Goal: Task Accomplishment & Management: Manage account settings

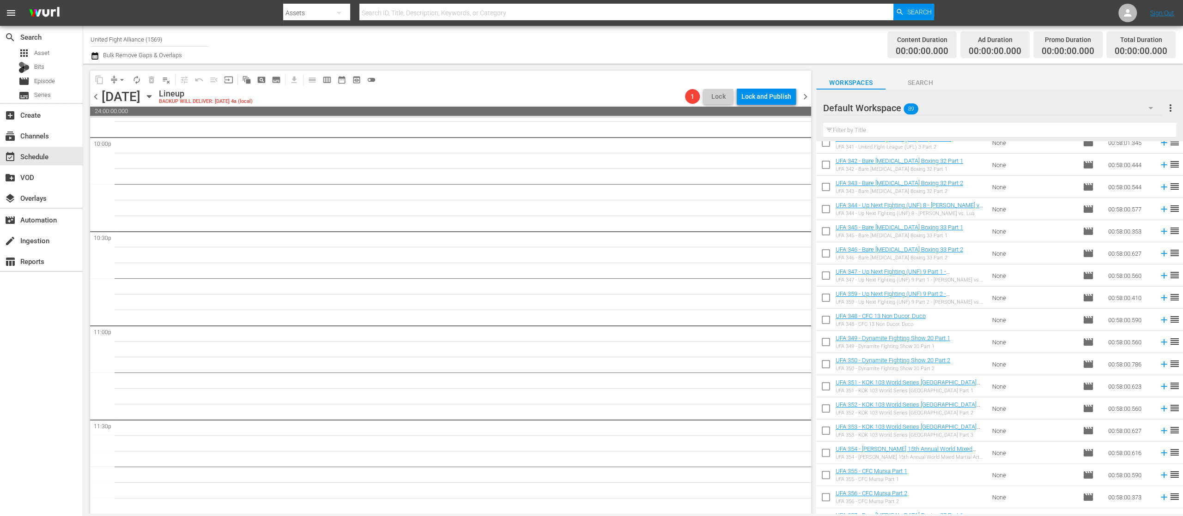
scroll to position [328, 0]
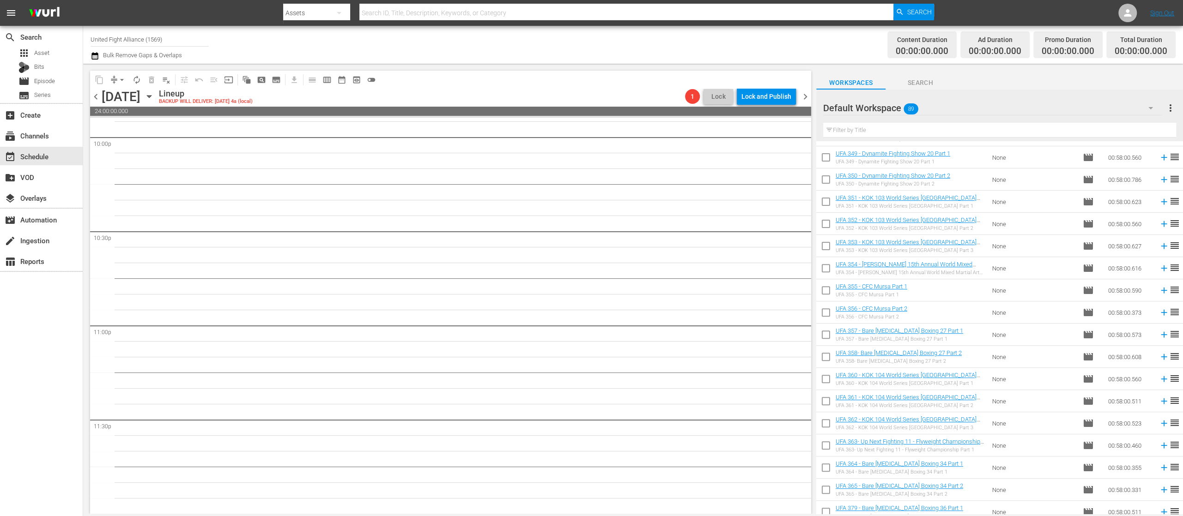
click at [822, 378] on input "checkbox" at bounding box center [825, 380] width 19 height 19
checkbox input "true"
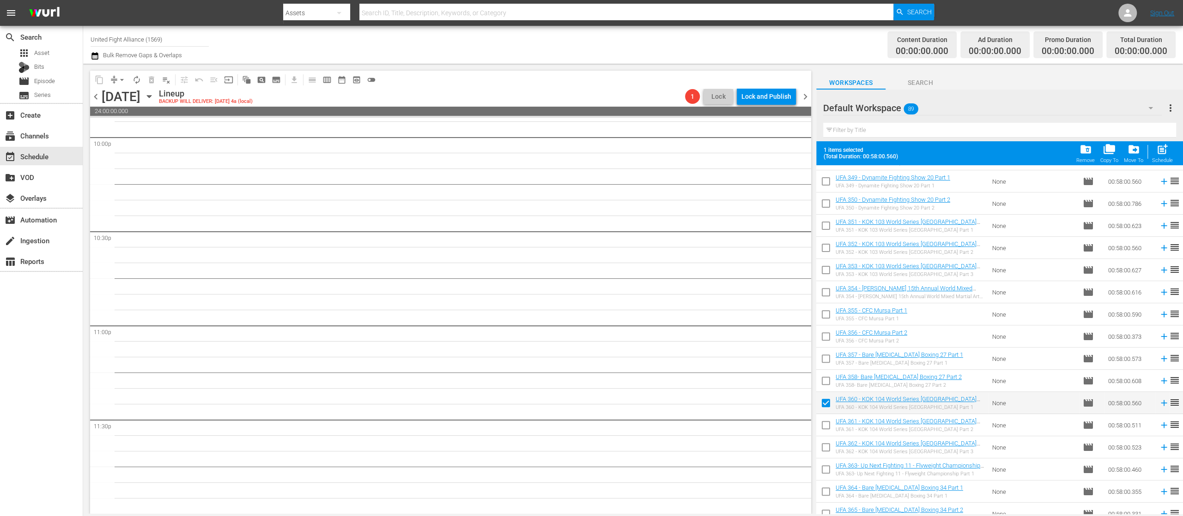
scroll to position [513, 0]
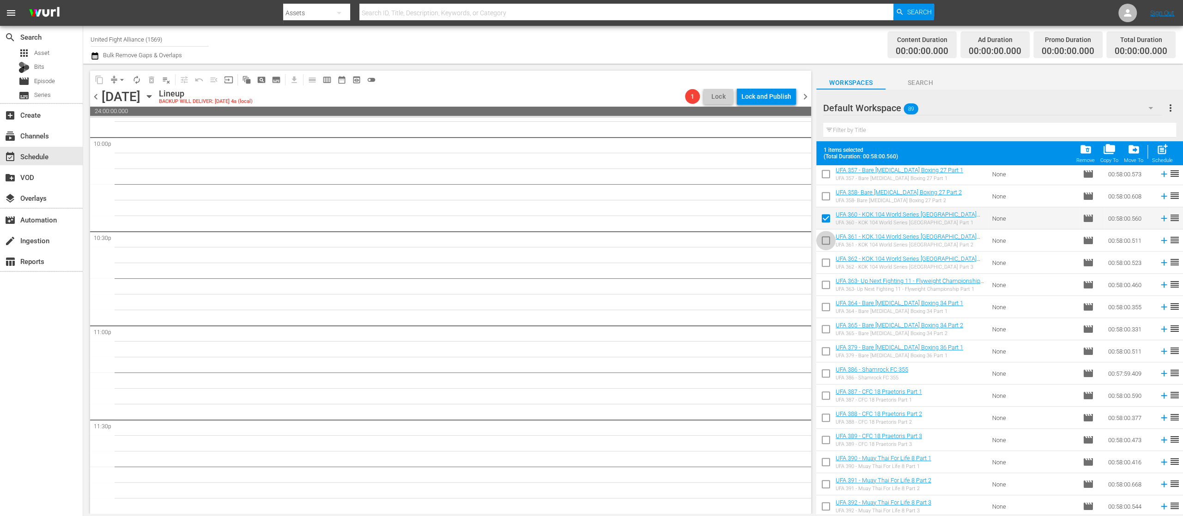
click at [824, 239] on input "checkbox" at bounding box center [825, 242] width 19 height 19
checkbox input "true"
click at [825, 266] on input "checkbox" at bounding box center [825, 264] width 19 height 19
checkbox input "true"
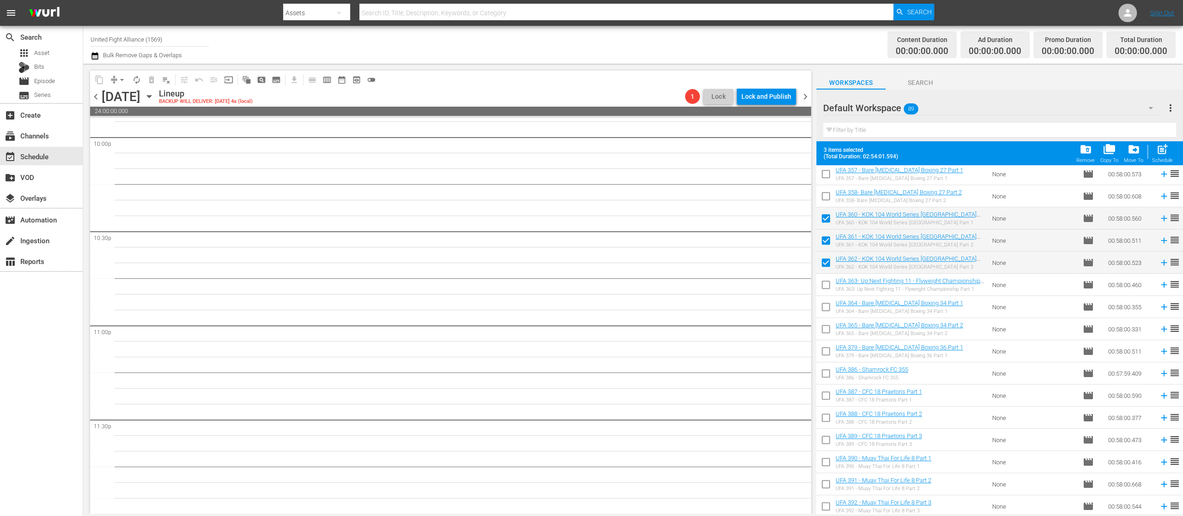
click at [823, 284] on input "checkbox" at bounding box center [825, 286] width 19 height 19
checkbox input "true"
click at [824, 307] on input "checkbox" at bounding box center [825, 308] width 19 height 19
checkbox input "true"
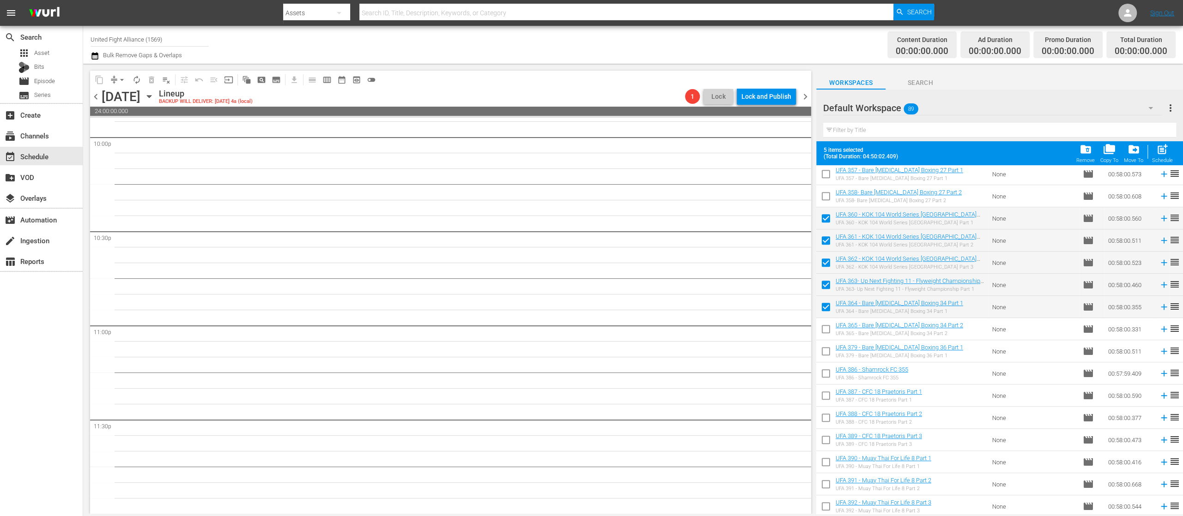
click at [824, 330] on input "checkbox" at bounding box center [825, 330] width 19 height 19
checkbox input "true"
click at [821, 351] on input "checkbox" at bounding box center [825, 353] width 19 height 19
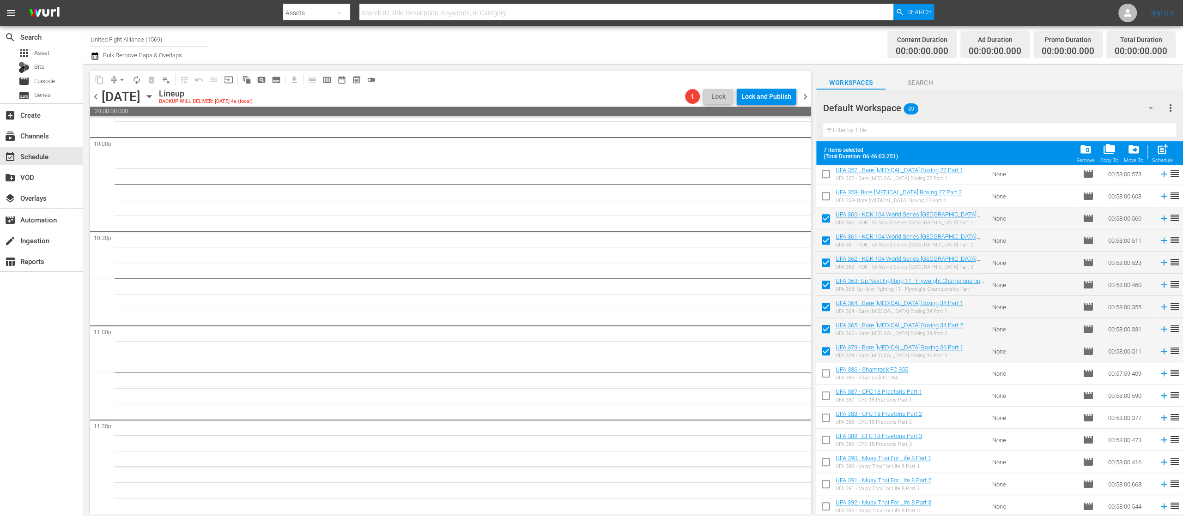
click at [826, 353] on input "checkbox" at bounding box center [825, 353] width 19 height 19
checkbox input "false"
click at [1166, 150] on span "post_add" at bounding box center [1162, 149] width 12 height 12
checkbox input "false"
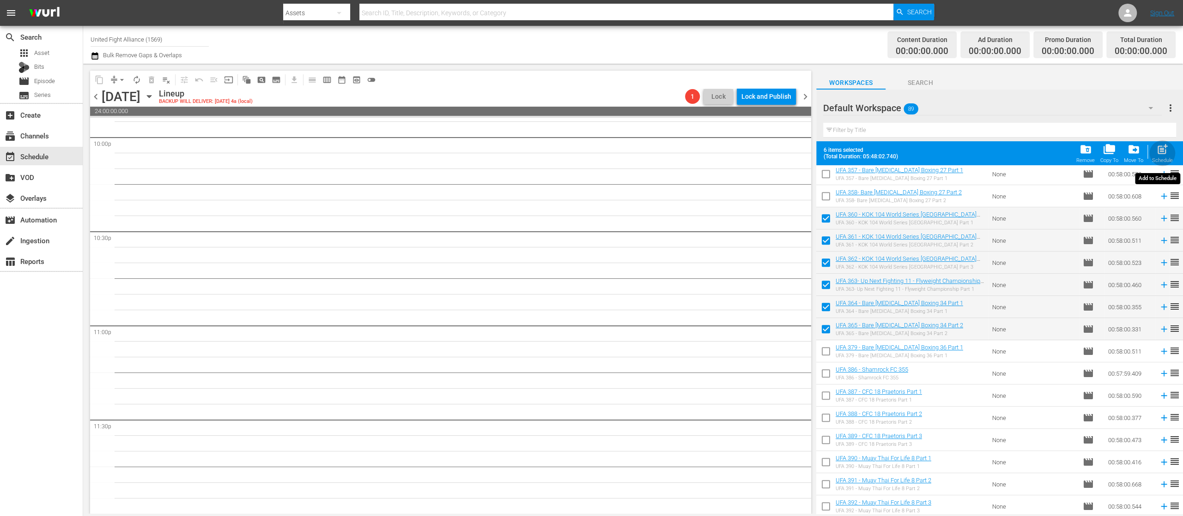
checkbox input "false"
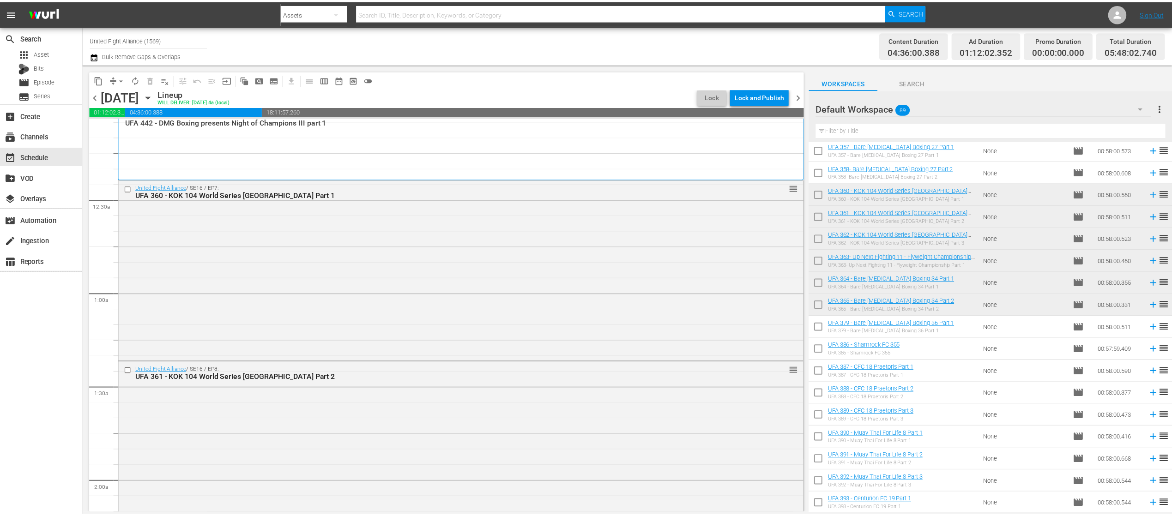
scroll to position [0, 0]
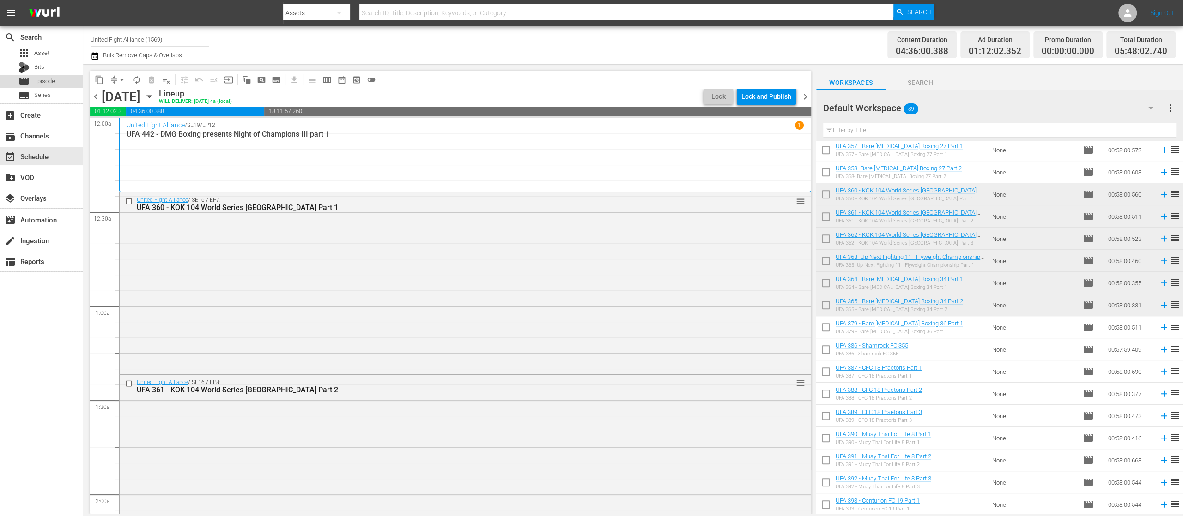
click at [56, 84] on div "movie Episode" at bounding box center [41, 81] width 83 height 13
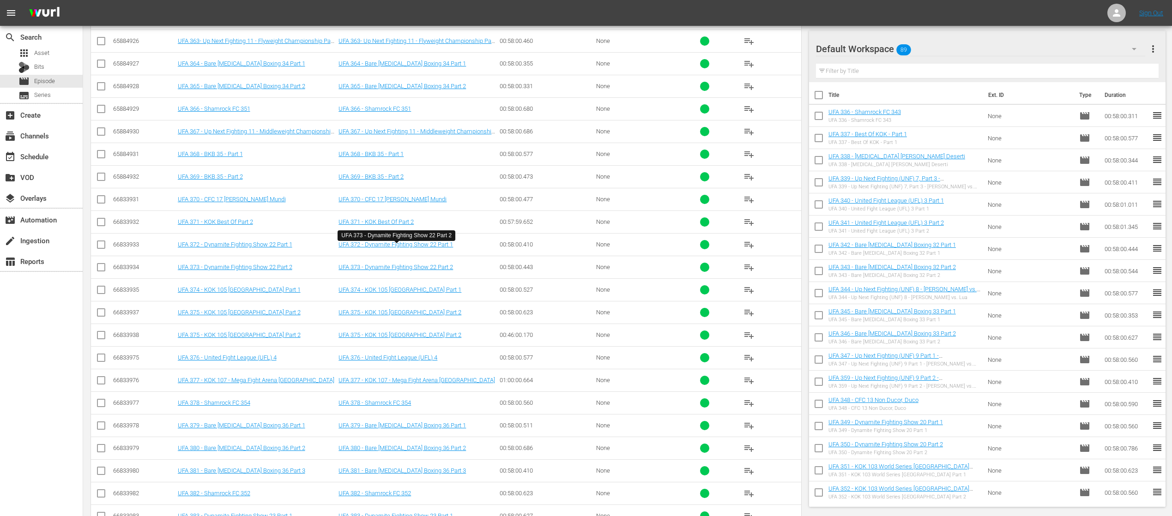
scroll to position [2532, 0]
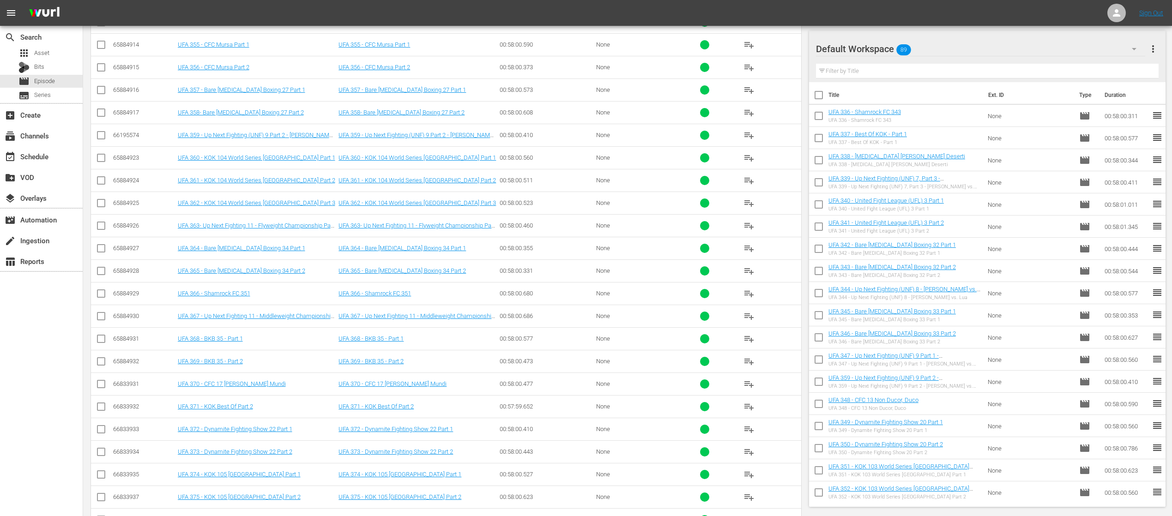
drag, startPoint x: 101, startPoint y: 277, endPoint x: 107, endPoint y: 301, distance: 25.3
click at [101, 290] on input "checkbox" at bounding box center [101, 295] width 11 height 11
checkbox input "true"
click at [101, 313] on input "checkbox" at bounding box center [101, 318] width 11 height 11
checkbox input "true"
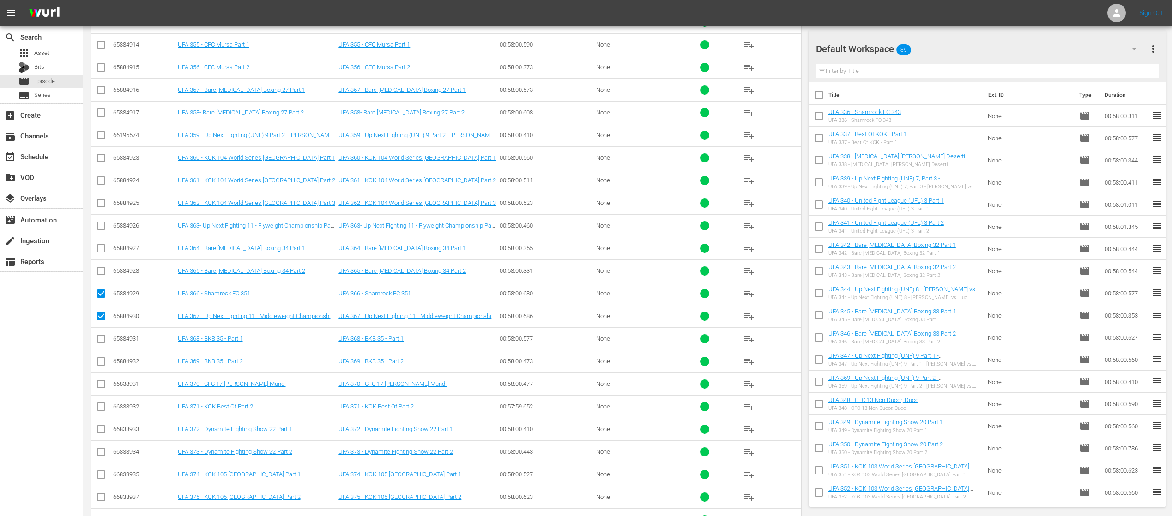
click at [100, 335] on input "checkbox" at bounding box center [101, 340] width 11 height 11
checkbox input "true"
click at [101, 358] on input "checkbox" at bounding box center [101, 363] width 11 height 11
checkbox input "true"
click at [101, 381] on input "checkbox" at bounding box center [101, 386] width 11 height 11
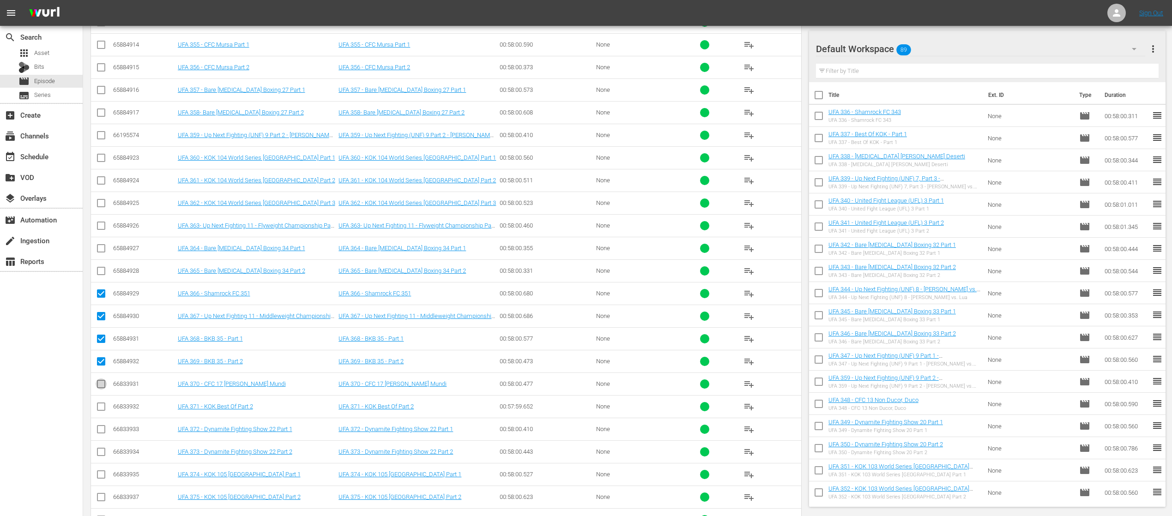
checkbox input "true"
click at [100, 395] on td at bounding box center [101, 406] width 21 height 23
click at [100, 403] on input "checkbox" at bounding box center [101, 408] width 11 height 11
checkbox input "true"
click at [103, 426] on input "checkbox" at bounding box center [101, 431] width 11 height 11
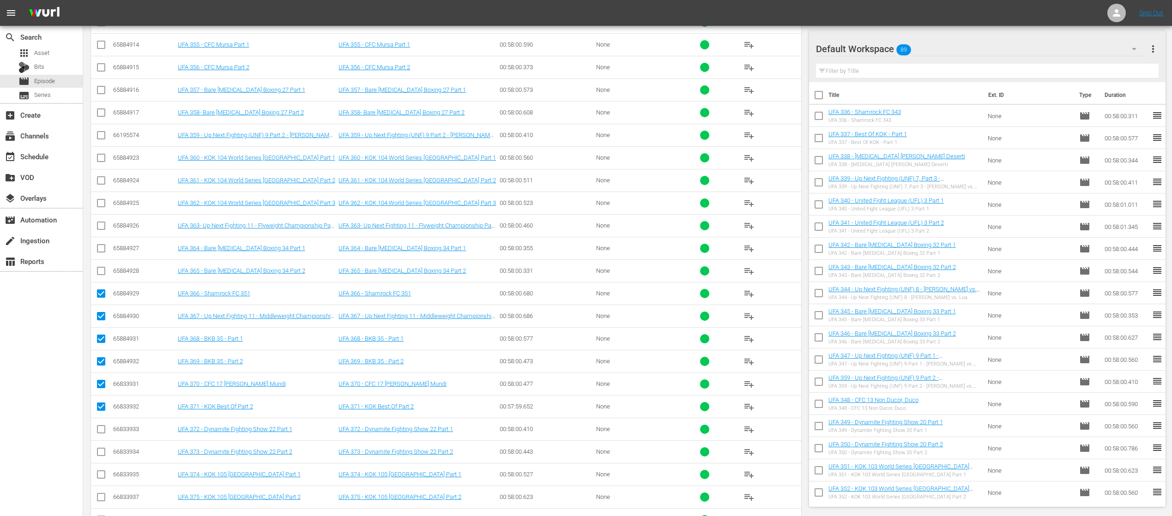
checkbox input "true"
click at [102, 448] on input "checkbox" at bounding box center [101, 453] width 11 height 11
checkbox input "true"
click at [100, 471] on input "checkbox" at bounding box center [101, 476] width 11 height 11
checkbox input "true"
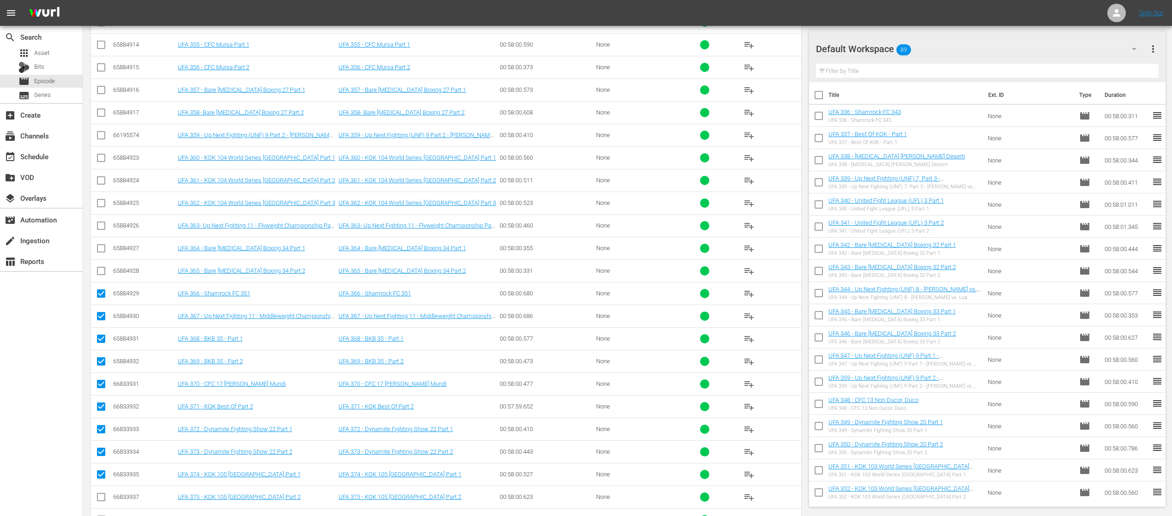
click at [100, 494] on input "checkbox" at bounding box center [101, 499] width 11 height 11
checkbox input "true"
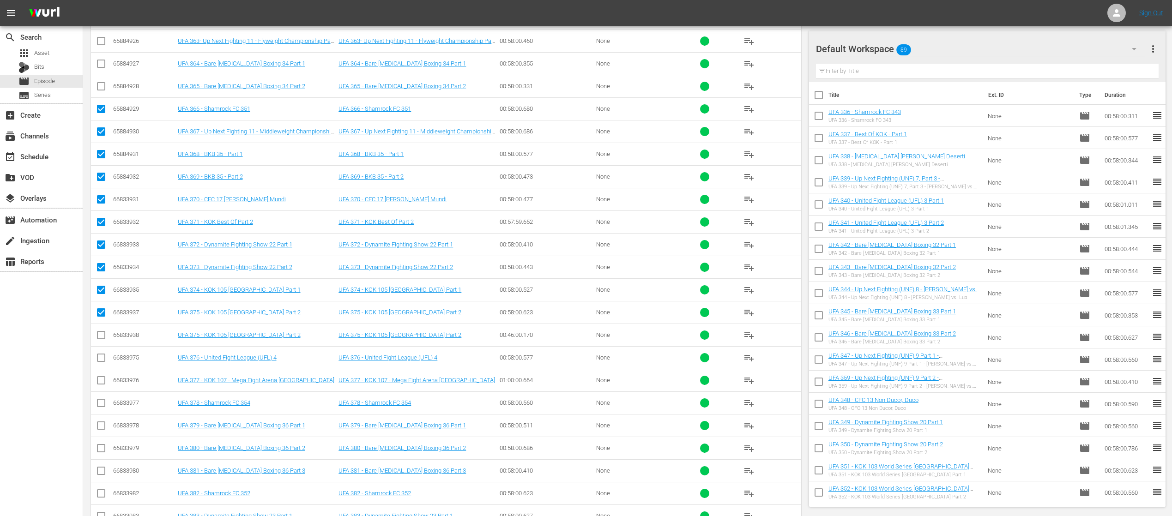
click at [97, 332] on input "checkbox" at bounding box center [101, 337] width 11 height 11
checkbox input "true"
click at [102, 354] on input "checkbox" at bounding box center [101, 359] width 11 height 11
checkbox input "true"
click at [101, 377] on input "checkbox" at bounding box center [101, 382] width 11 height 11
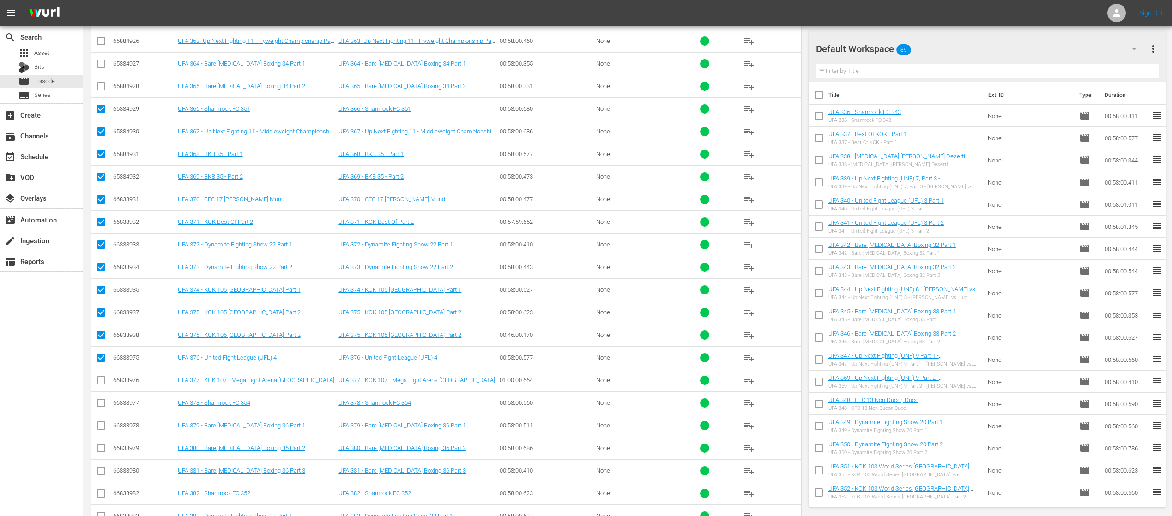
checkbox input "true"
click at [100, 398] on icon at bounding box center [101, 403] width 11 height 11
click at [98, 399] on input "checkbox" at bounding box center [101, 404] width 11 height 11
checkbox input "true"
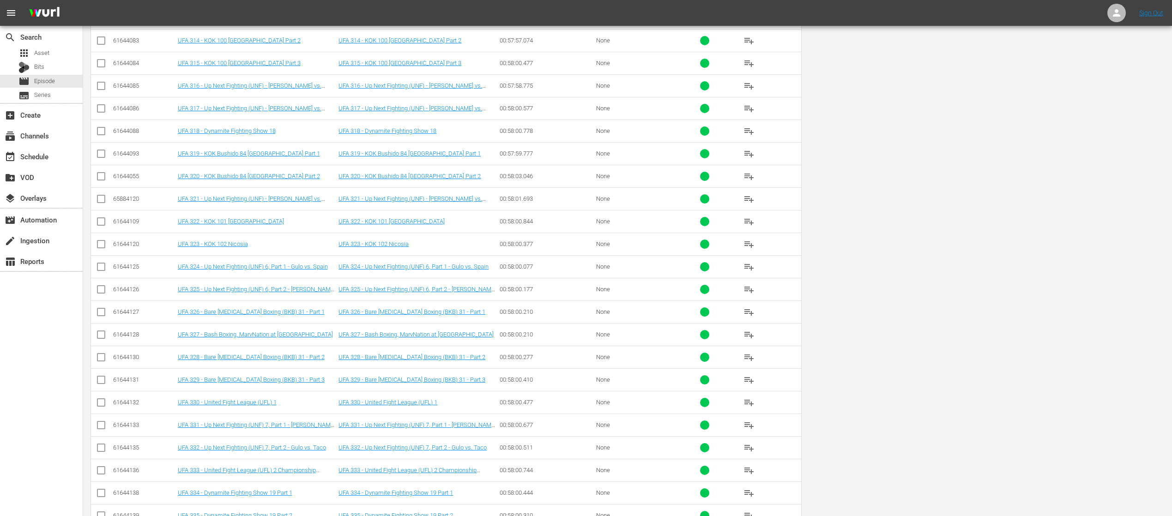
scroll to position [0, 0]
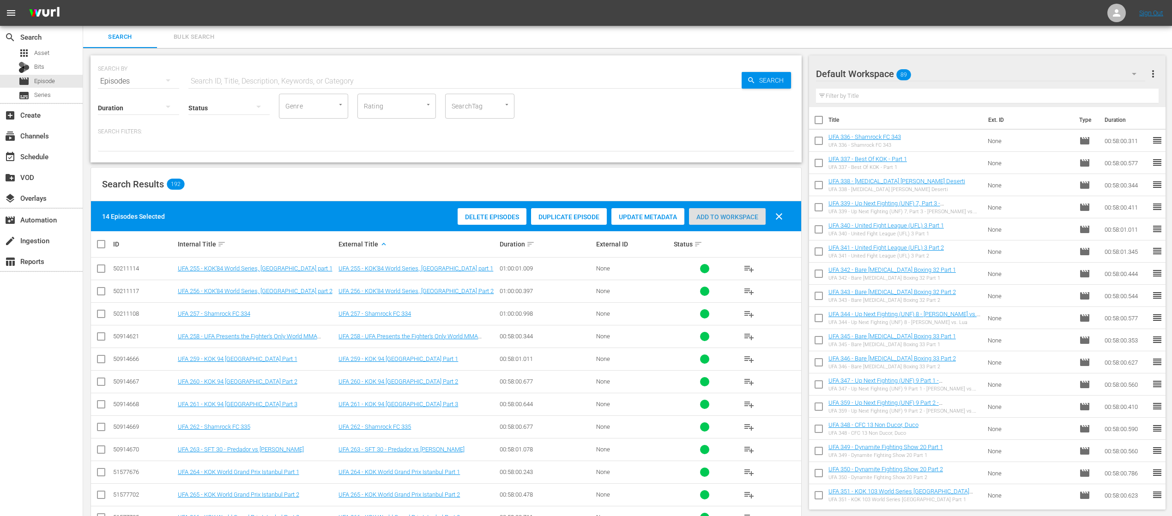
click at [740, 214] on span "Add to Workspace" at bounding box center [727, 216] width 77 height 7
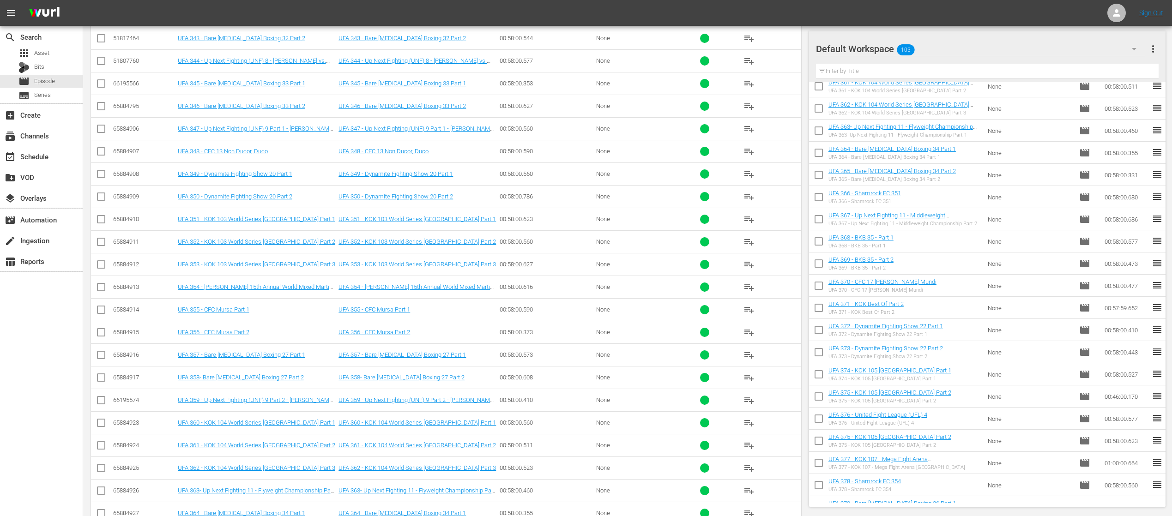
scroll to position [2452, 0]
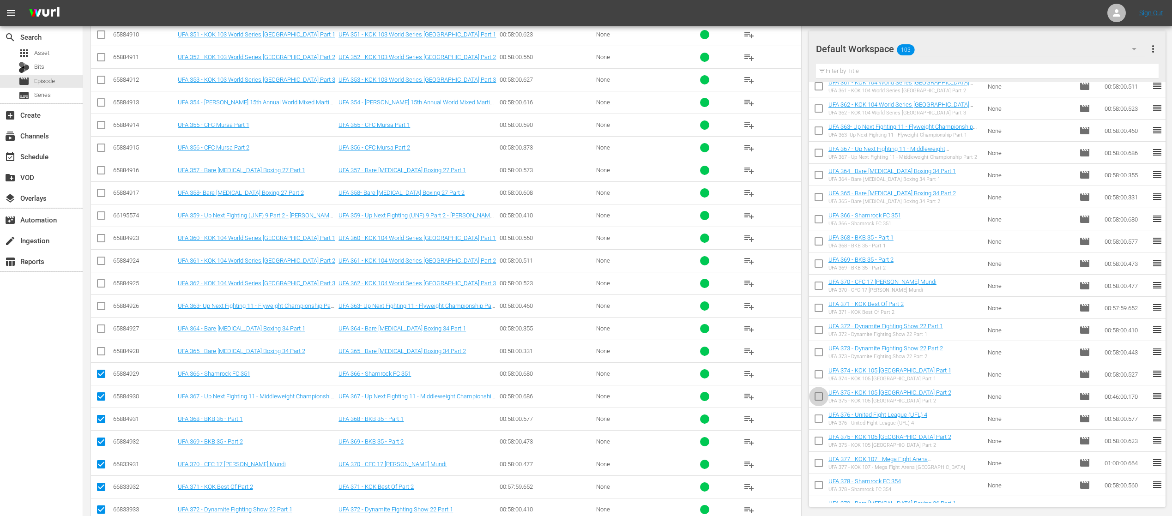
click at [818, 395] on input "checkbox" at bounding box center [818, 398] width 19 height 19
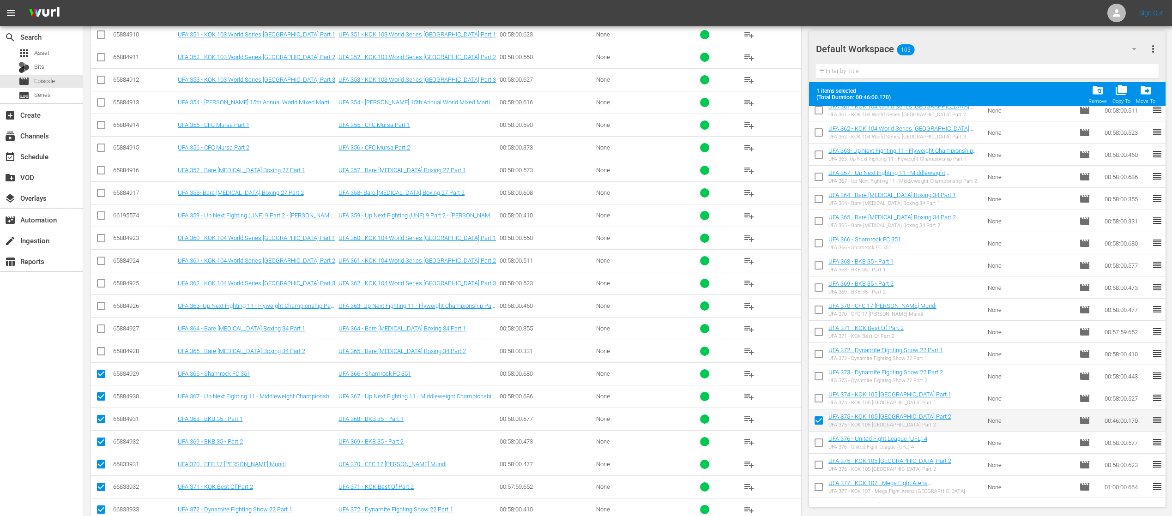
scroll to position [2267, 0]
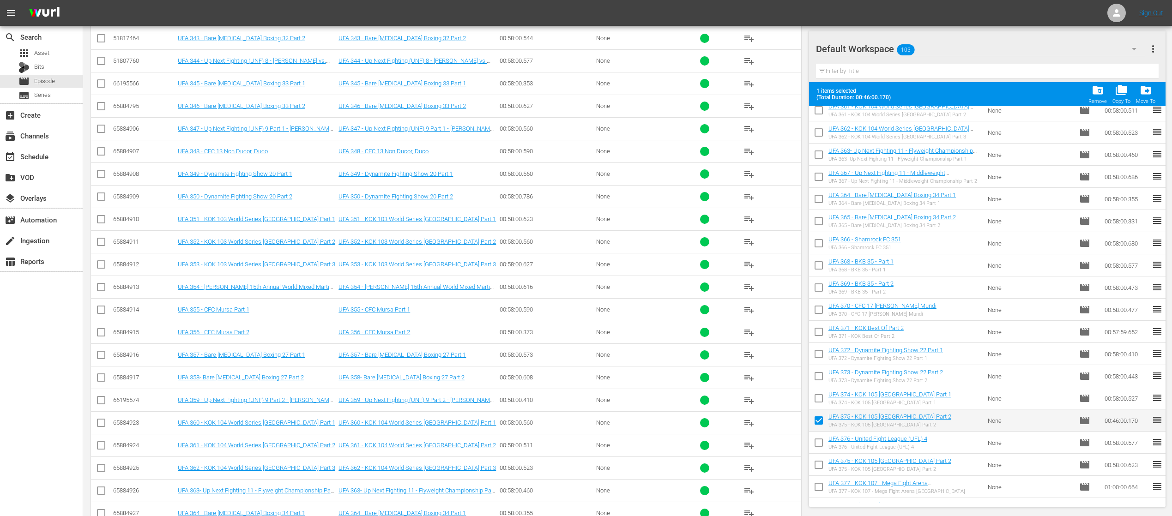
click at [1153, 52] on span "more_vert" at bounding box center [1153, 48] width 11 height 11
click at [954, 59] on div "Default Workspace 103" at bounding box center [980, 49] width 329 height 26
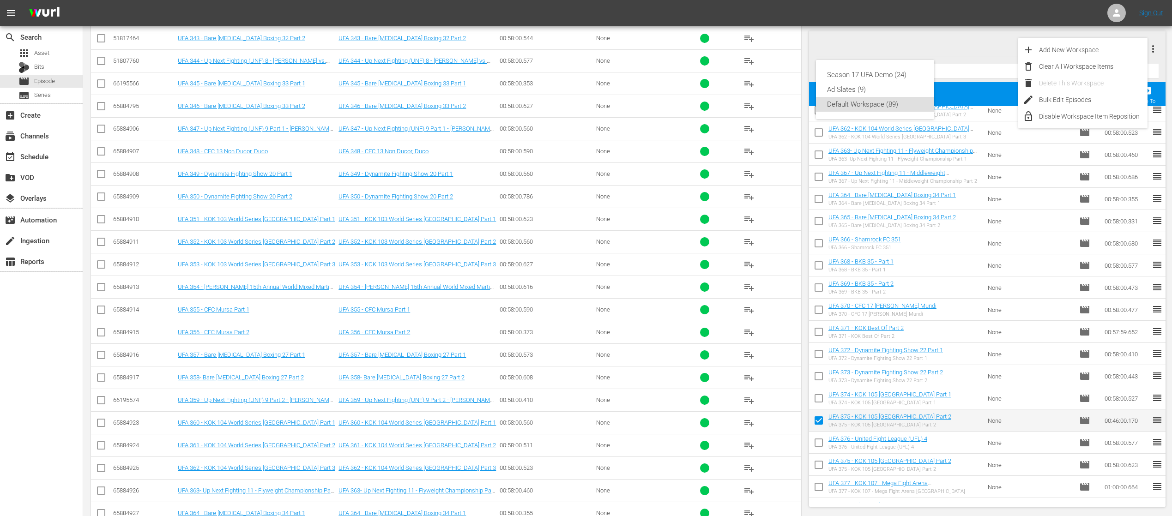
click at [1146, 419] on div "Season 17 UFA Demo (24) Ad Slates (9) Default Workspace (89)" at bounding box center [586, 258] width 1172 height 516
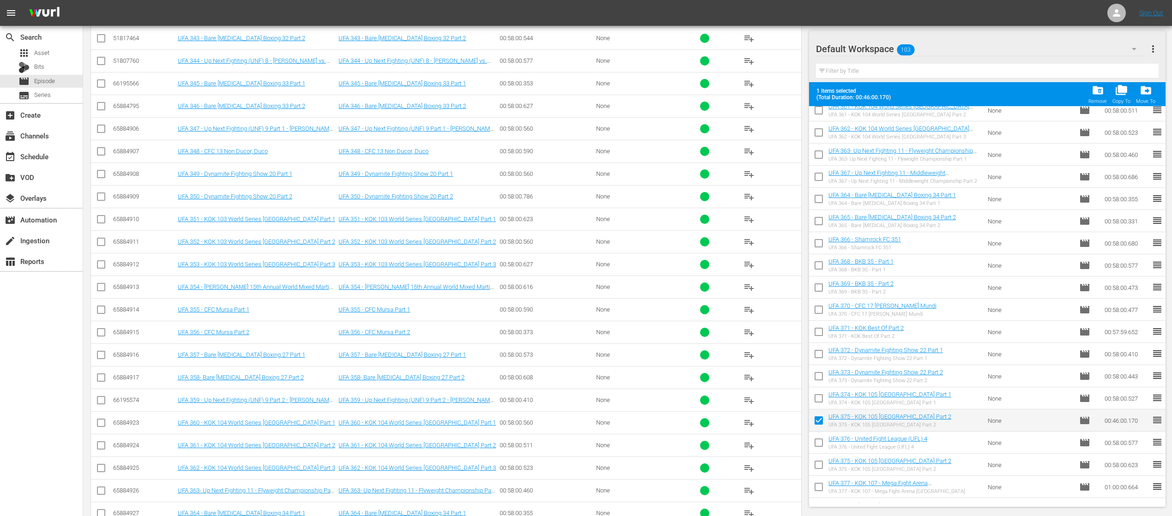
click at [1152, 419] on span "reorder" at bounding box center [1157, 420] width 11 height 11
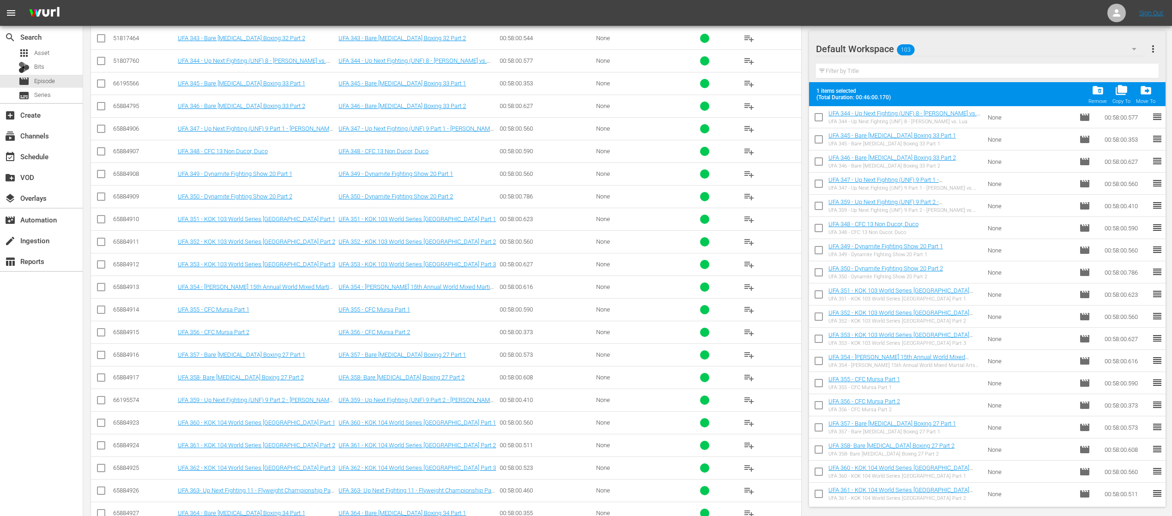
scroll to position [0, 0]
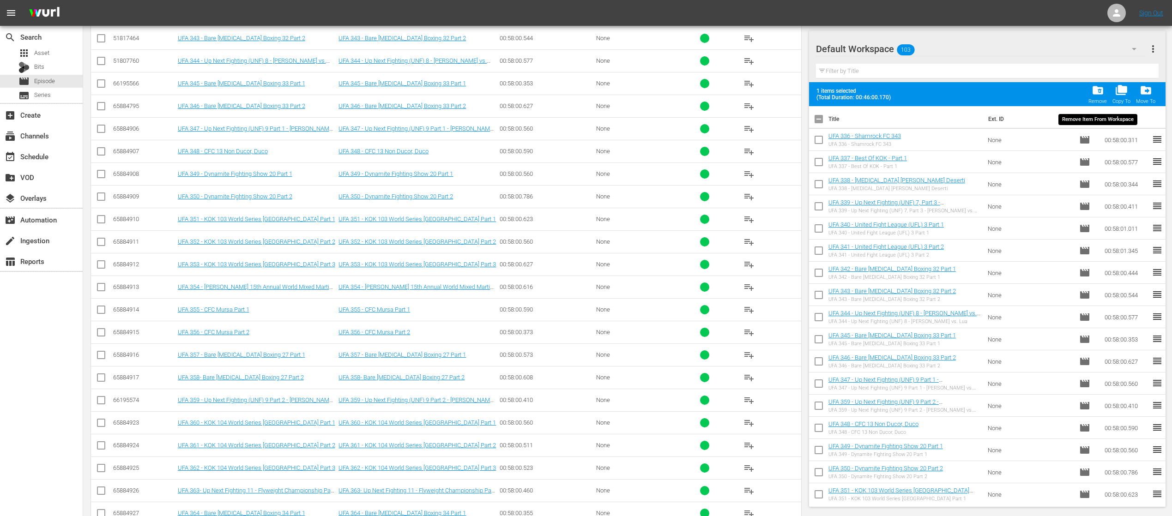
click at [1099, 91] on span "folder_delete" at bounding box center [1098, 90] width 12 height 12
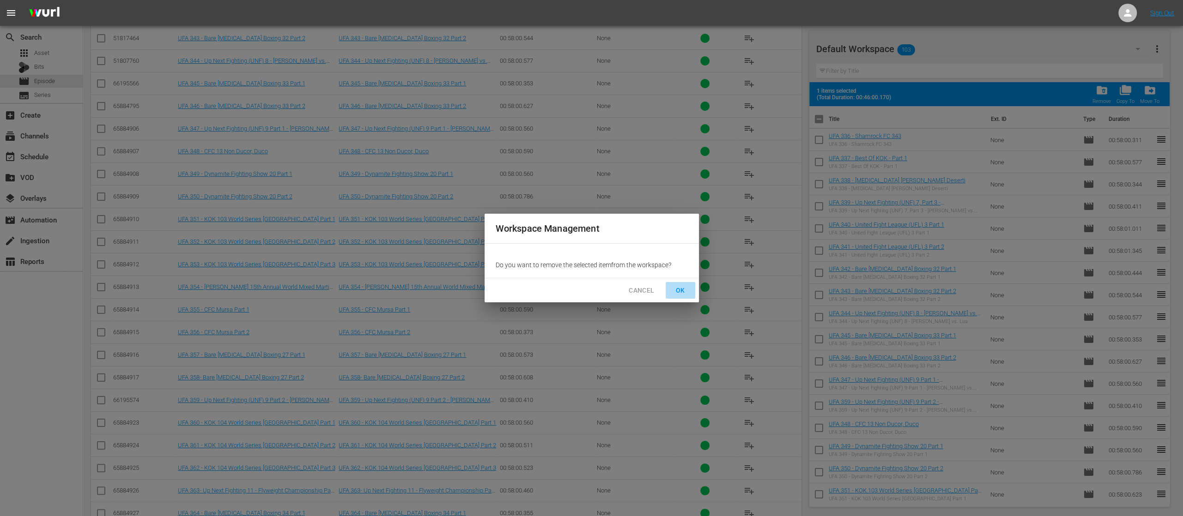
click at [683, 290] on span "OK" at bounding box center [680, 291] width 15 height 12
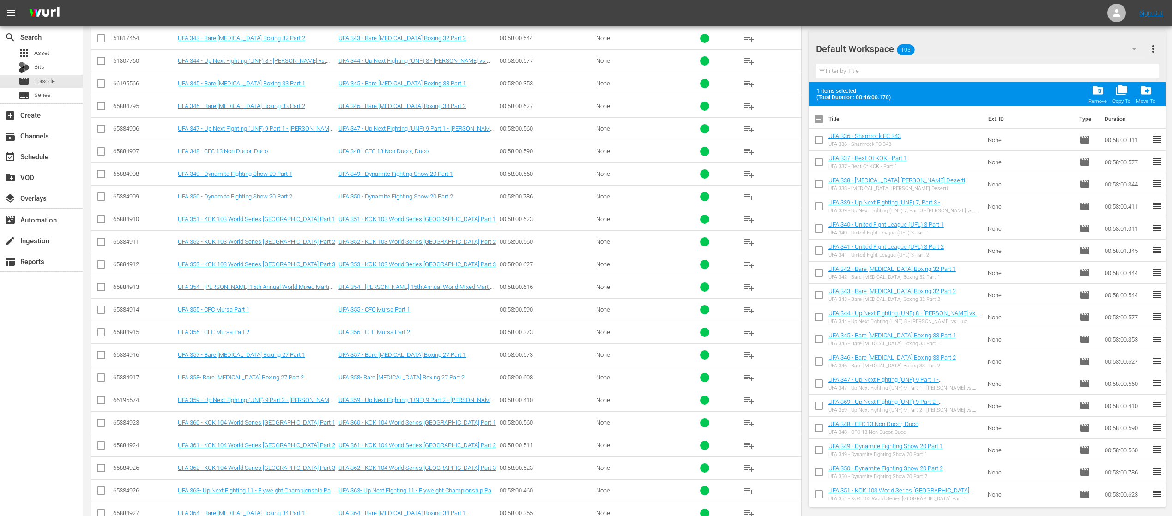
checkbox input "false"
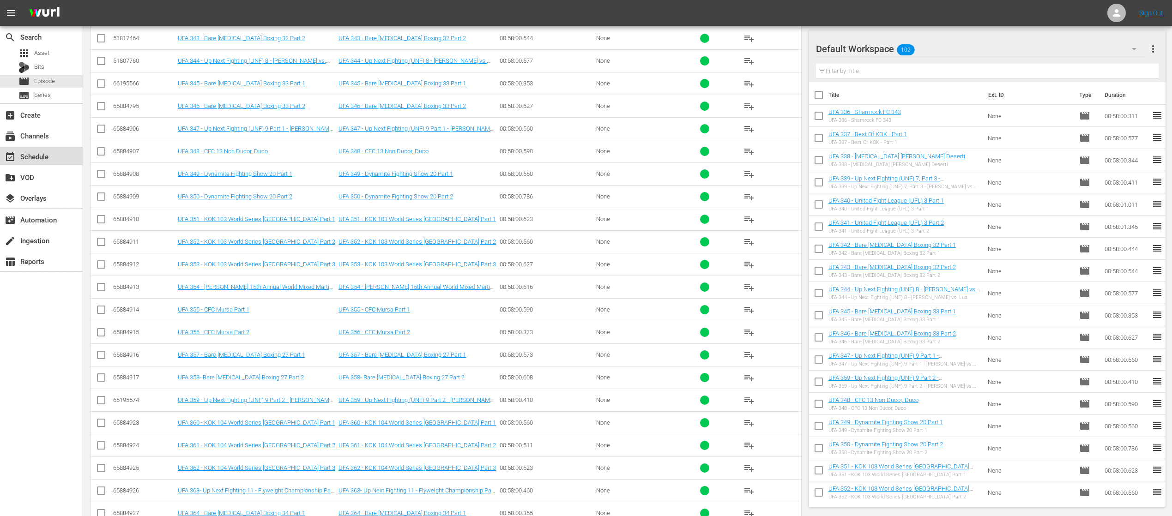
click at [55, 153] on div "event_available Schedule" at bounding box center [41, 156] width 83 height 18
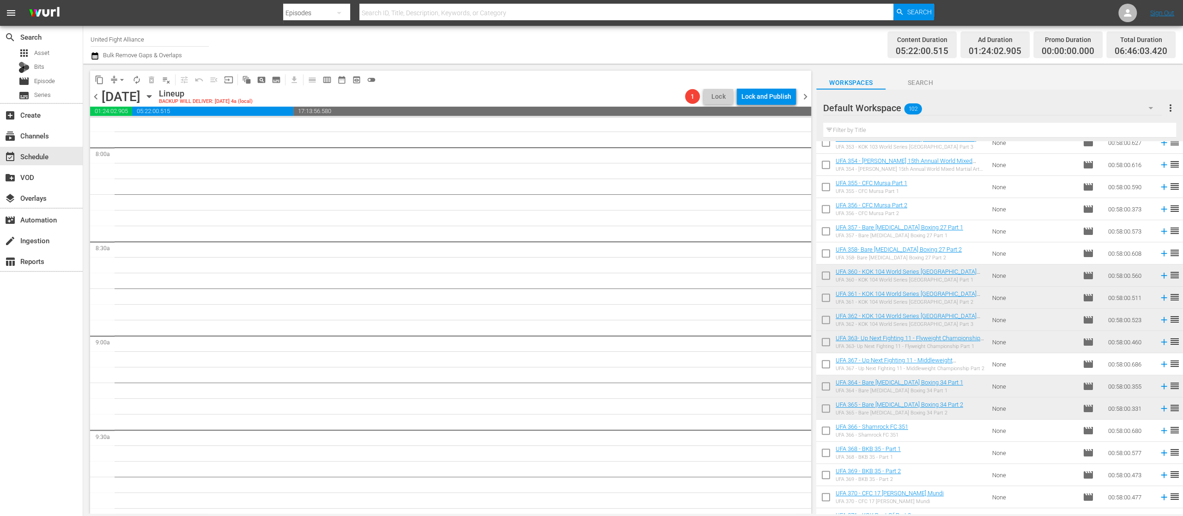
scroll to position [1293, 0]
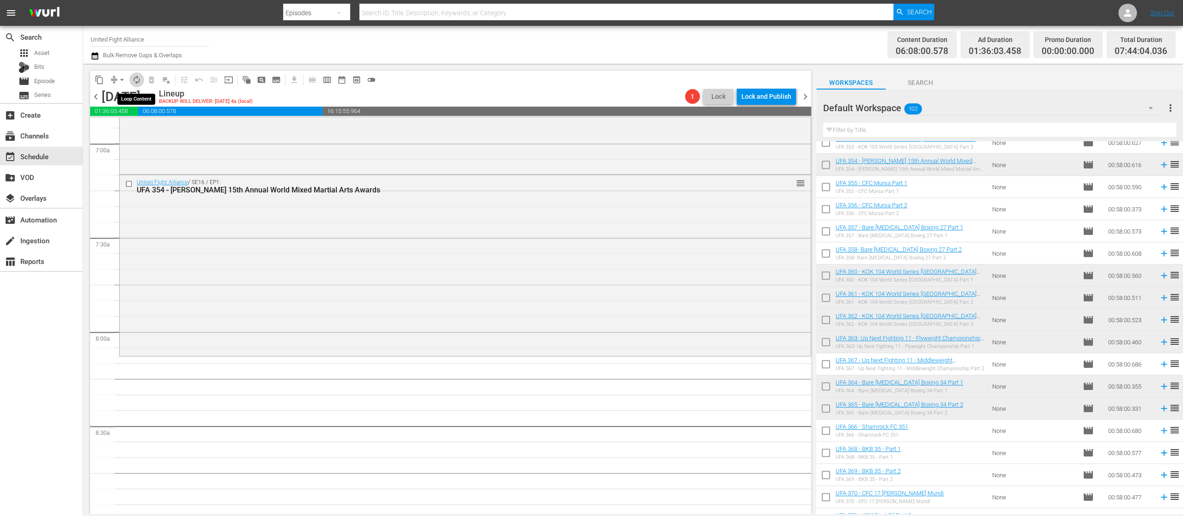
click at [137, 82] on span "autorenew_outlined" at bounding box center [136, 79] width 9 height 9
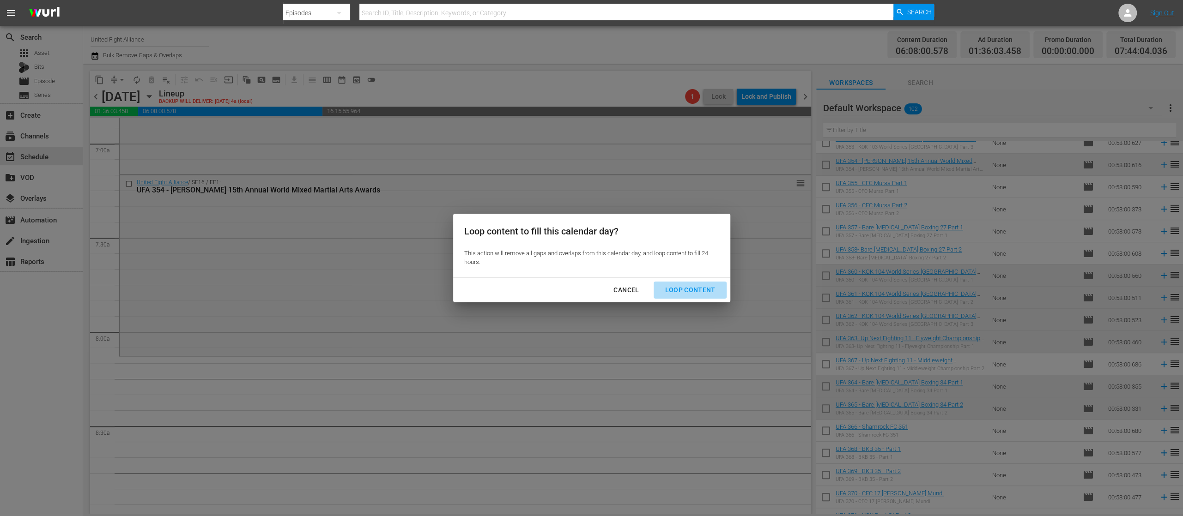
click at [698, 287] on div "Loop Content" at bounding box center [689, 290] width 65 height 12
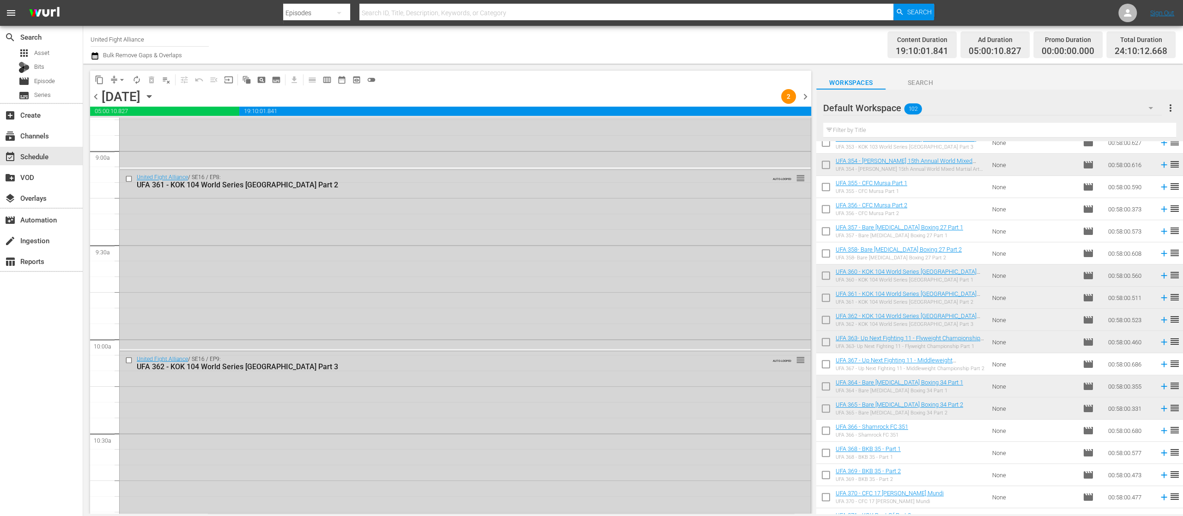
scroll to position [4232, 0]
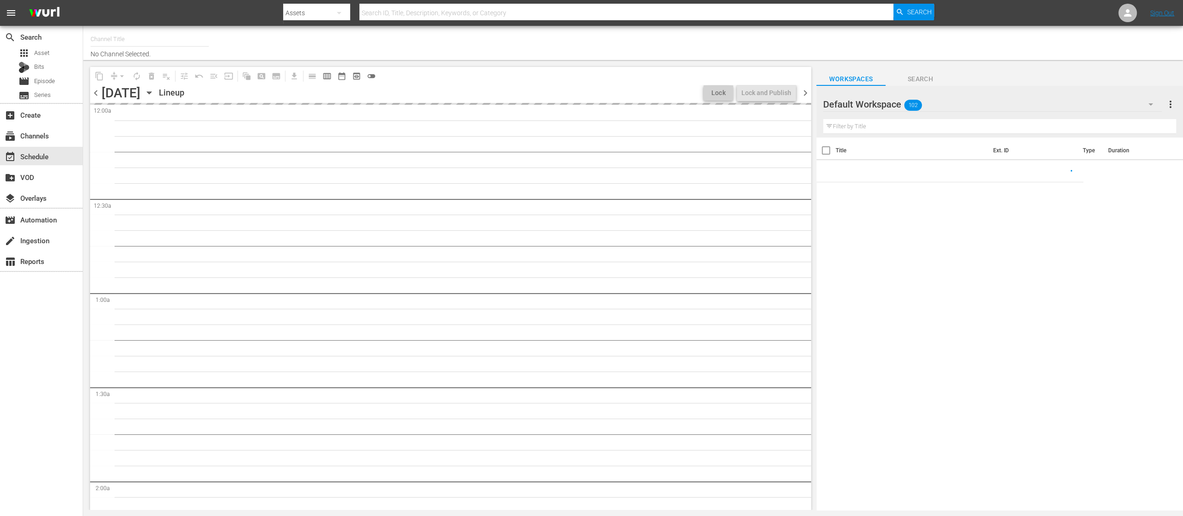
type input "United Fight Alliance (1569)"
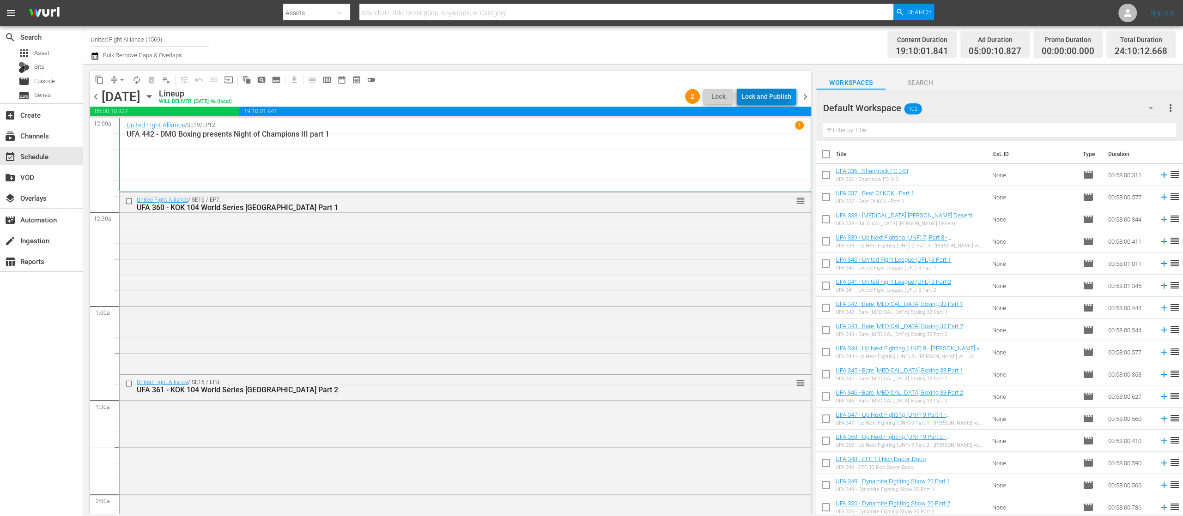
click at [763, 91] on div "Lock and Publish" at bounding box center [766, 96] width 50 height 17
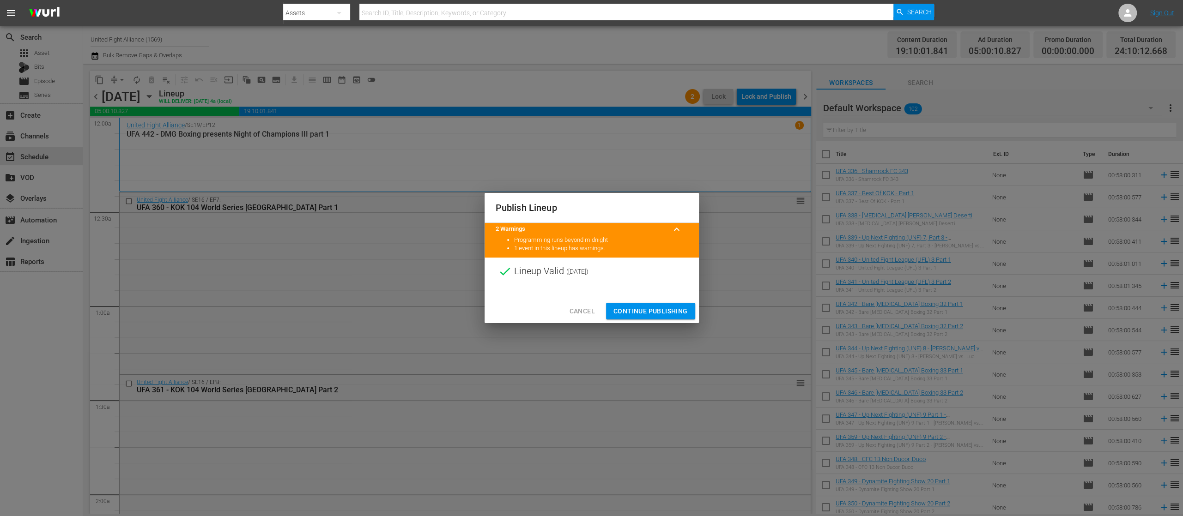
click at [673, 306] on span "Continue Publishing" at bounding box center [650, 312] width 74 height 12
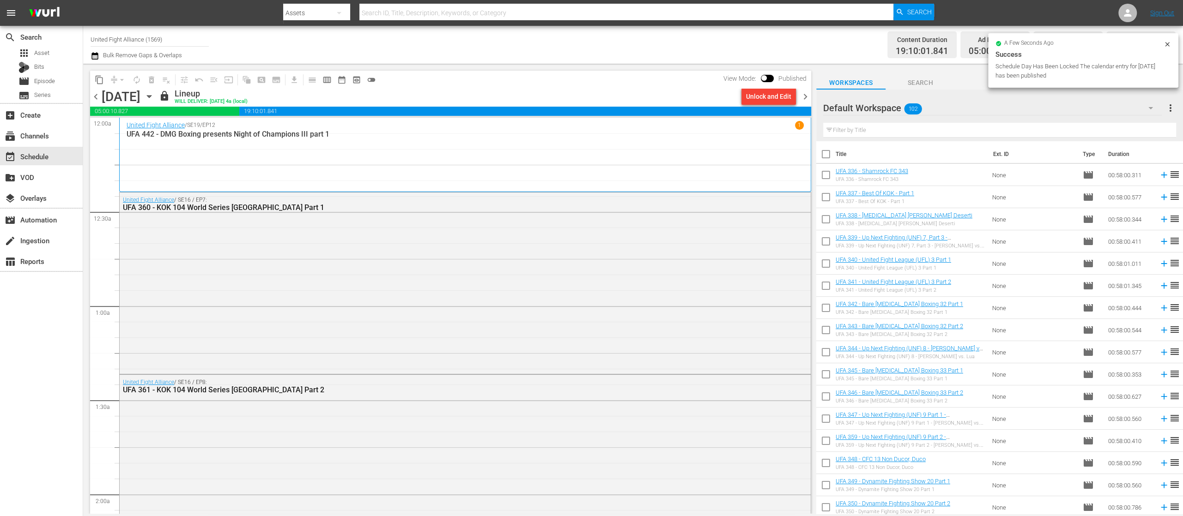
click at [805, 97] on span "chevron_right" at bounding box center [805, 97] width 12 height 12
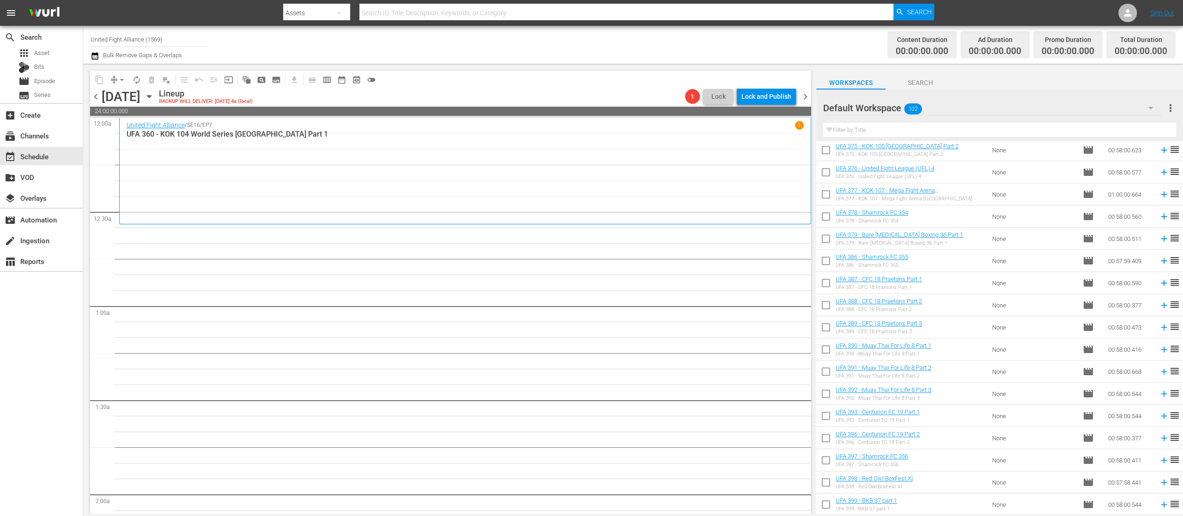
scroll to position [1000, 0]
click at [824, 412] on input "checkbox" at bounding box center [825, 417] width 19 height 19
checkbox input "true"
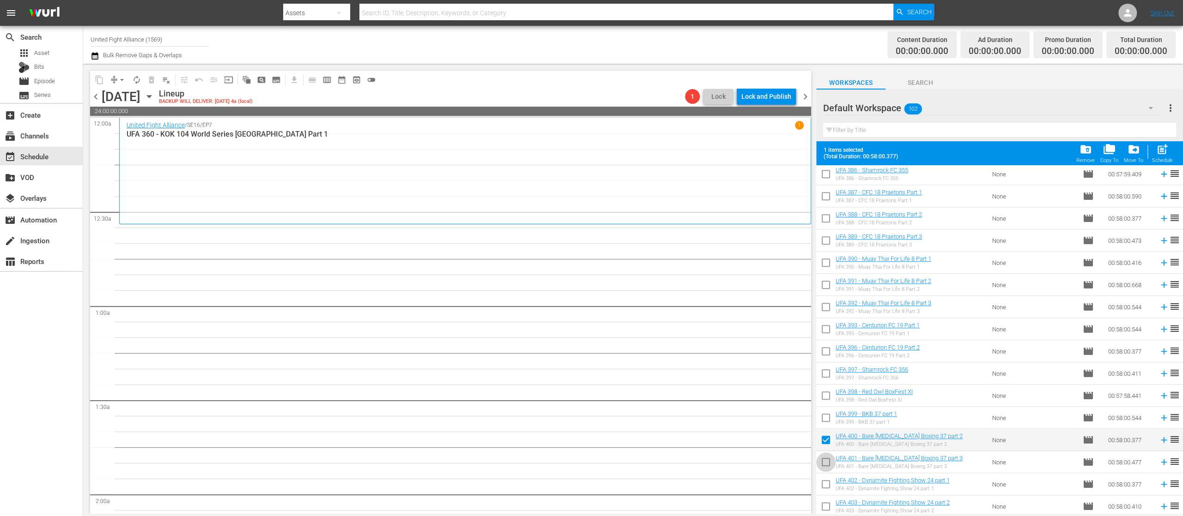
click at [826, 462] on input "checkbox" at bounding box center [825, 463] width 19 height 19
checkbox input "true"
click at [1166, 153] on span "post_add" at bounding box center [1162, 149] width 12 height 12
checkbox input "false"
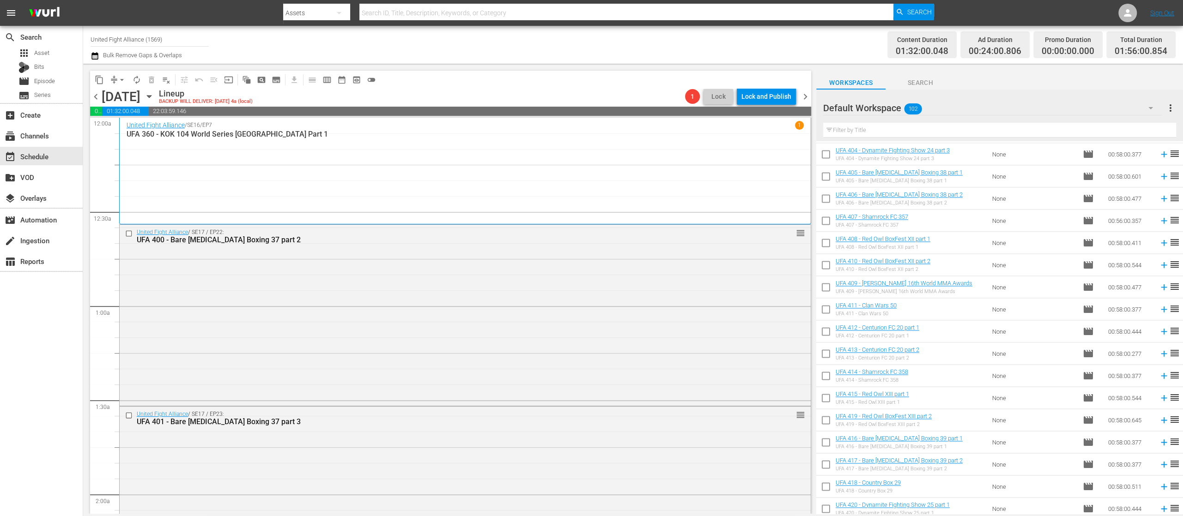
scroll to position [1665, 0]
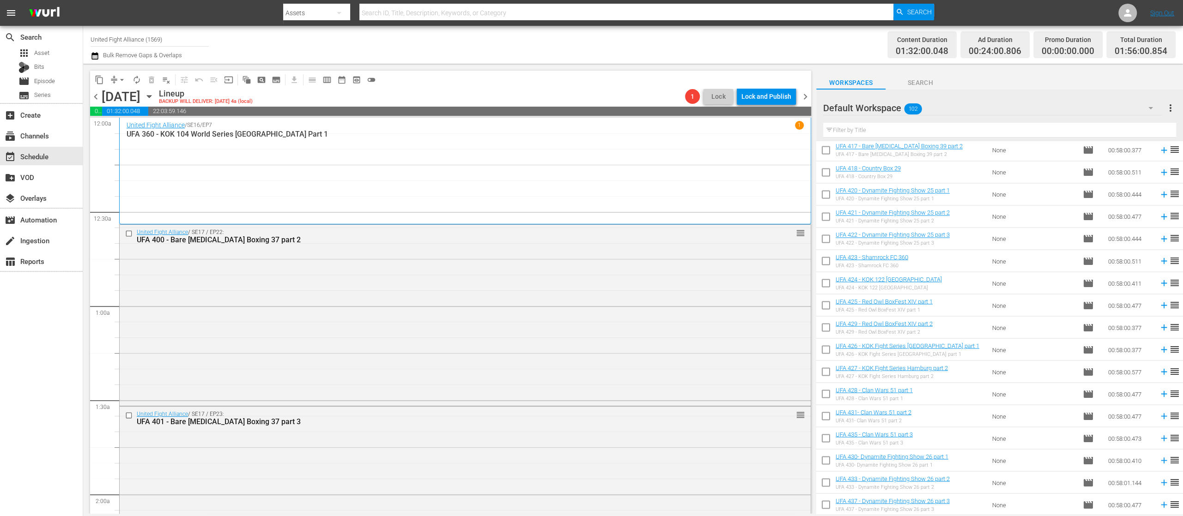
click at [827, 389] on input "checkbox" at bounding box center [825, 395] width 19 height 19
checkbox input "true"
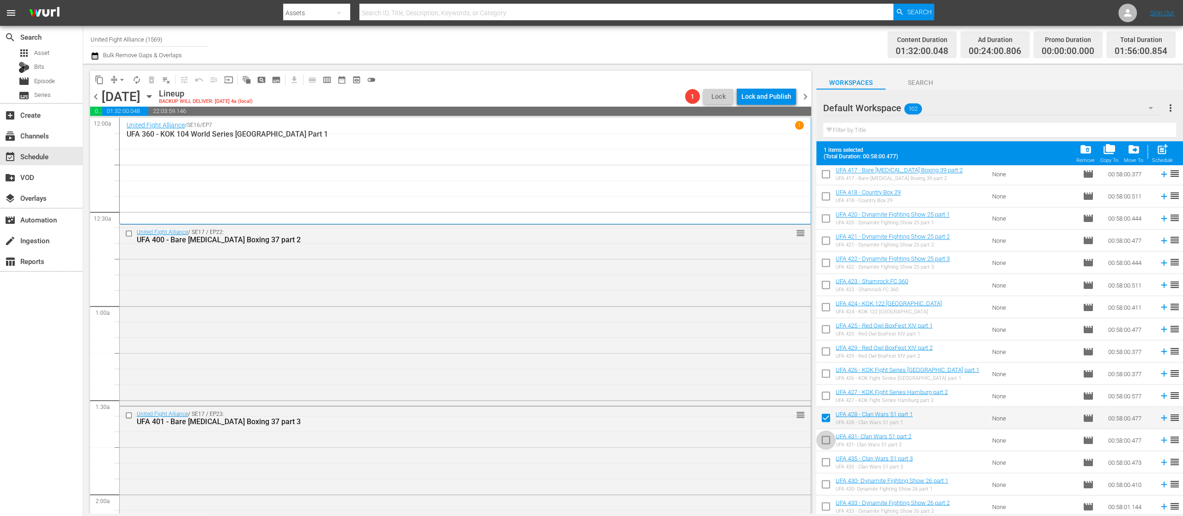
click at [821, 439] on input "checkbox" at bounding box center [825, 441] width 19 height 19
checkbox input "true"
click at [826, 466] on input "checkbox" at bounding box center [825, 463] width 19 height 19
checkbox input "true"
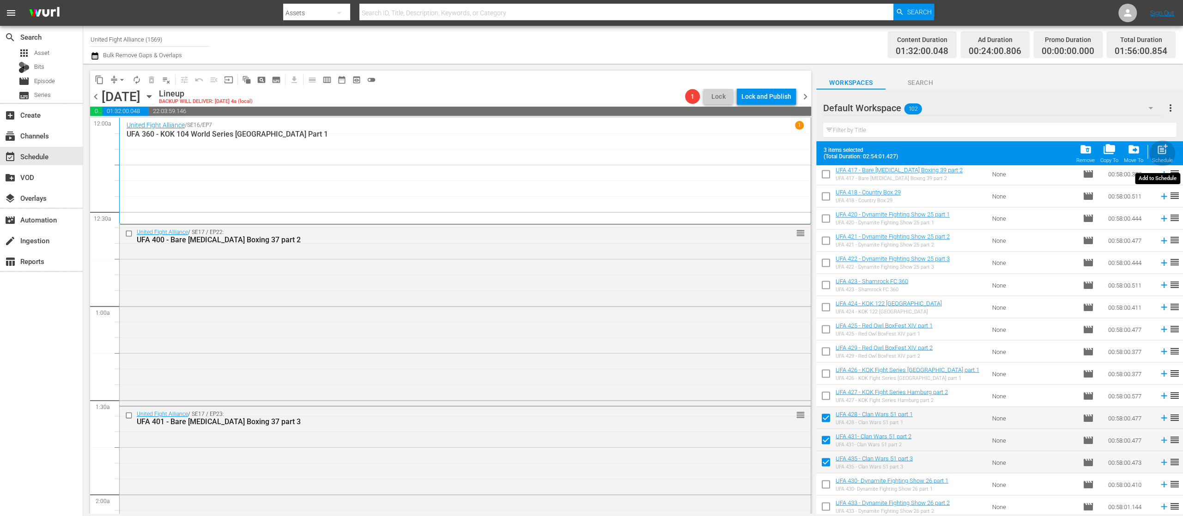
click at [1159, 153] on span "post_add" at bounding box center [1162, 149] width 12 height 12
checkbox input "false"
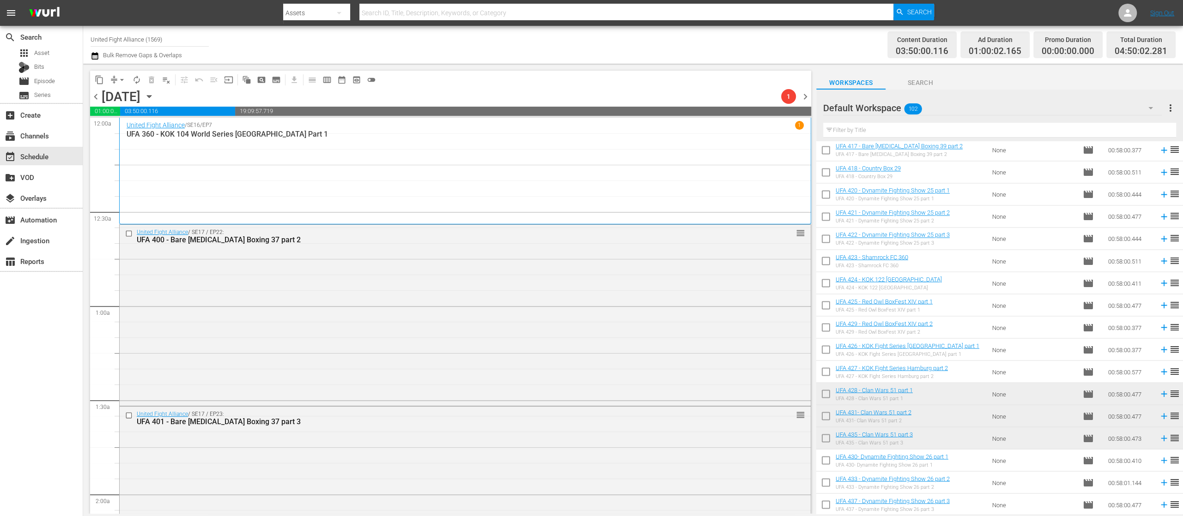
scroll to position [1909, 0]
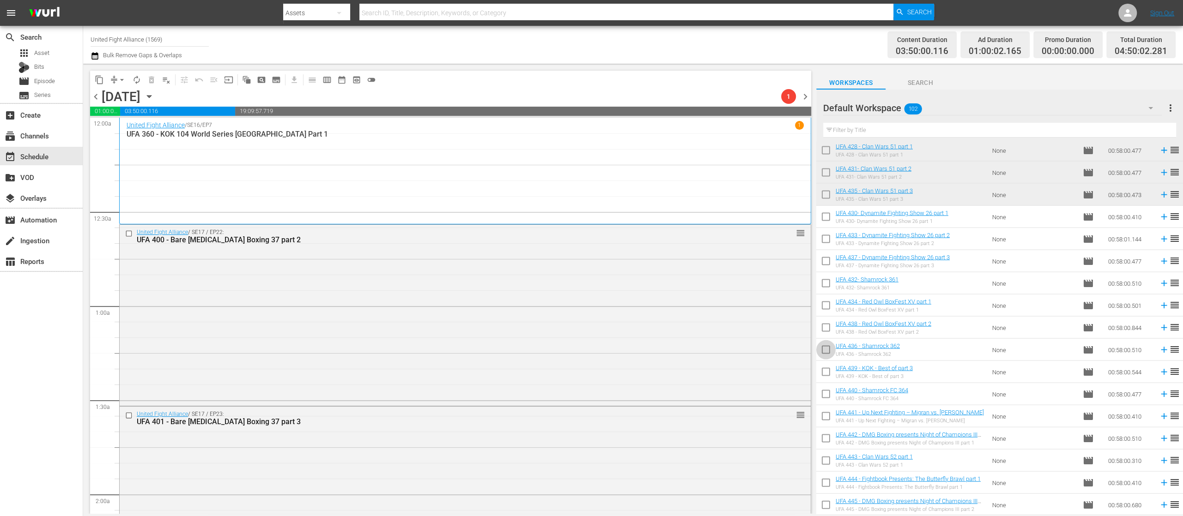
click at [821, 345] on input "checkbox" at bounding box center [825, 351] width 19 height 19
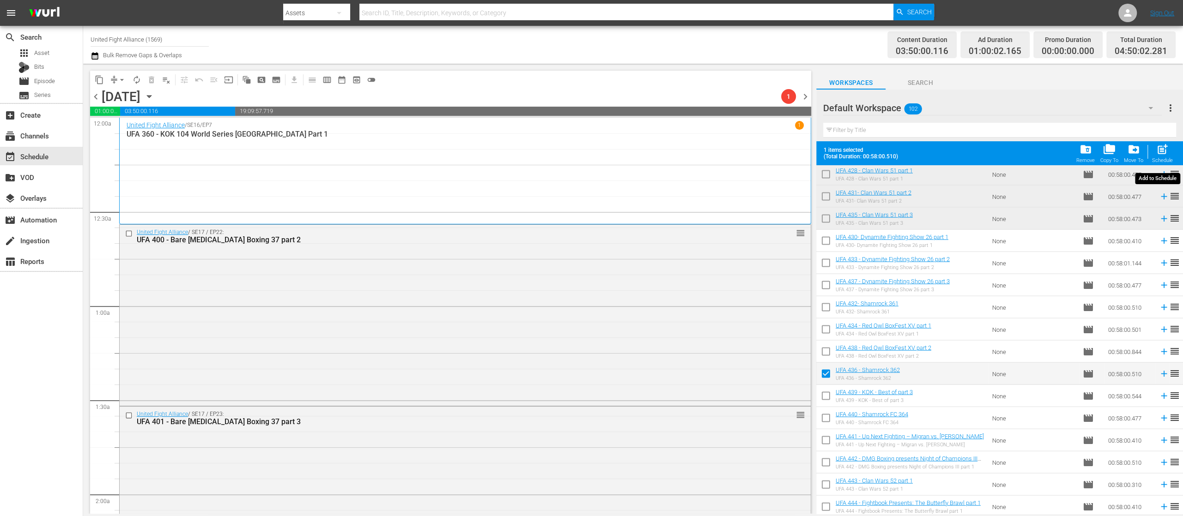
click at [1164, 153] on span "post_add" at bounding box center [1162, 149] width 12 height 12
checkbox input "false"
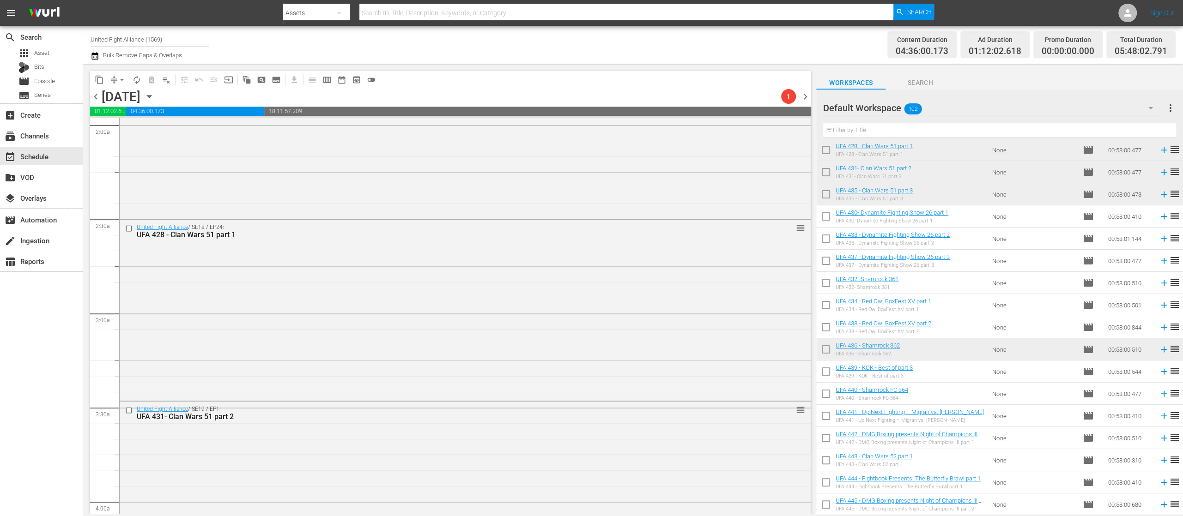
scroll to position [1108, 0]
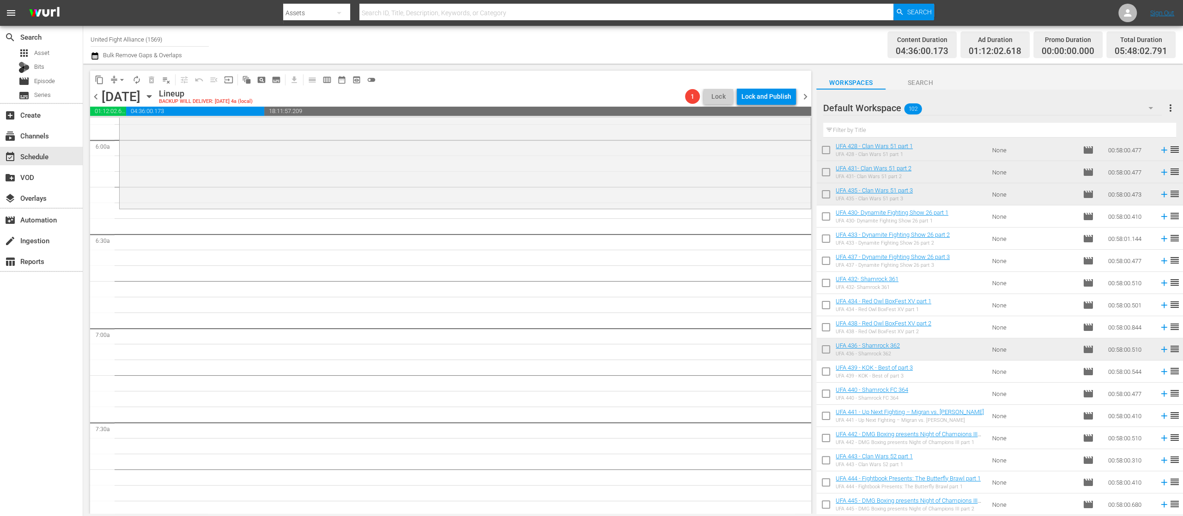
click at [825, 480] on input "checkbox" at bounding box center [825, 484] width 19 height 19
checkbox input "true"
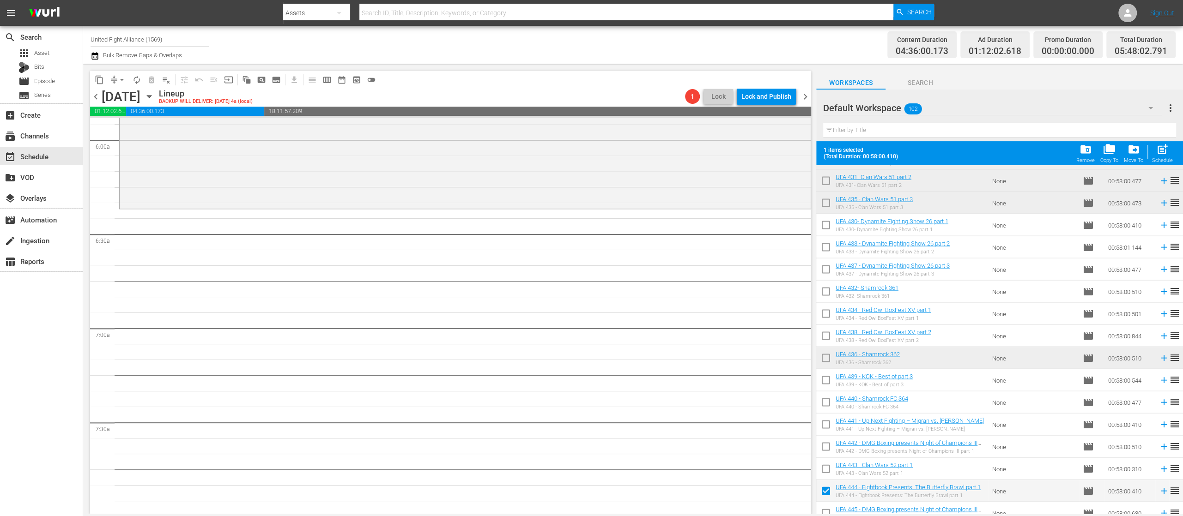
scroll to position [1933, 0]
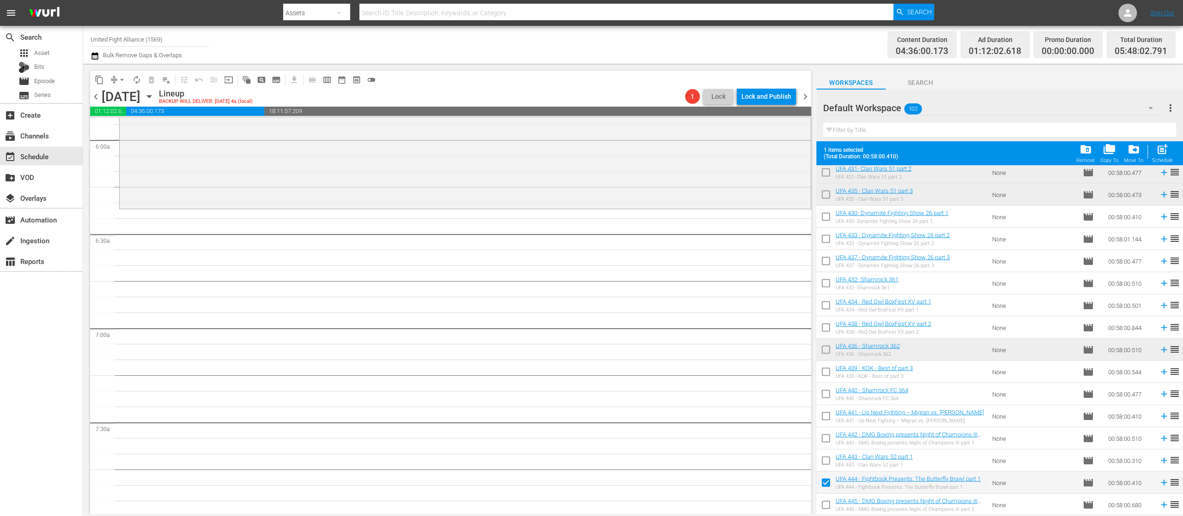
click at [826, 504] on input "checkbox" at bounding box center [825, 506] width 19 height 19
checkbox input "true"
click at [1164, 153] on span "post_add" at bounding box center [1162, 149] width 12 height 12
checkbox input "false"
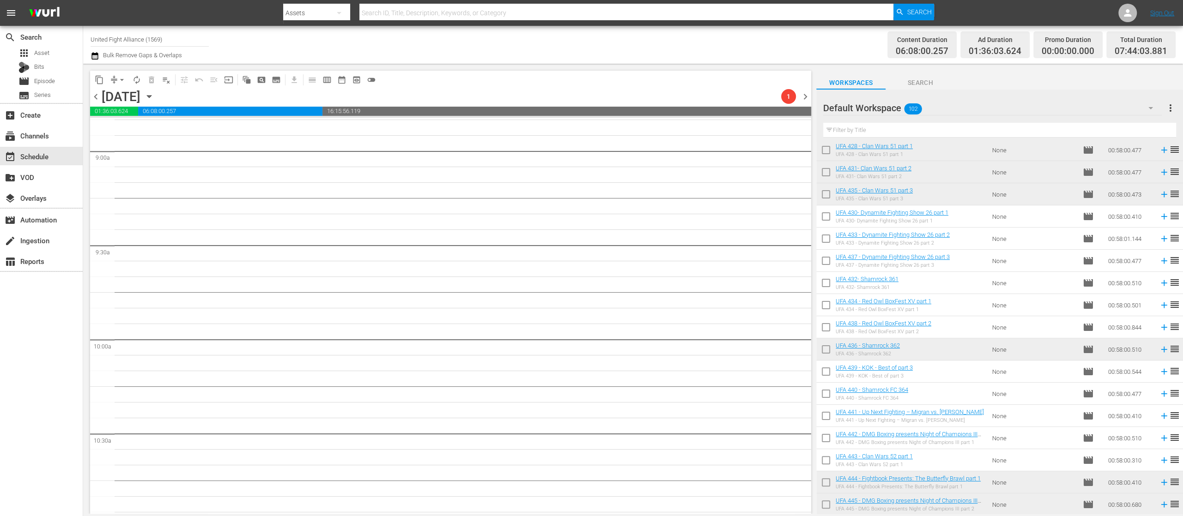
scroll to position [1293, 0]
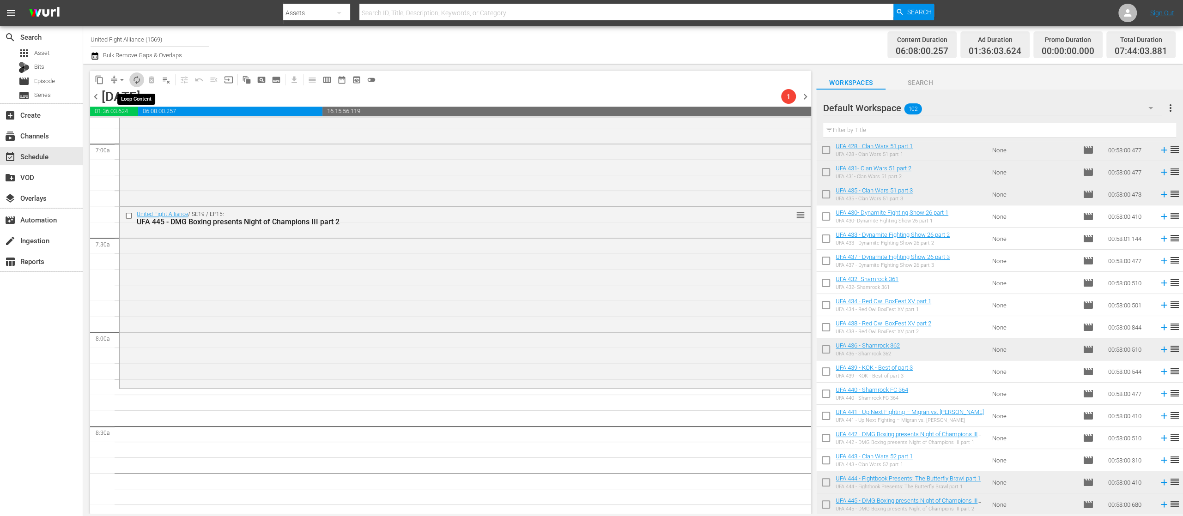
click at [139, 77] on span "autorenew_outlined" at bounding box center [136, 79] width 9 height 9
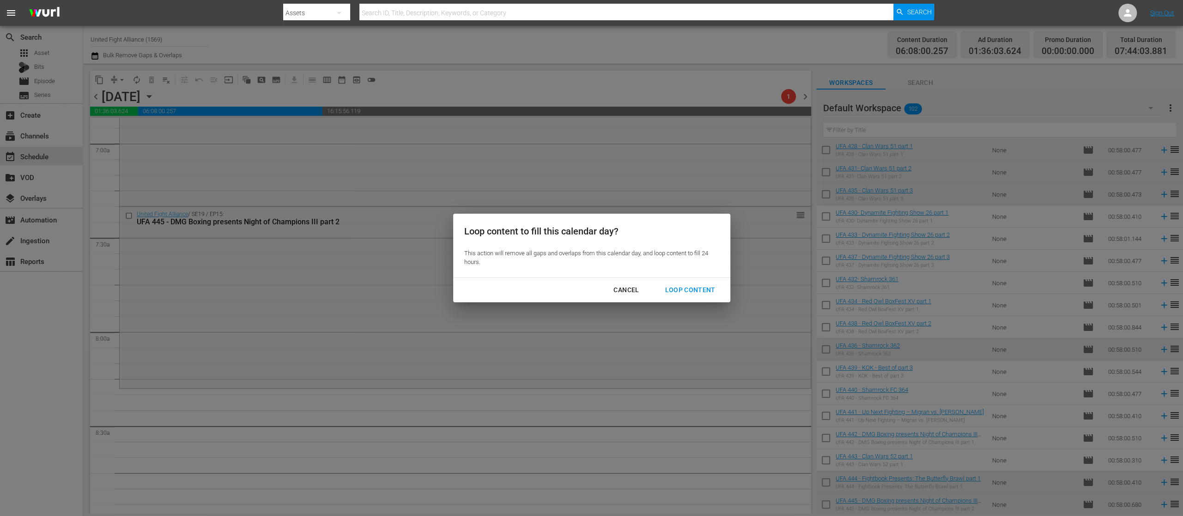
click at [695, 289] on div "Loop Content" at bounding box center [689, 290] width 65 height 12
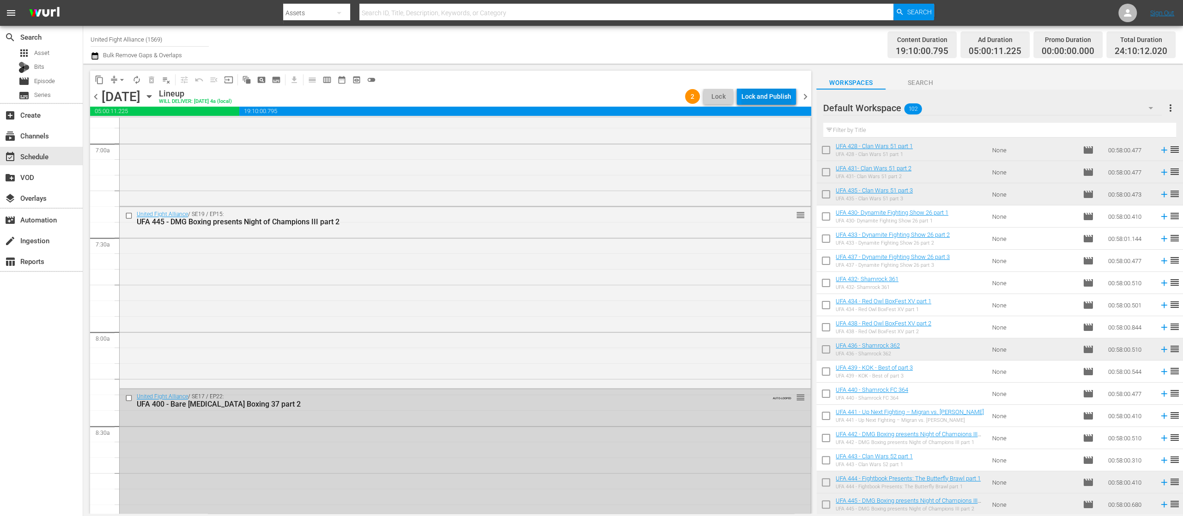
click at [762, 98] on div "Lock and Publish" at bounding box center [766, 96] width 50 height 17
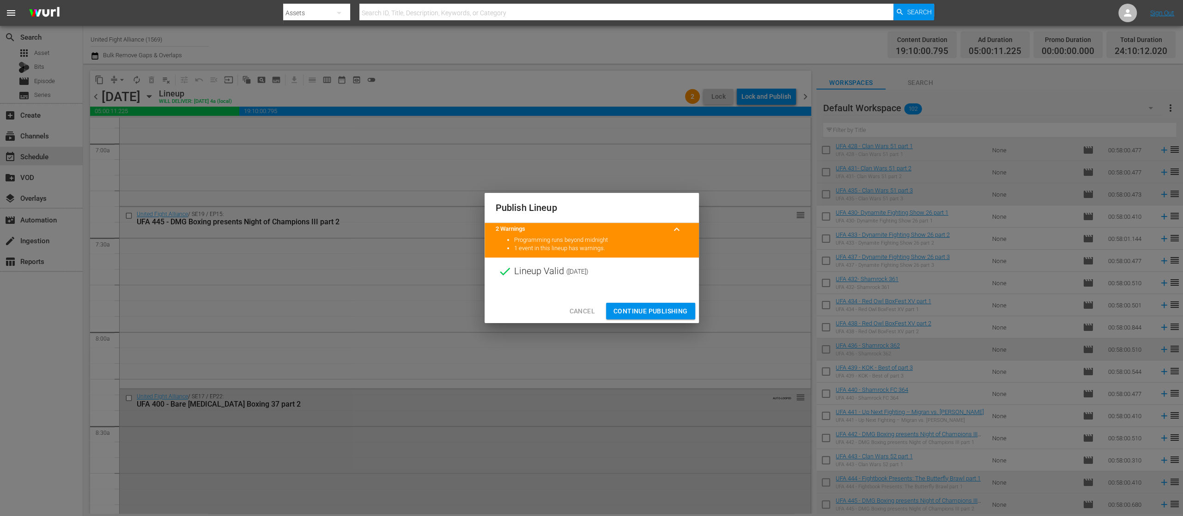
click at [684, 311] on span "Continue Publishing" at bounding box center [650, 312] width 74 height 12
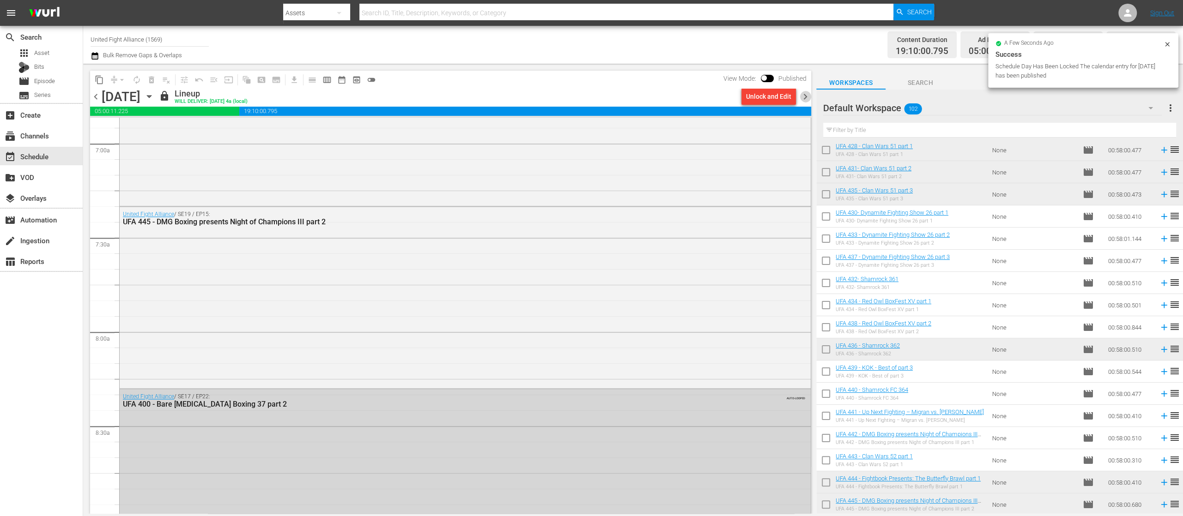
click at [805, 97] on span "chevron_right" at bounding box center [805, 97] width 12 height 12
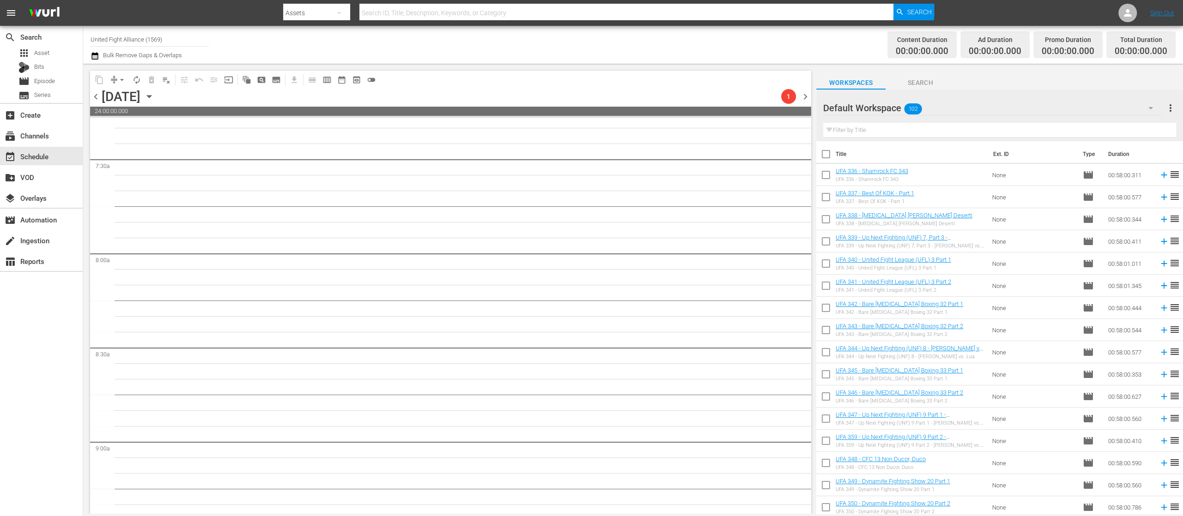
click at [828, 245] on input "checkbox" at bounding box center [825, 243] width 19 height 19
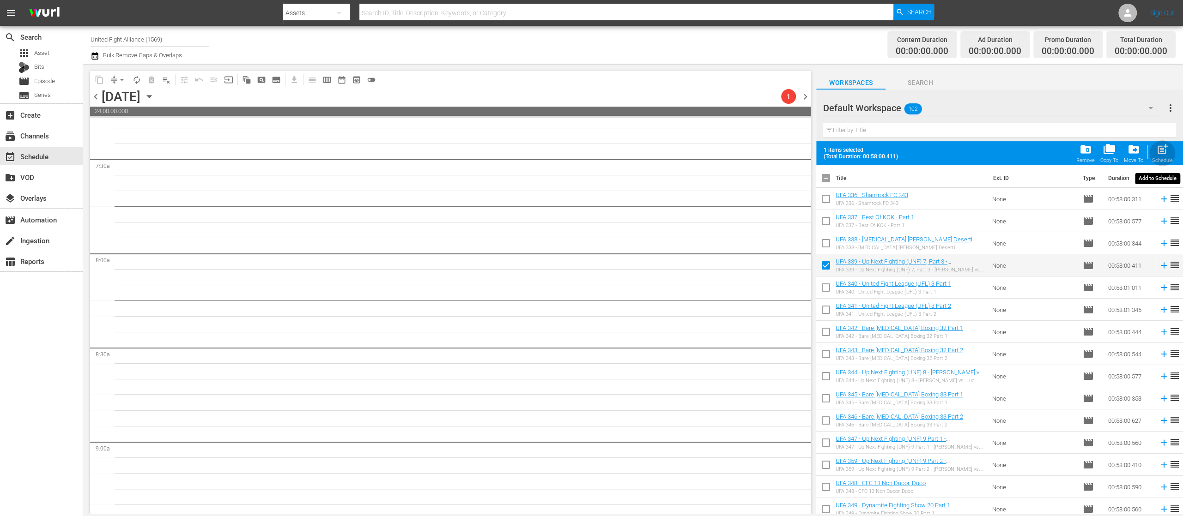
click at [1158, 151] on span "post_add" at bounding box center [1162, 149] width 12 height 12
checkbox input "false"
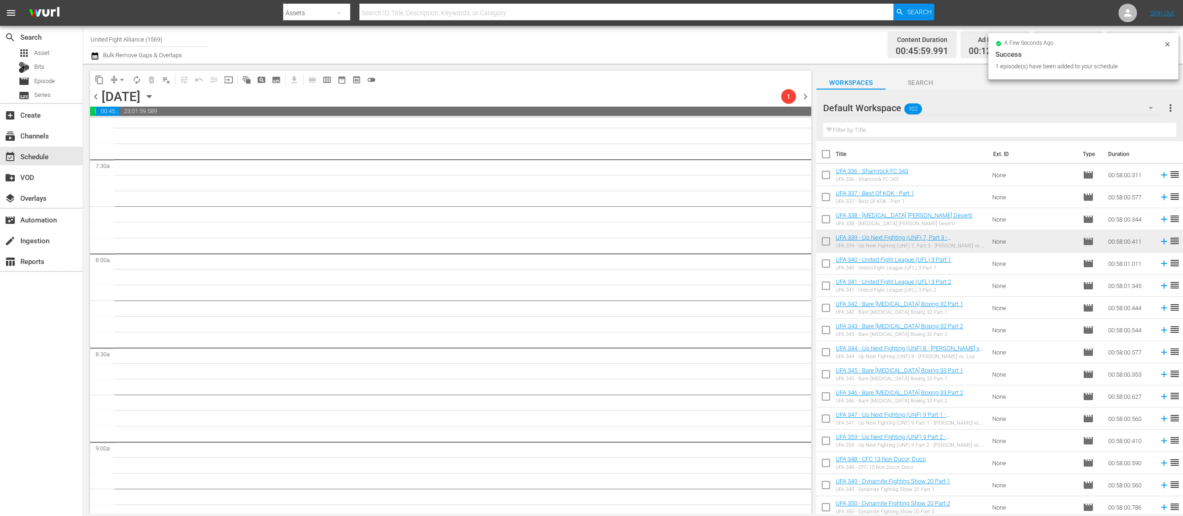
scroll to position [1356, 0]
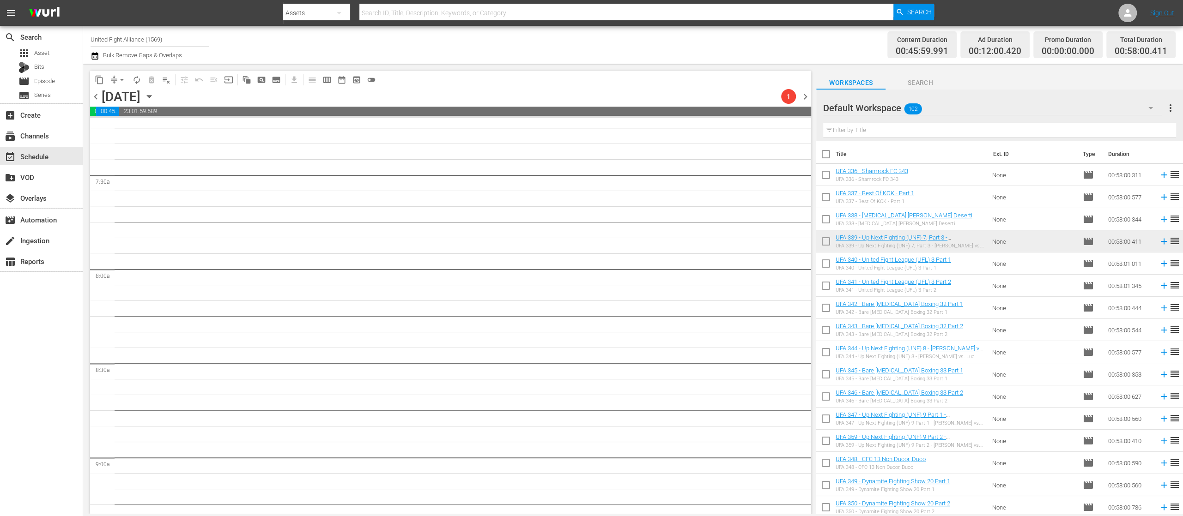
click at [824, 307] on input "checkbox" at bounding box center [825, 309] width 19 height 19
checkbox input "true"
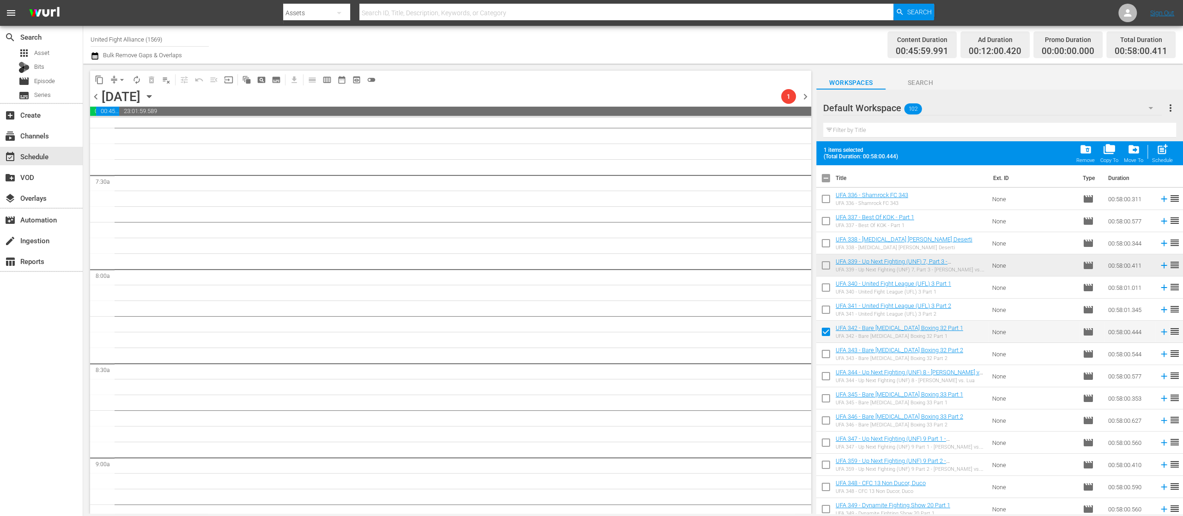
click at [826, 354] on input "checkbox" at bounding box center [825, 355] width 19 height 19
checkbox input "true"
click at [1164, 154] on span "post_add" at bounding box center [1162, 149] width 12 height 12
checkbox input "false"
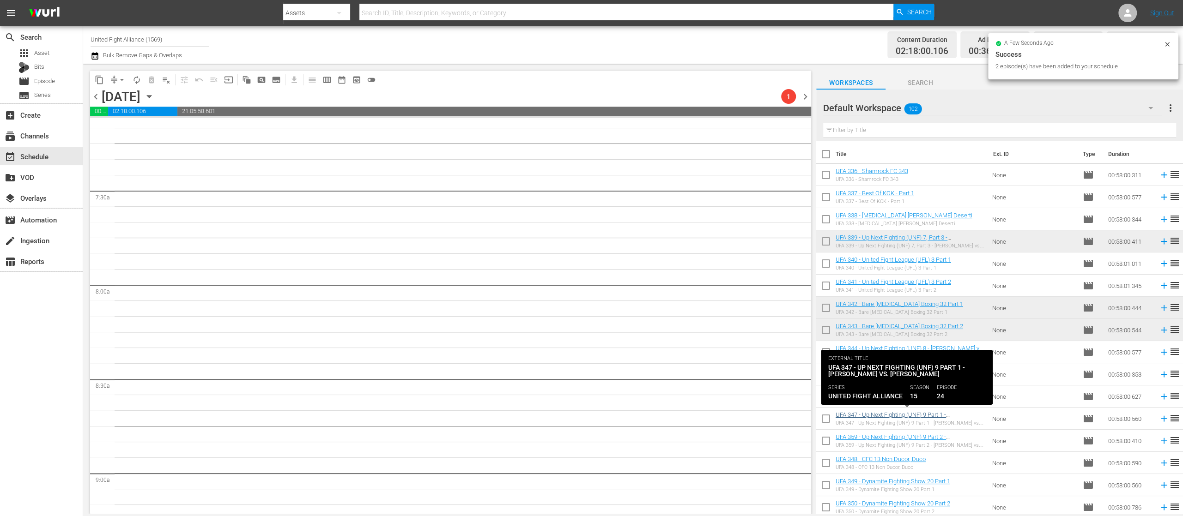
scroll to position [185, 0]
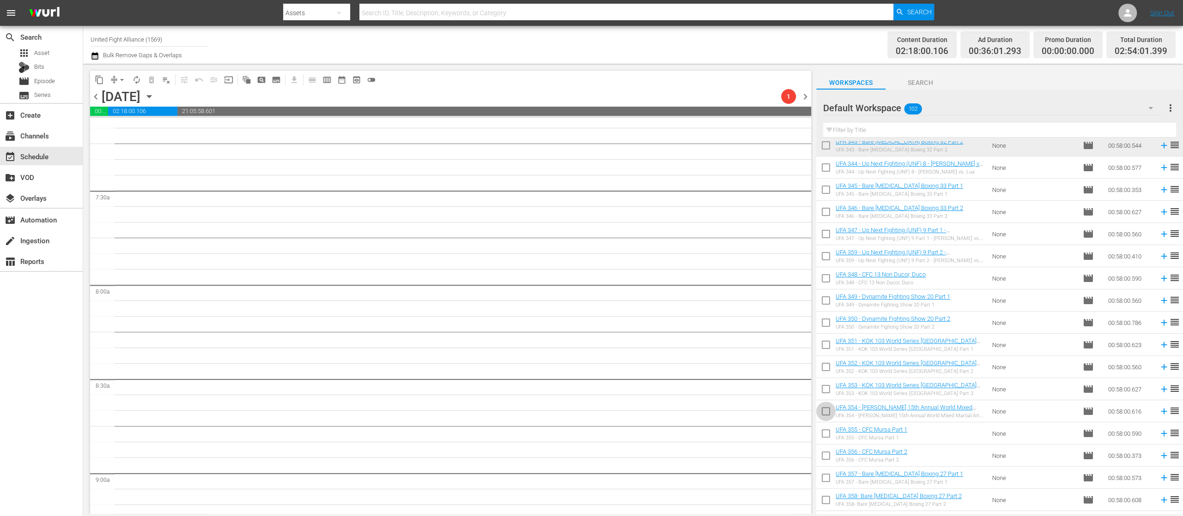
click at [822, 413] on input "checkbox" at bounding box center [825, 413] width 19 height 19
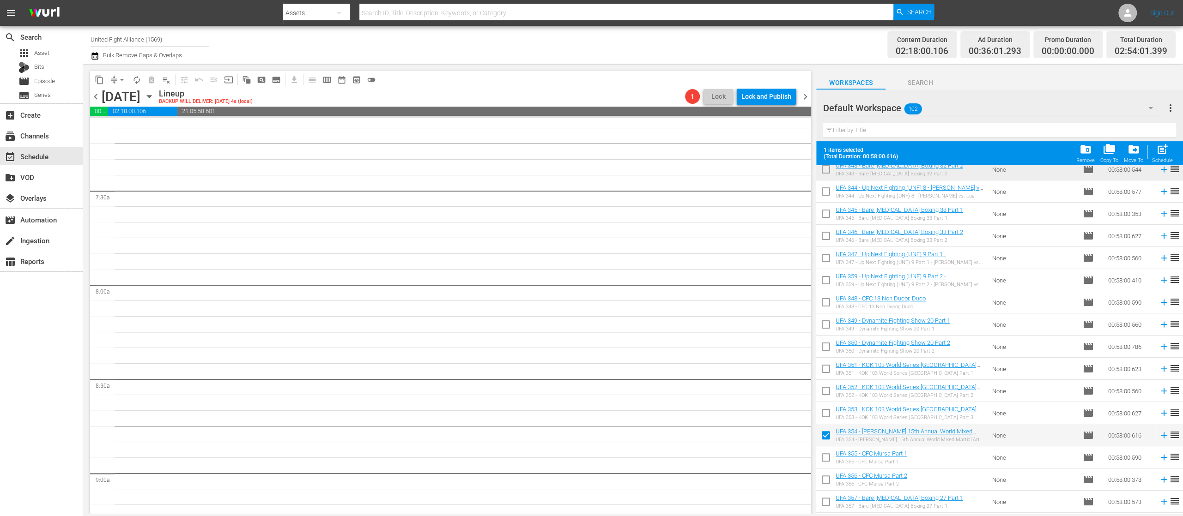
click at [1165, 145] on span "post_add" at bounding box center [1162, 149] width 12 height 12
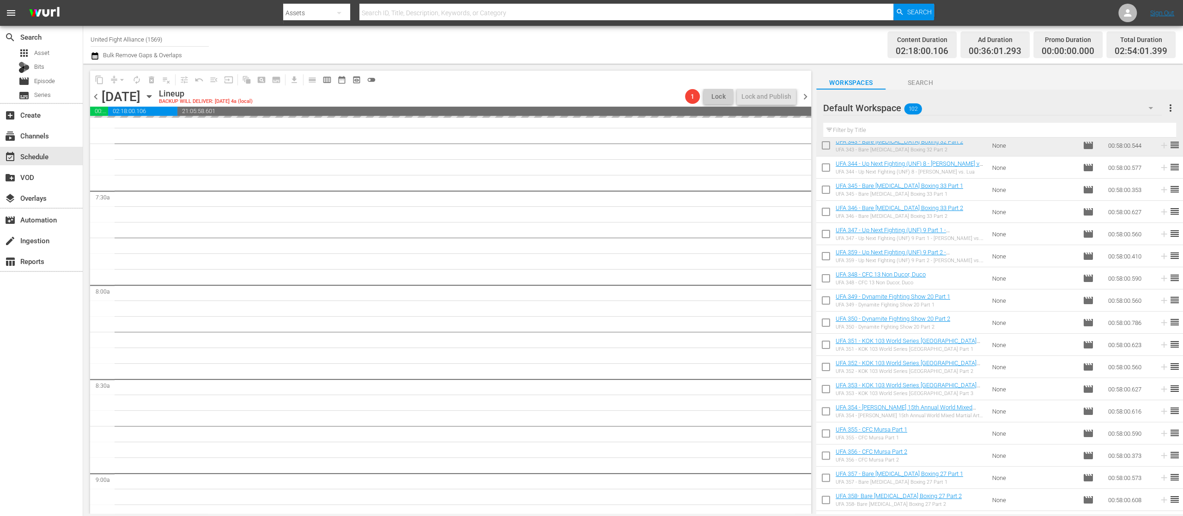
checkbox input "false"
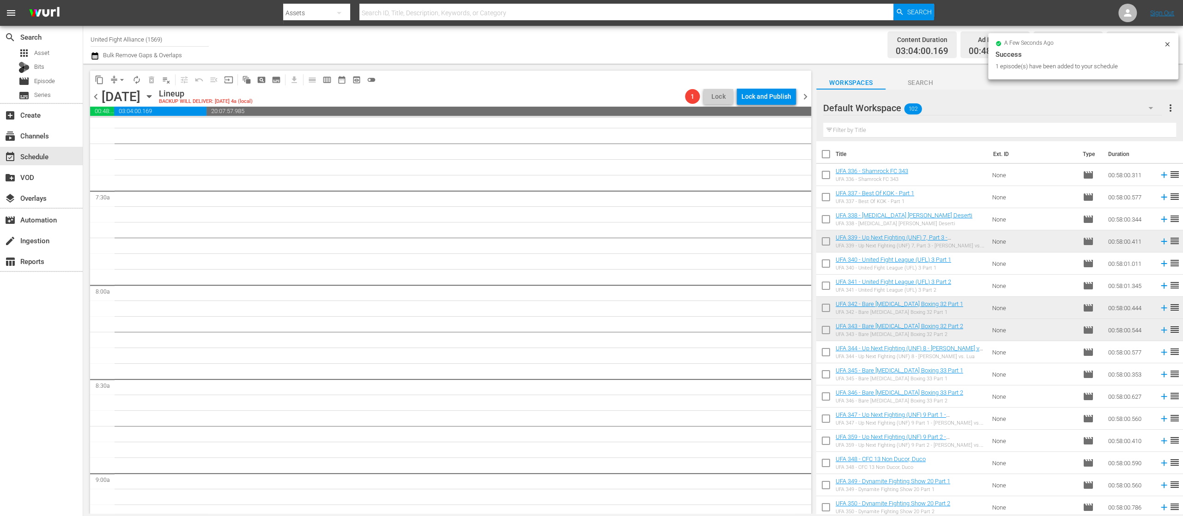
scroll to position [1324, 0]
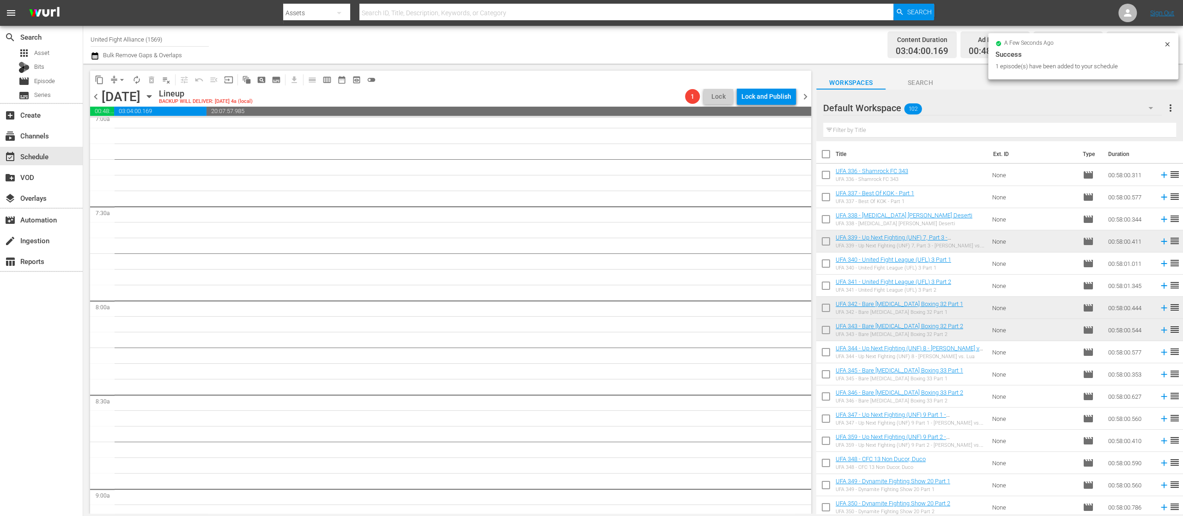
click at [825, 175] on input "checkbox" at bounding box center [825, 176] width 19 height 19
checkbox input "true"
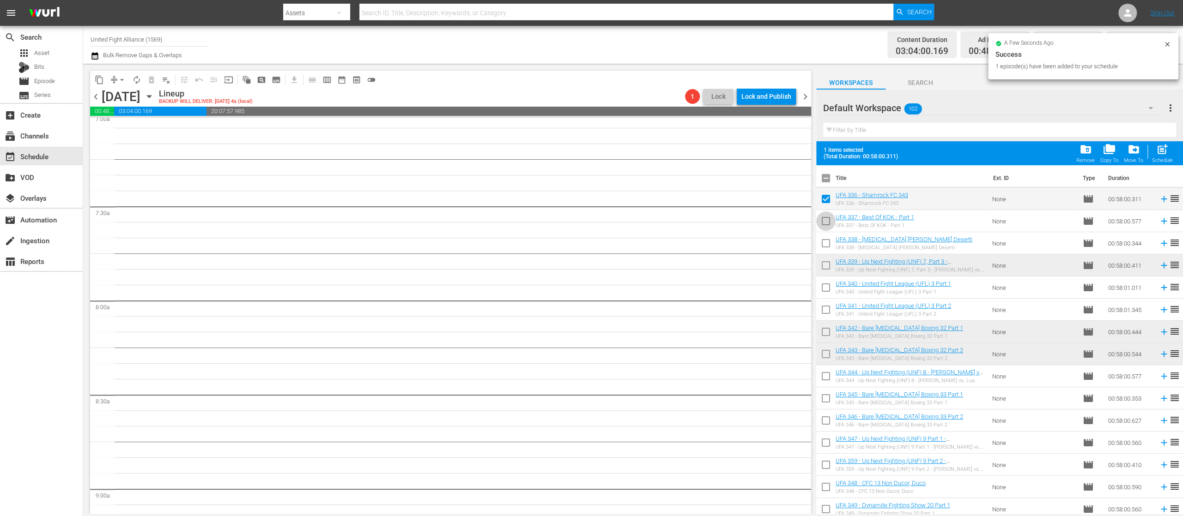
click at [829, 223] on input "checkbox" at bounding box center [825, 222] width 19 height 19
checkbox input "true"
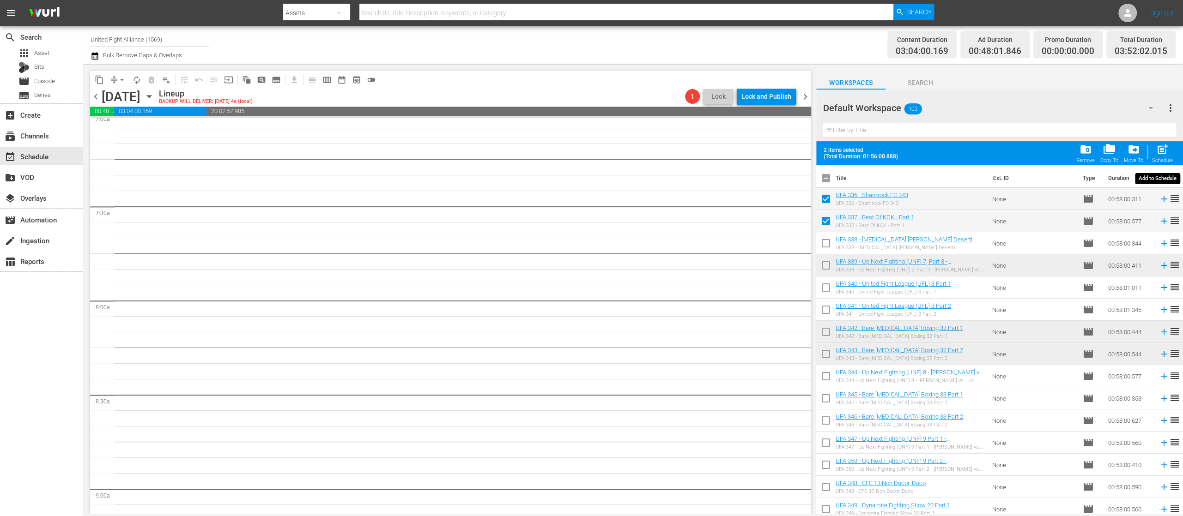
click at [1163, 151] on span "post_add" at bounding box center [1162, 149] width 12 height 12
checkbox input "false"
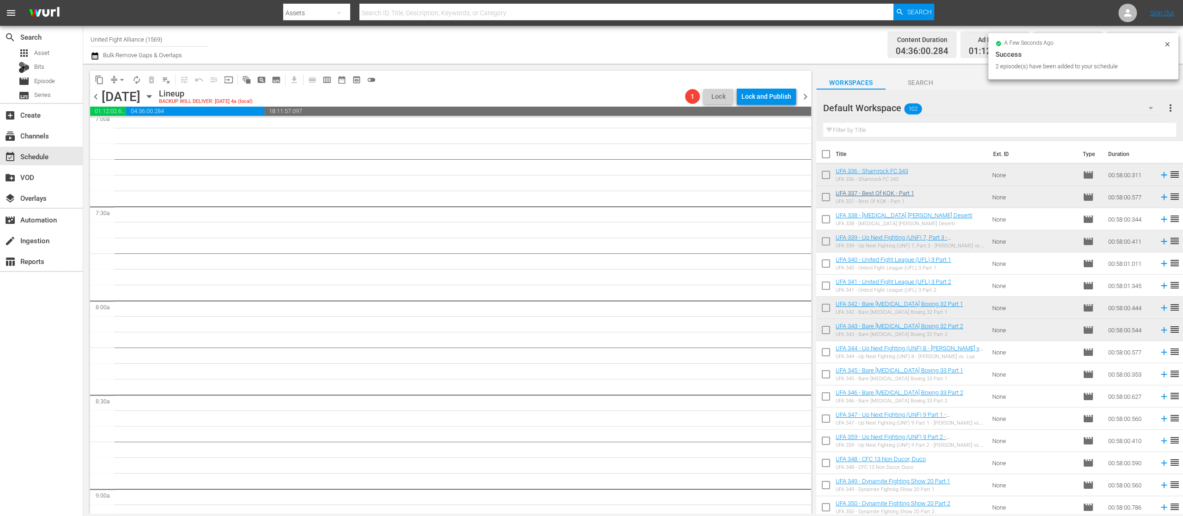
scroll to position [1309, 0]
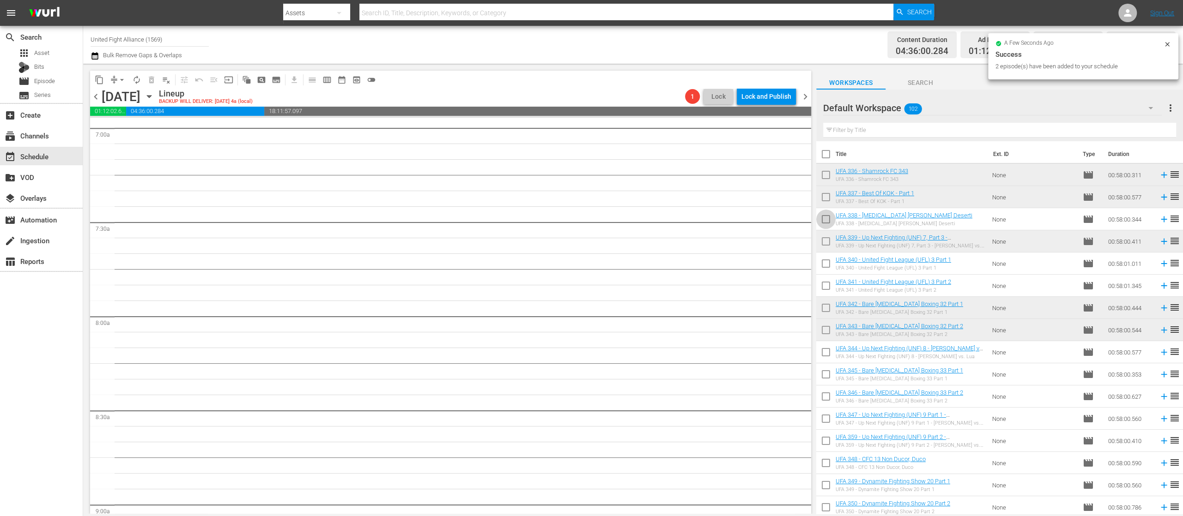
click at [826, 217] on input "checkbox" at bounding box center [825, 221] width 19 height 19
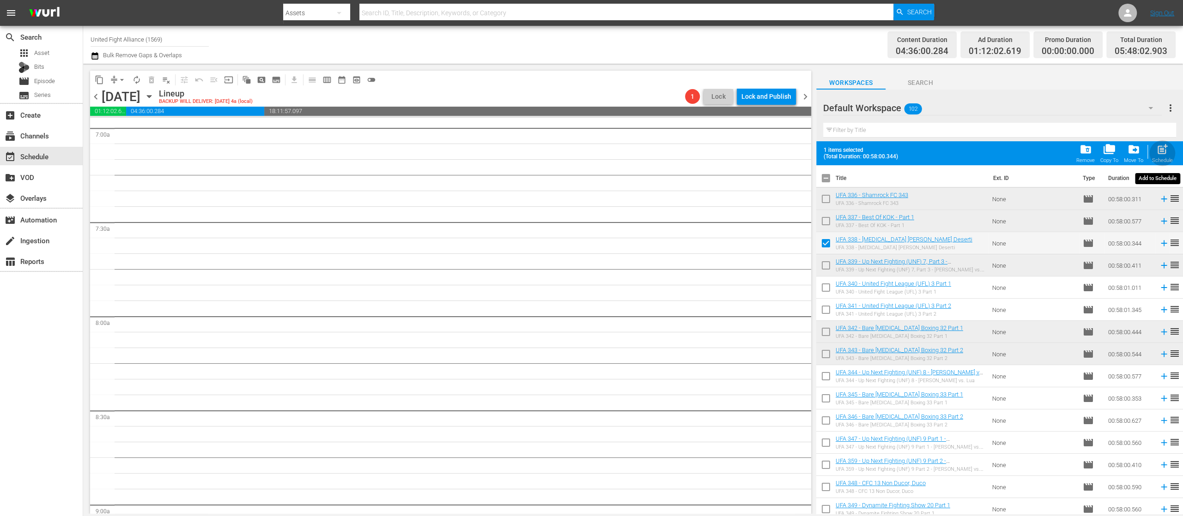
click at [1164, 147] on span "post_add" at bounding box center [1162, 149] width 12 height 12
checkbox input "false"
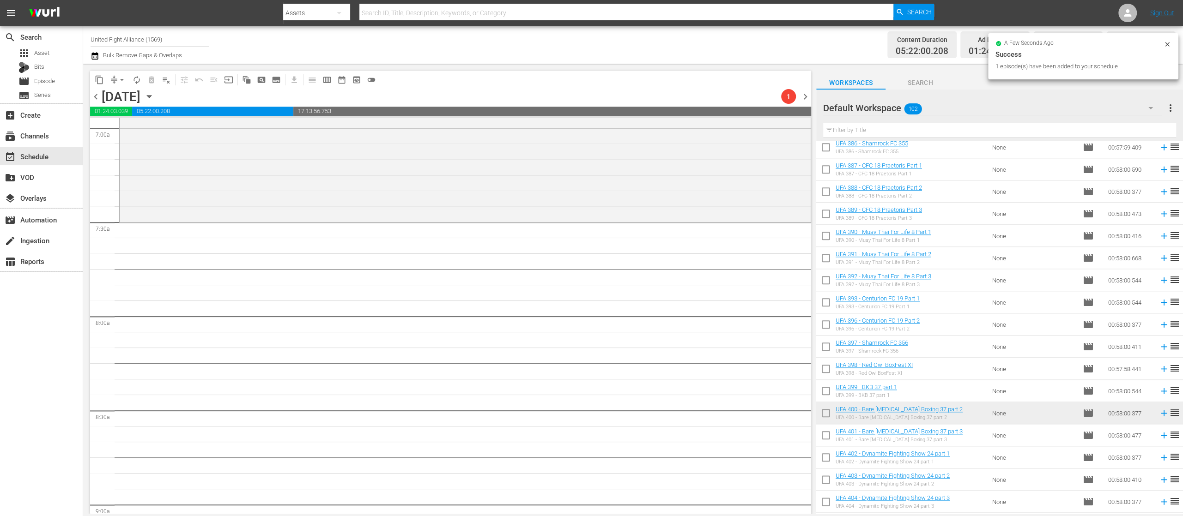
scroll to position [1847, 0]
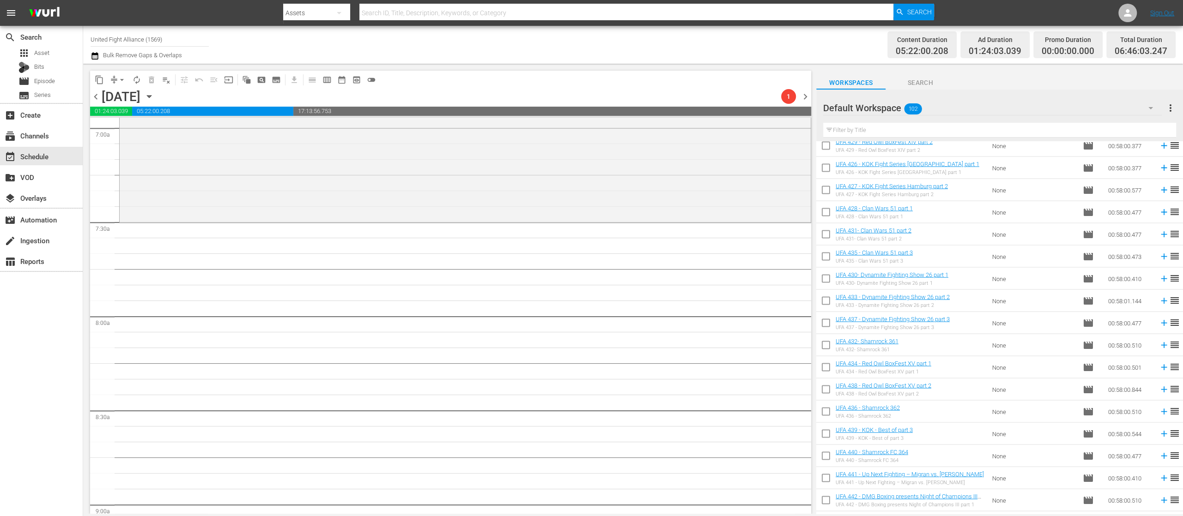
click at [825, 409] on input "checkbox" at bounding box center [825, 413] width 19 height 19
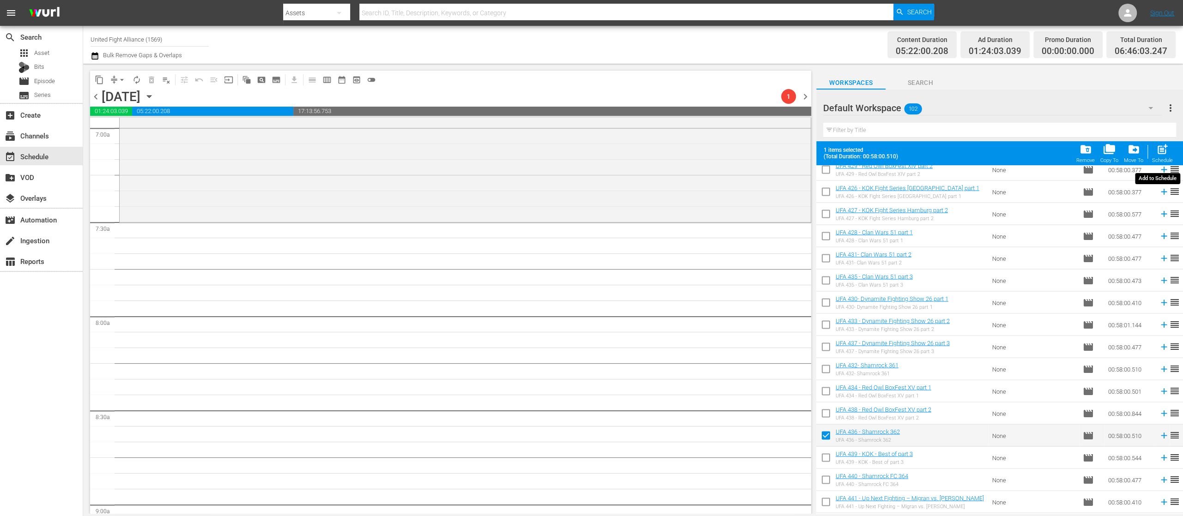
click at [1165, 151] on span "post_add" at bounding box center [1162, 149] width 12 height 12
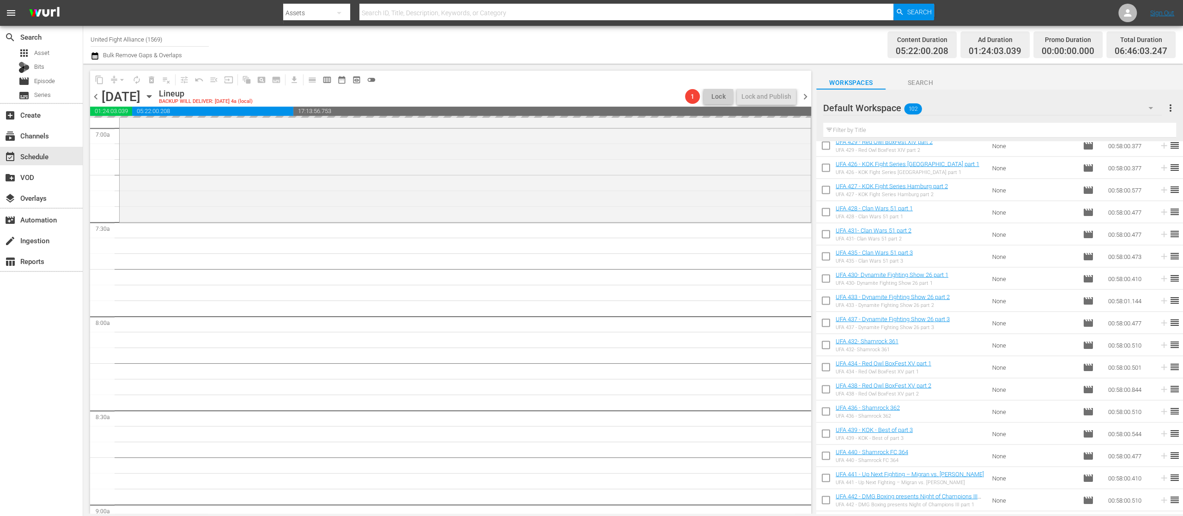
checkbox input "false"
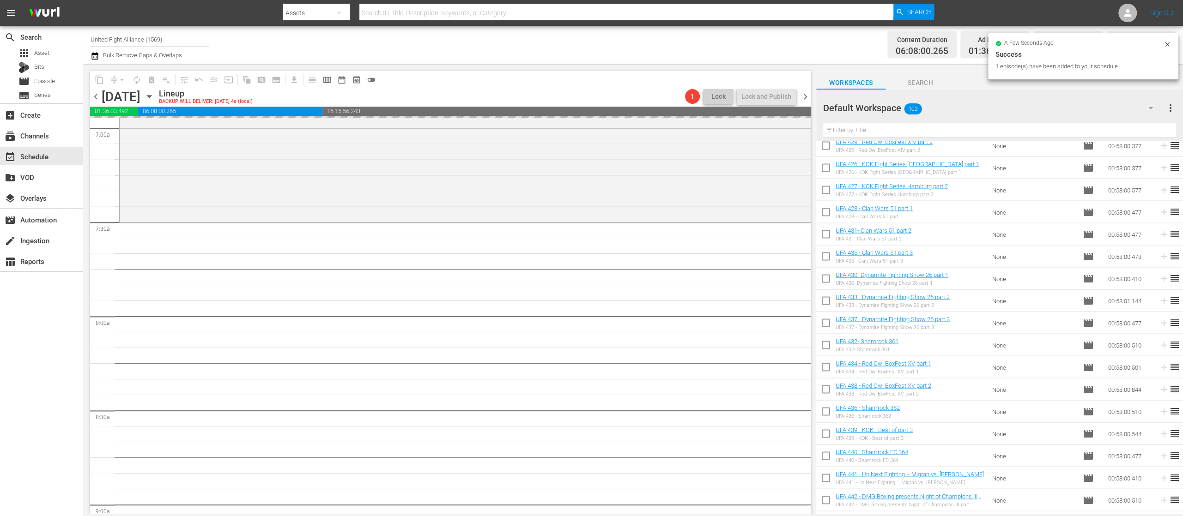
scroll to position [0, 0]
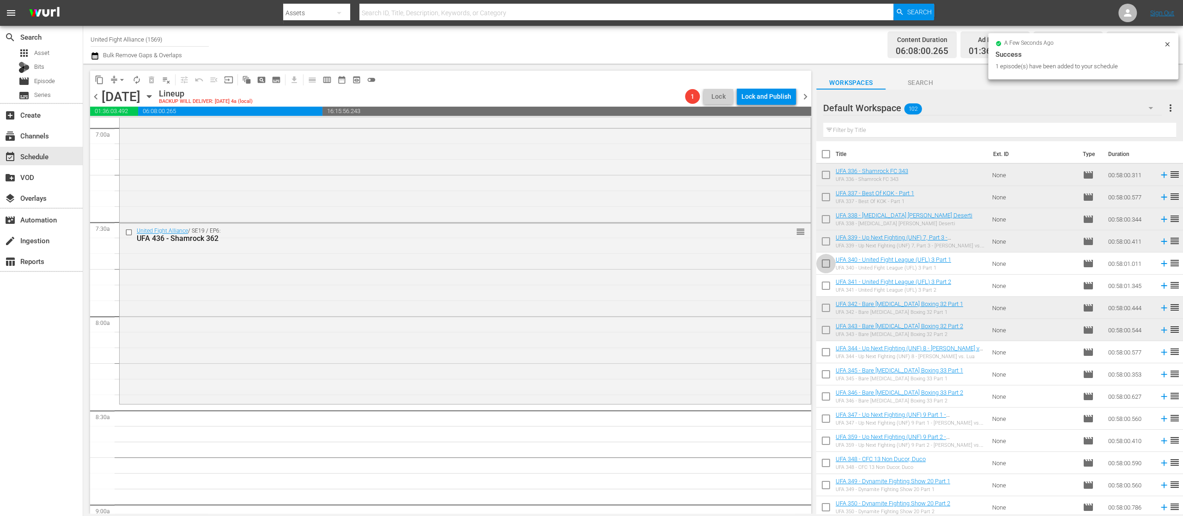
click at [822, 262] on input "checkbox" at bounding box center [825, 265] width 19 height 19
checkbox input "true"
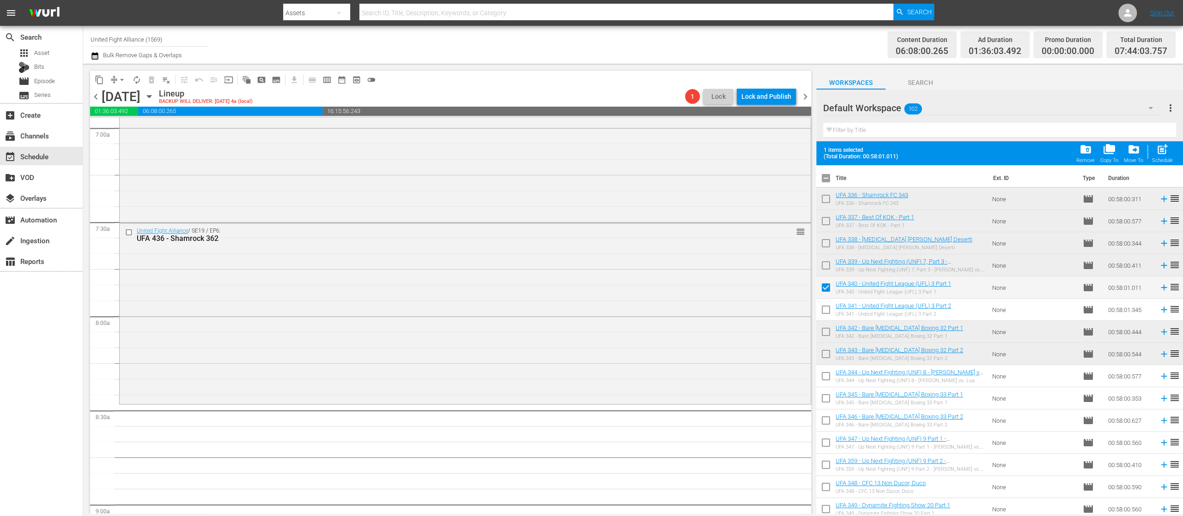
click at [824, 308] on input "checkbox" at bounding box center [825, 311] width 19 height 19
checkbox input "true"
click at [1162, 153] on span "post_add" at bounding box center [1162, 149] width 12 height 12
checkbox input "false"
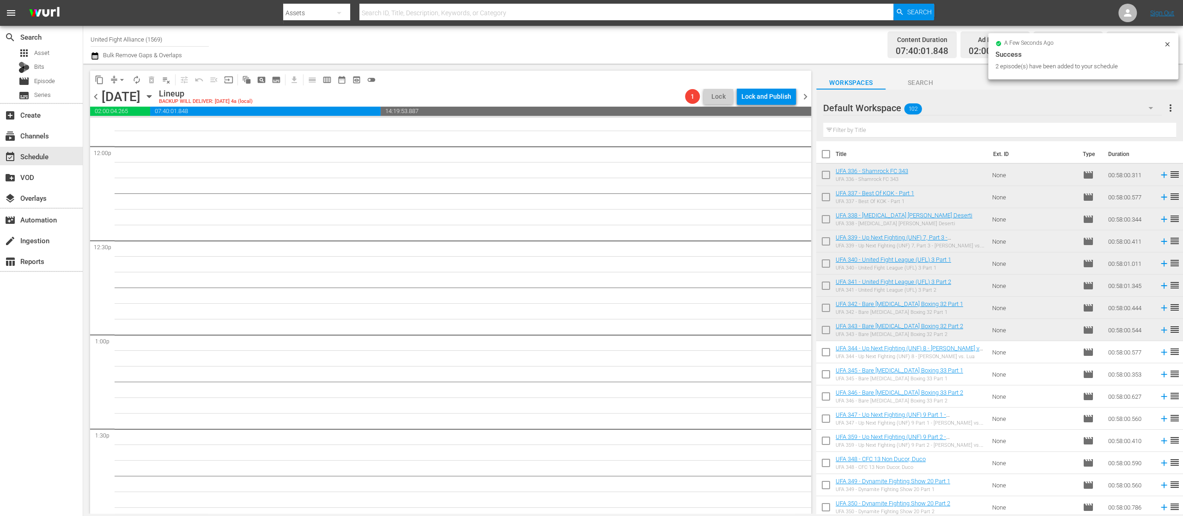
scroll to position [1678, 0]
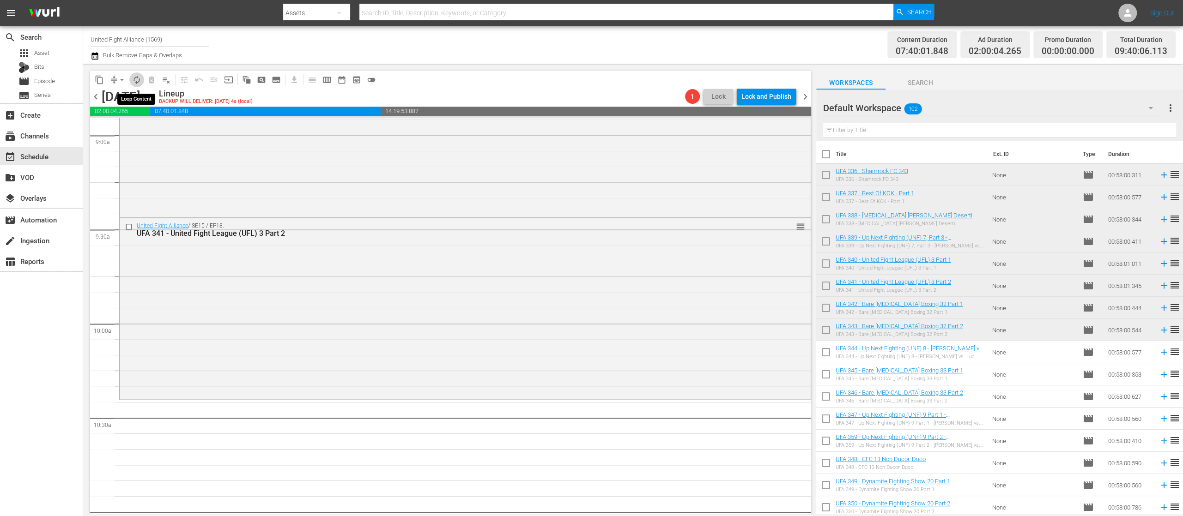
click at [139, 80] on span "autorenew_outlined" at bounding box center [136, 79] width 9 height 9
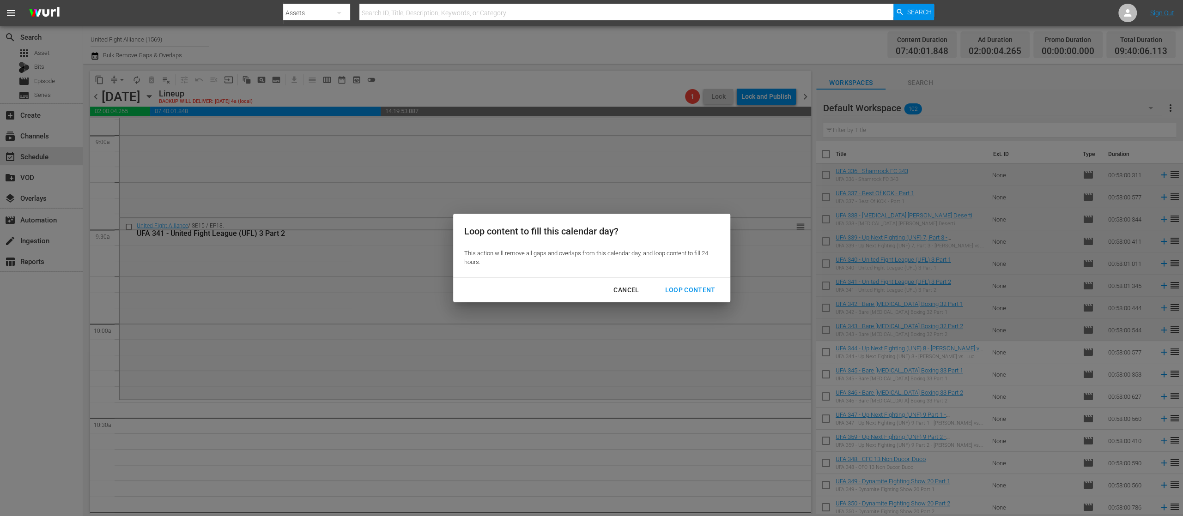
click at [692, 285] on div "Loop Content" at bounding box center [689, 290] width 65 height 12
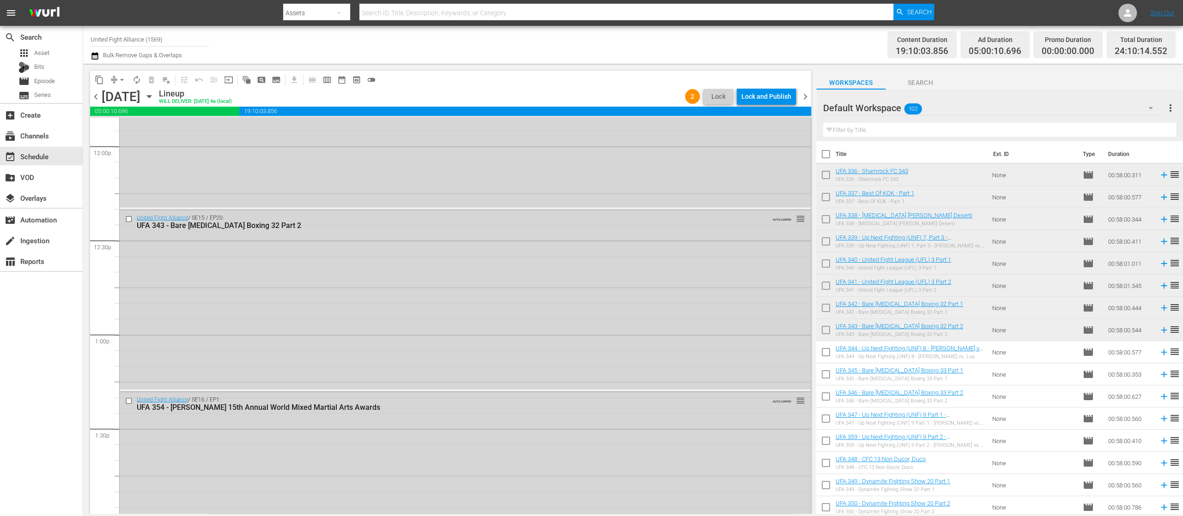
scroll to position [2602, 0]
click at [806, 97] on span "chevron_right" at bounding box center [805, 97] width 12 height 12
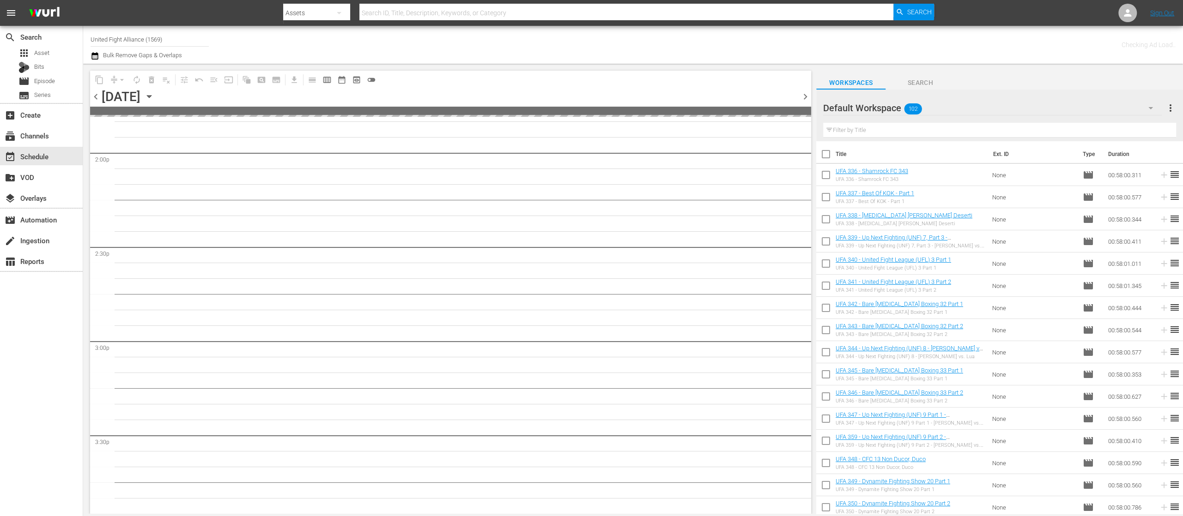
scroll to position [2727, 0]
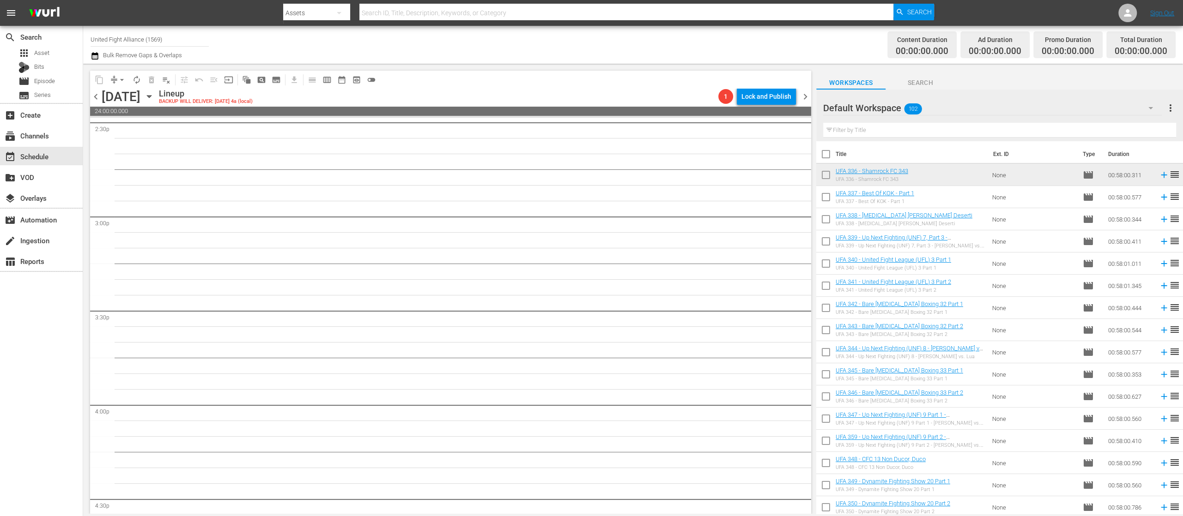
click at [96, 95] on span "chevron_left" at bounding box center [96, 97] width 12 height 12
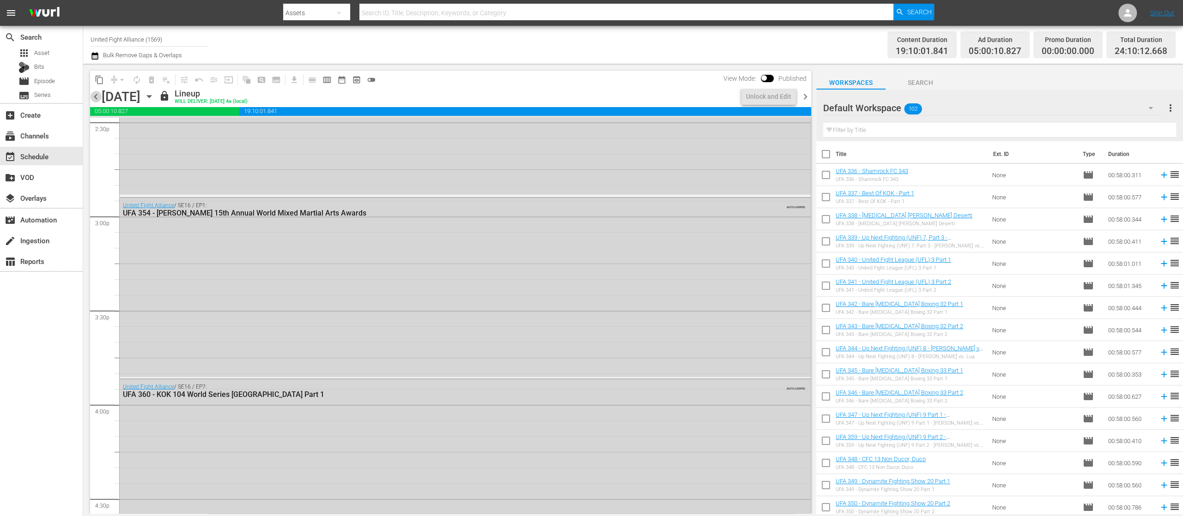
click at [96, 95] on span "chevron_left" at bounding box center [96, 97] width 12 height 12
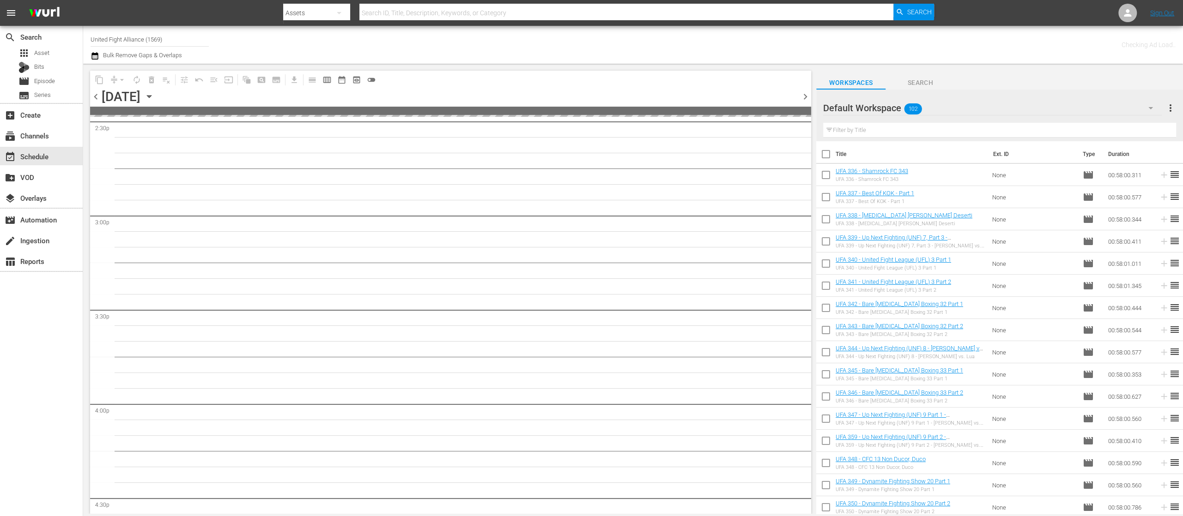
scroll to position [2727, 0]
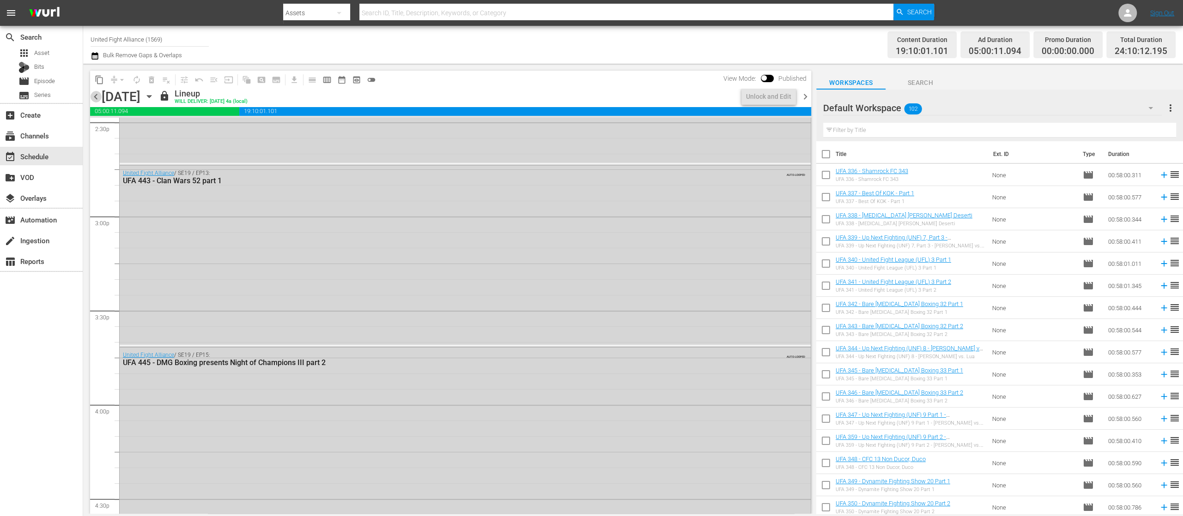
click at [96, 95] on span "chevron_left" at bounding box center [96, 97] width 12 height 12
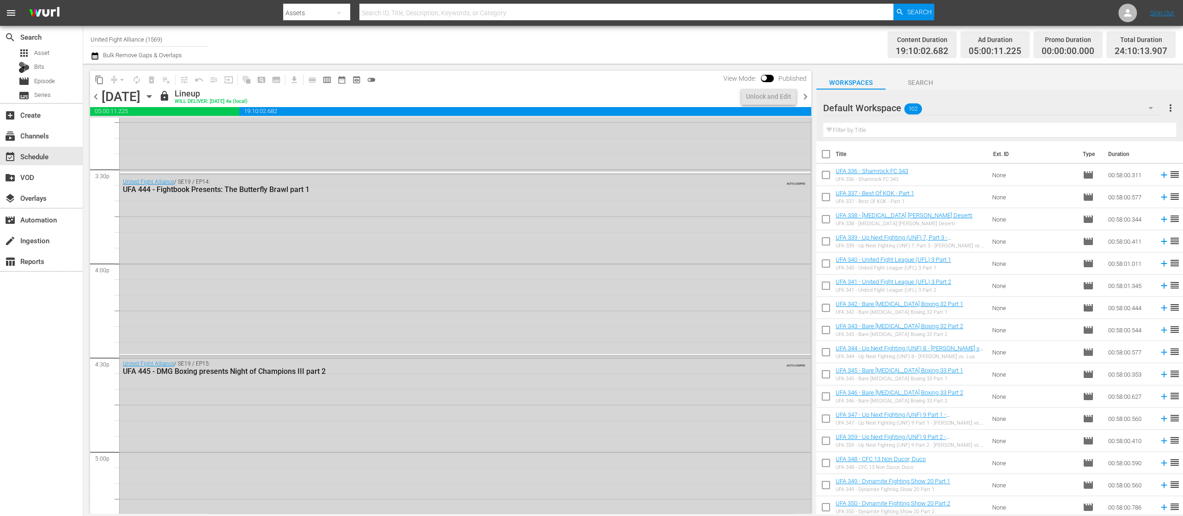
scroll to position [2727, 0]
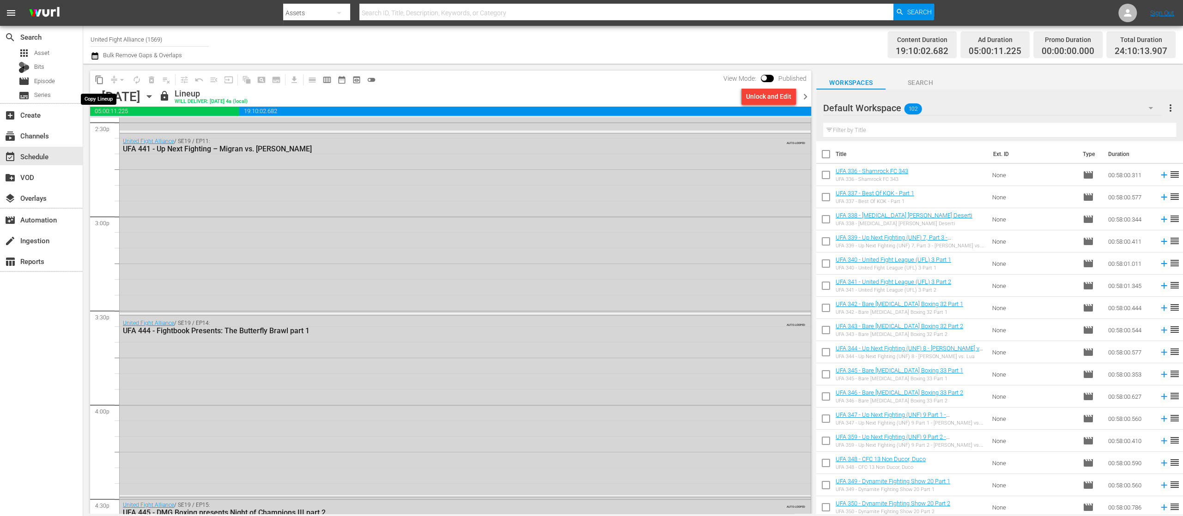
click at [100, 82] on span "content_copy" at bounding box center [99, 79] width 9 height 9
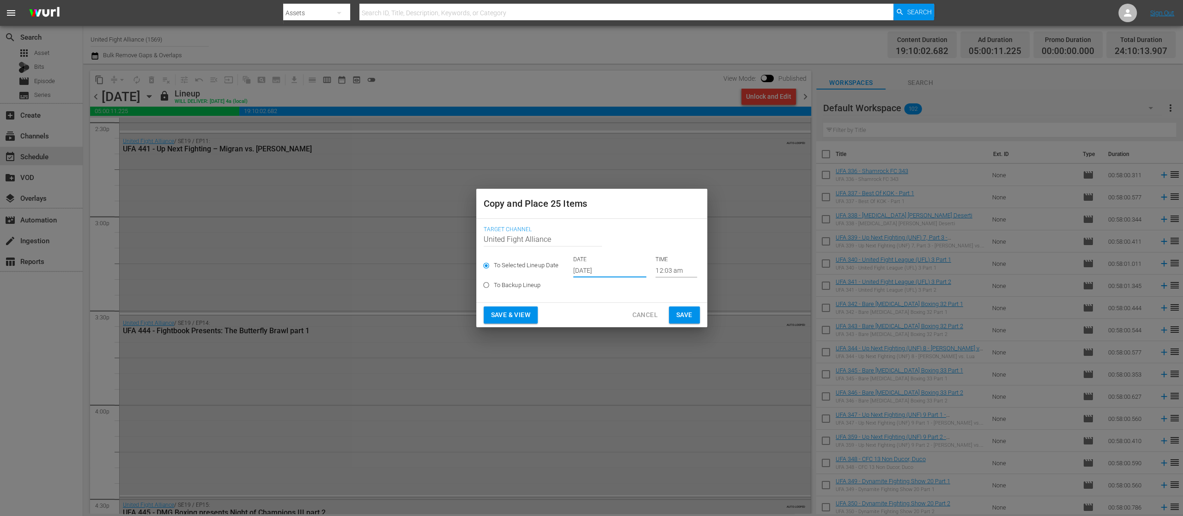
click at [605, 268] on input "Oct 11th 2025" at bounding box center [609, 271] width 73 height 14
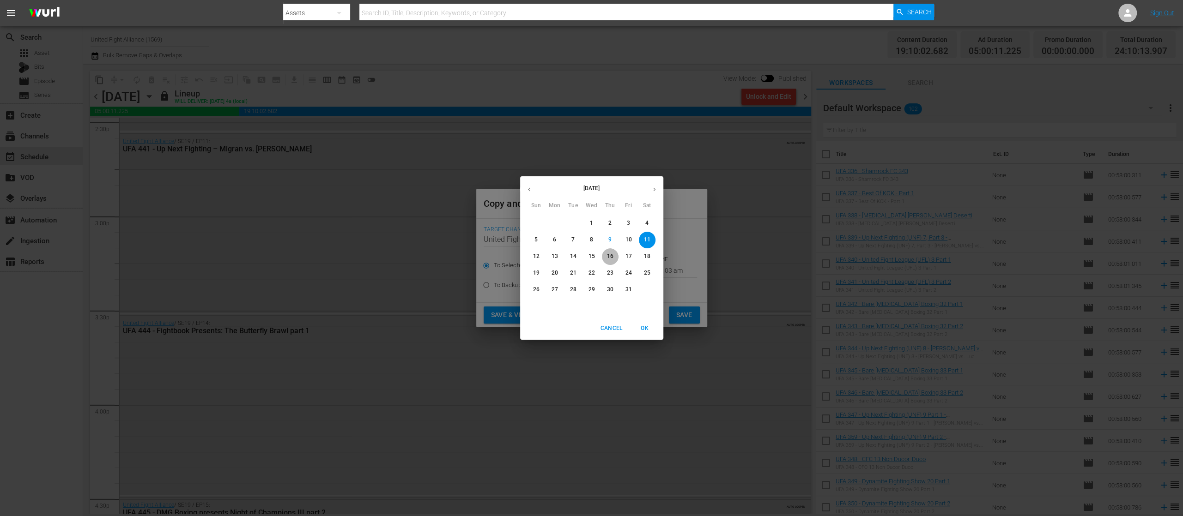
click at [611, 254] on p "16" at bounding box center [609, 257] width 6 height 8
type input "Oct 16th 2025"
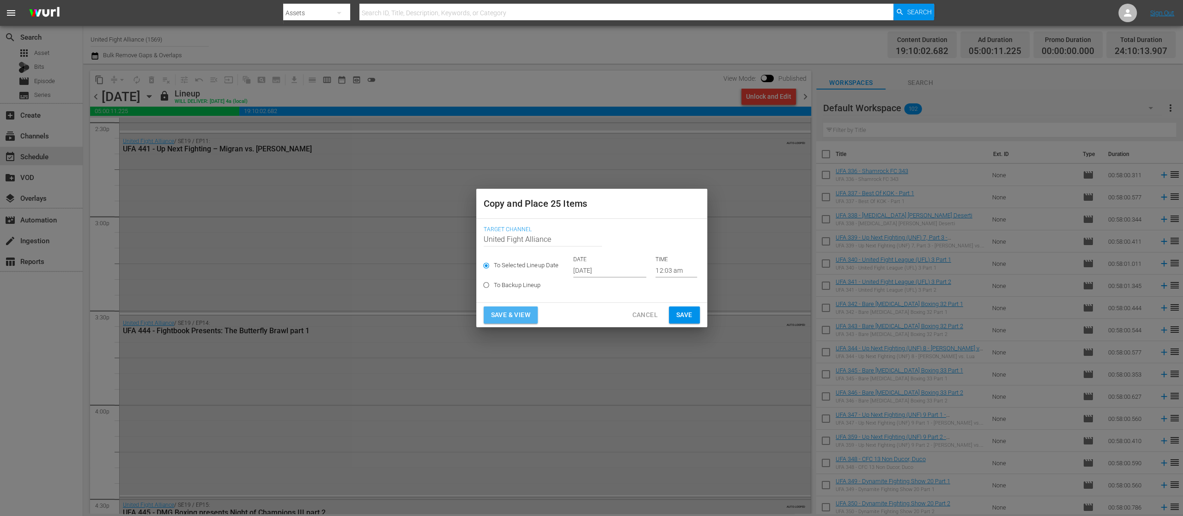
click at [522, 313] on span "Save & View" at bounding box center [510, 315] width 39 height 12
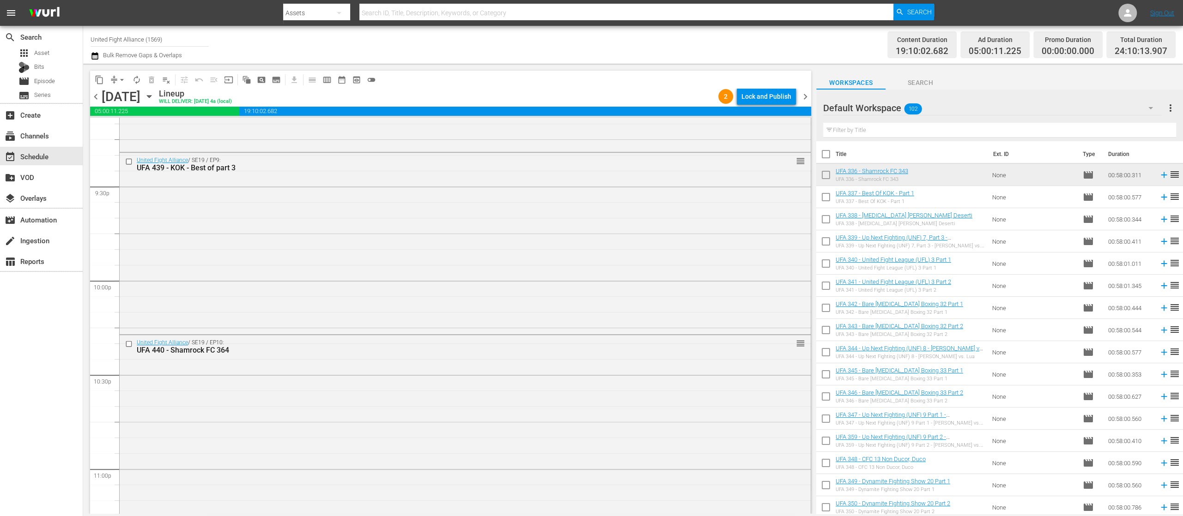
scroll to position [4167, 0]
click at [770, 97] on div "Lock and Publish" at bounding box center [766, 96] width 50 height 17
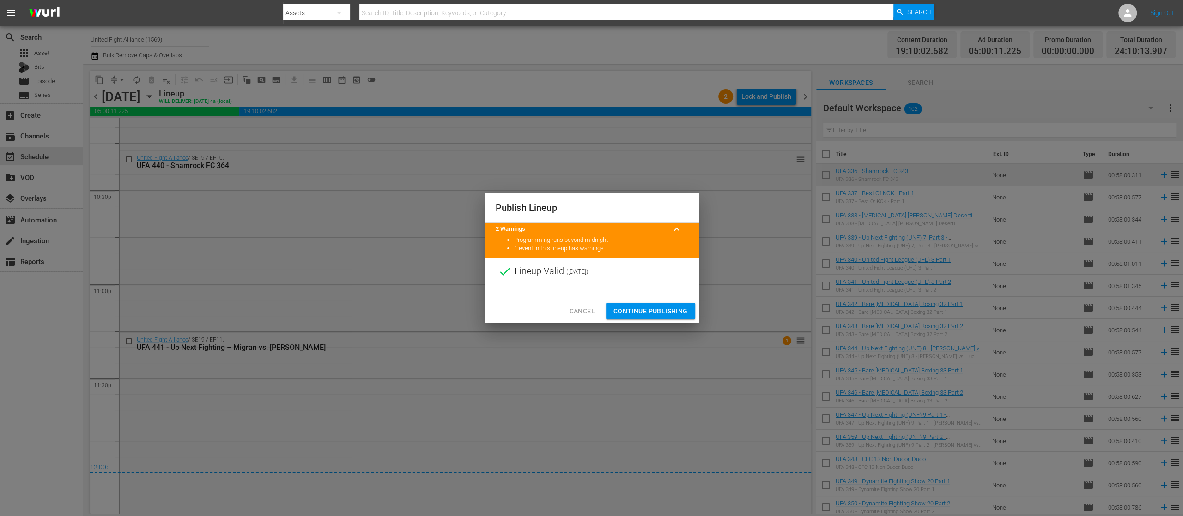
click at [670, 310] on span "Continue Publishing" at bounding box center [650, 312] width 74 height 12
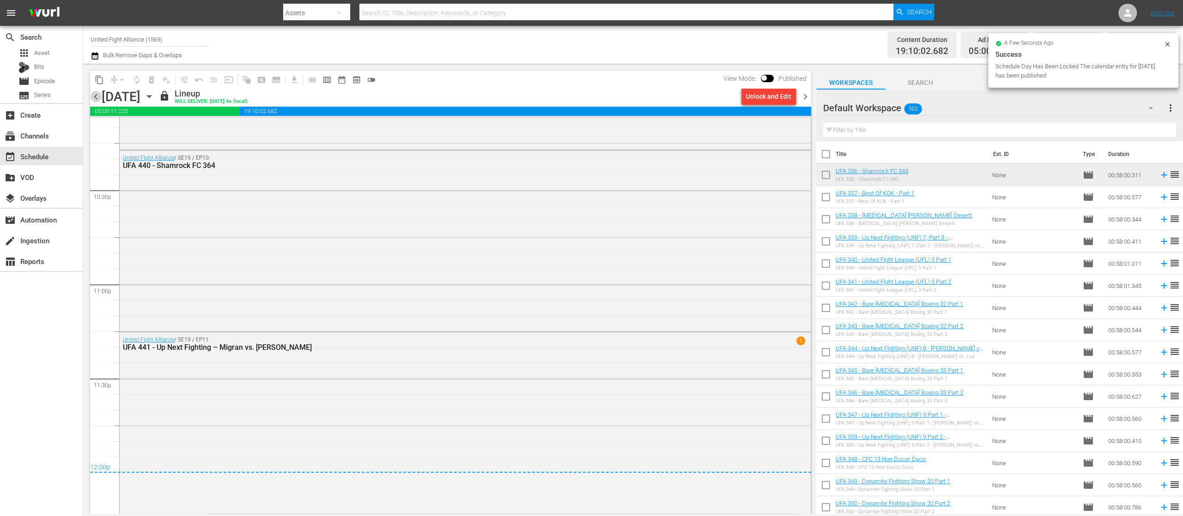
click at [95, 97] on span "chevron_left" at bounding box center [96, 97] width 12 height 12
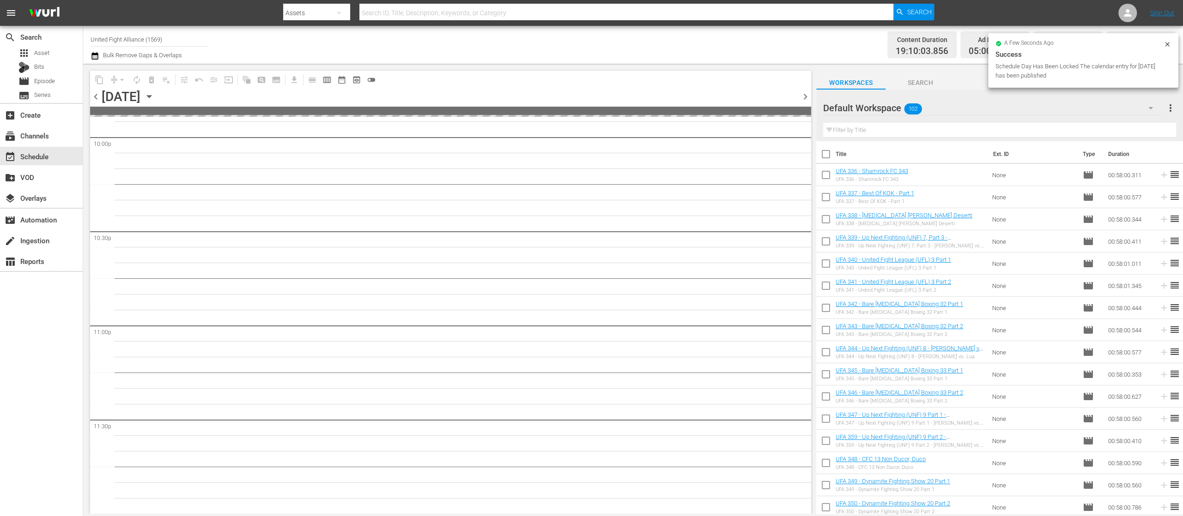
scroll to position [4125, 0]
click at [95, 97] on span "chevron_left" at bounding box center [96, 97] width 12 height 12
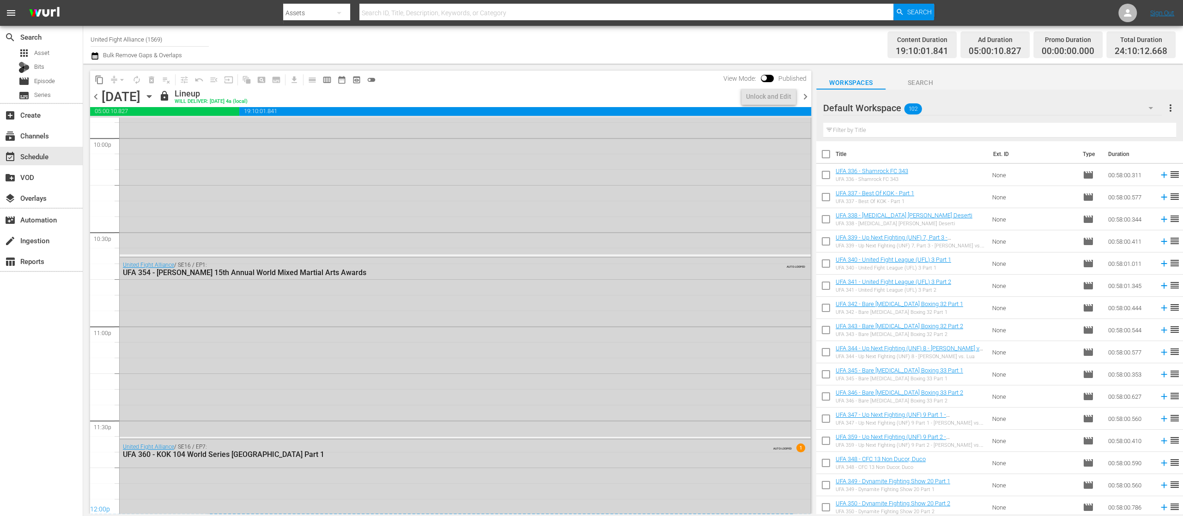
click at [95, 97] on span "chevron_left" at bounding box center [96, 97] width 12 height 12
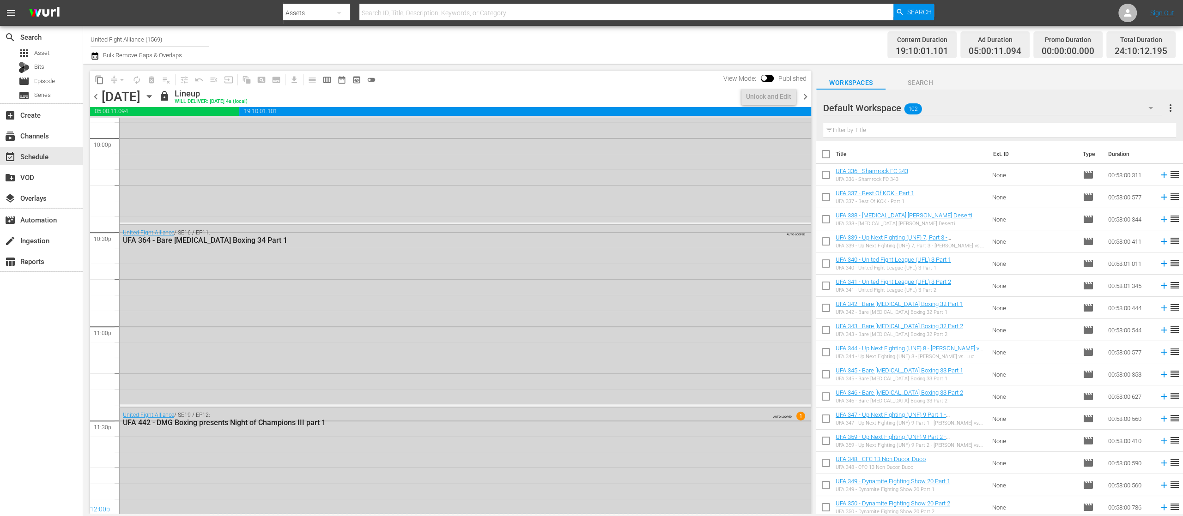
scroll to position [4151, 0]
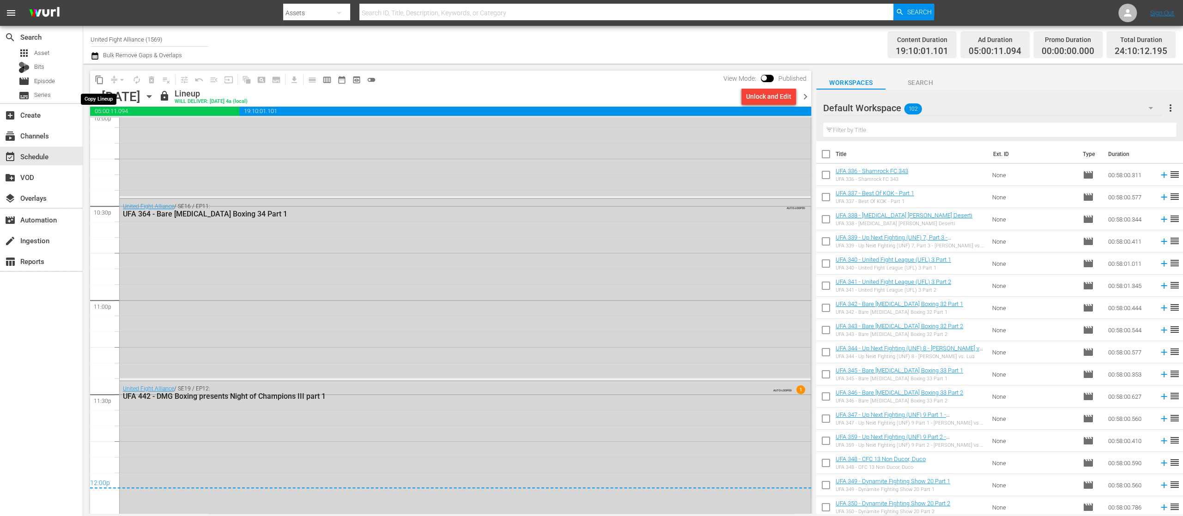
click at [102, 79] on span "content_copy" at bounding box center [99, 79] width 9 height 9
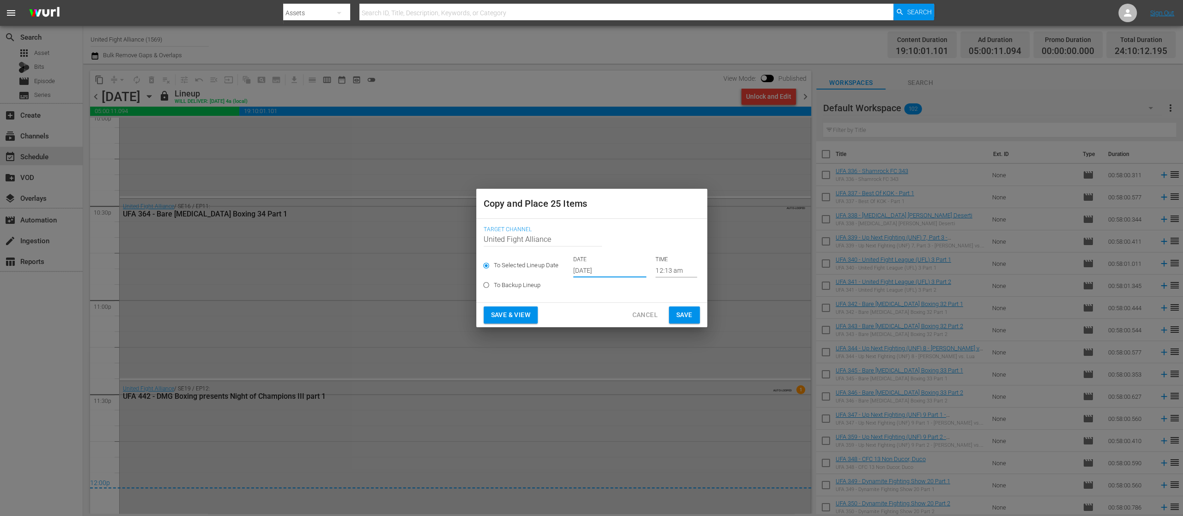
click at [595, 265] on input "Oct 11th 2025" at bounding box center [609, 271] width 73 height 14
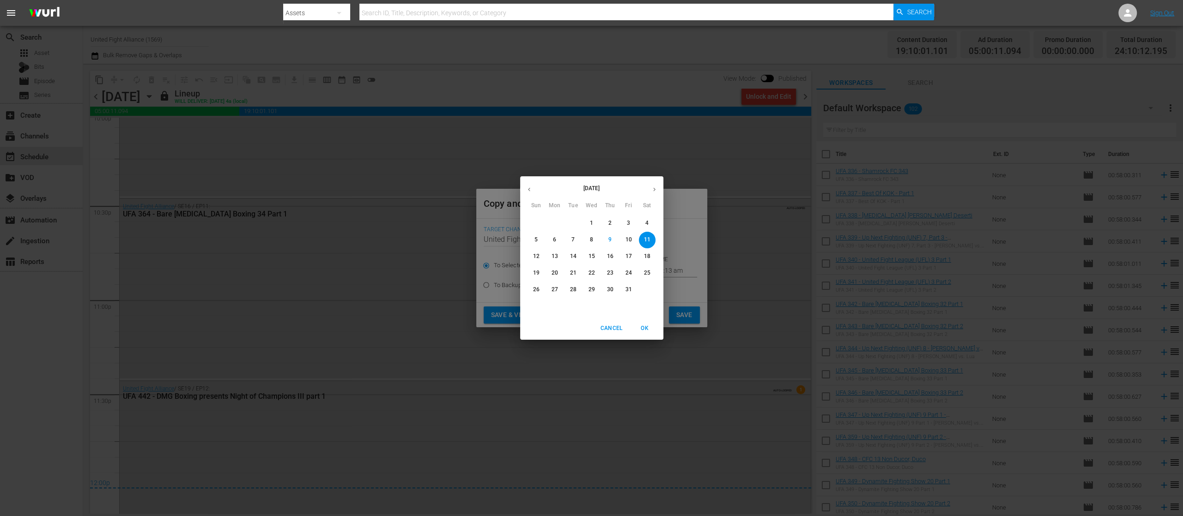
click at [631, 258] on p "17" at bounding box center [628, 257] width 6 height 8
type input "Oct 17th 2025"
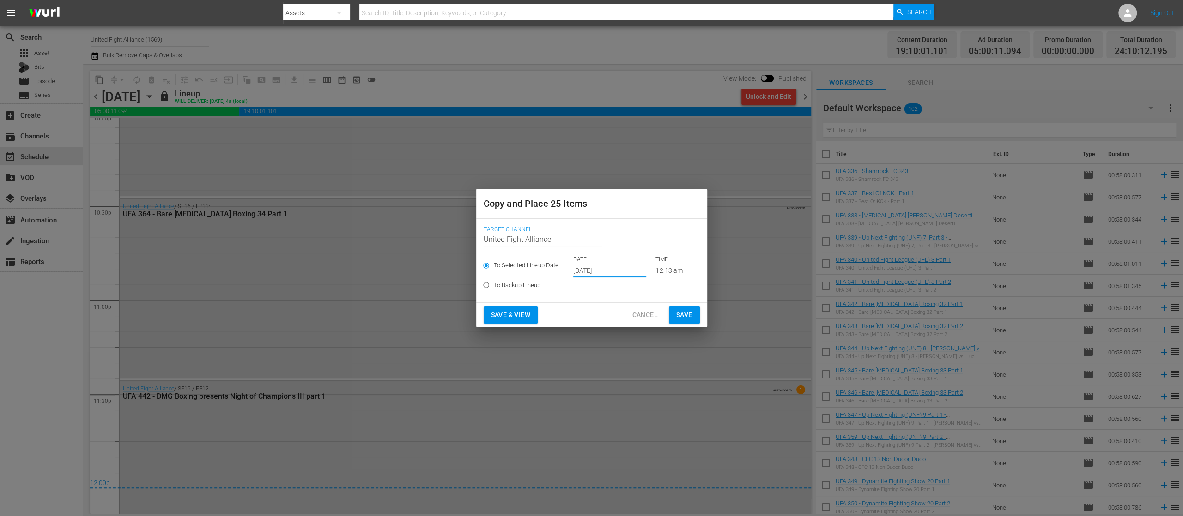
click at [514, 314] on span "Save & View" at bounding box center [510, 315] width 39 height 12
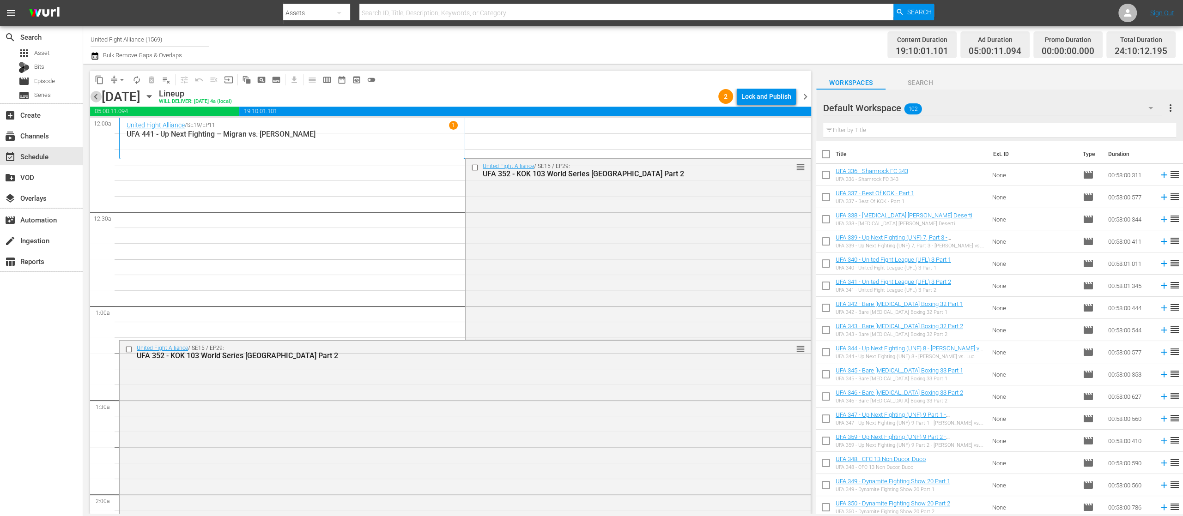
click at [98, 93] on span "chevron_left" at bounding box center [96, 97] width 12 height 12
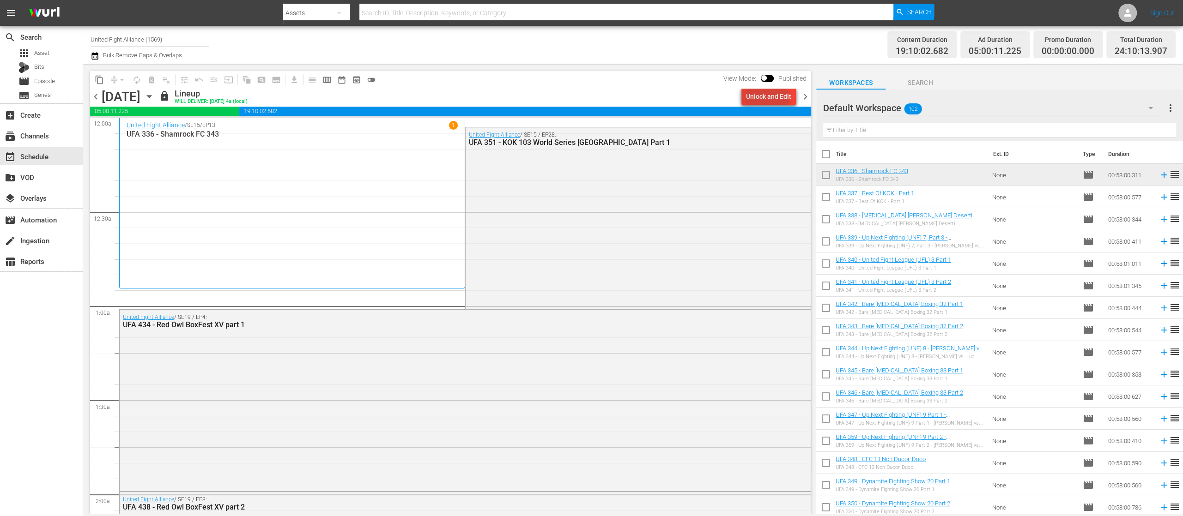
click at [762, 99] on div "Unlock and Edit" at bounding box center [768, 96] width 45 height 17
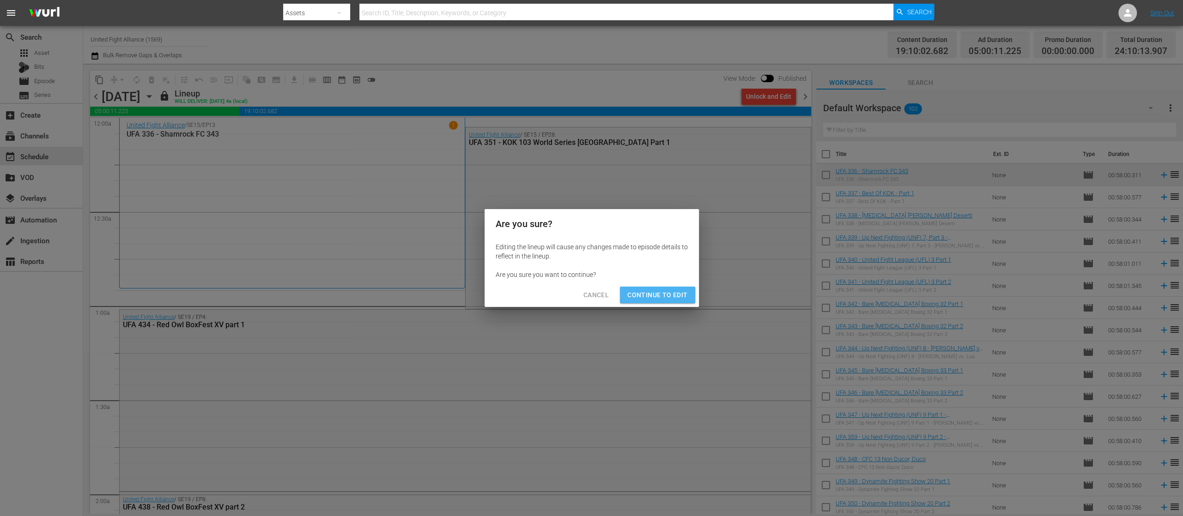
click at [669, 295] on span "Continue to Edit" at bounding box center [657, 296] width 60 height 12
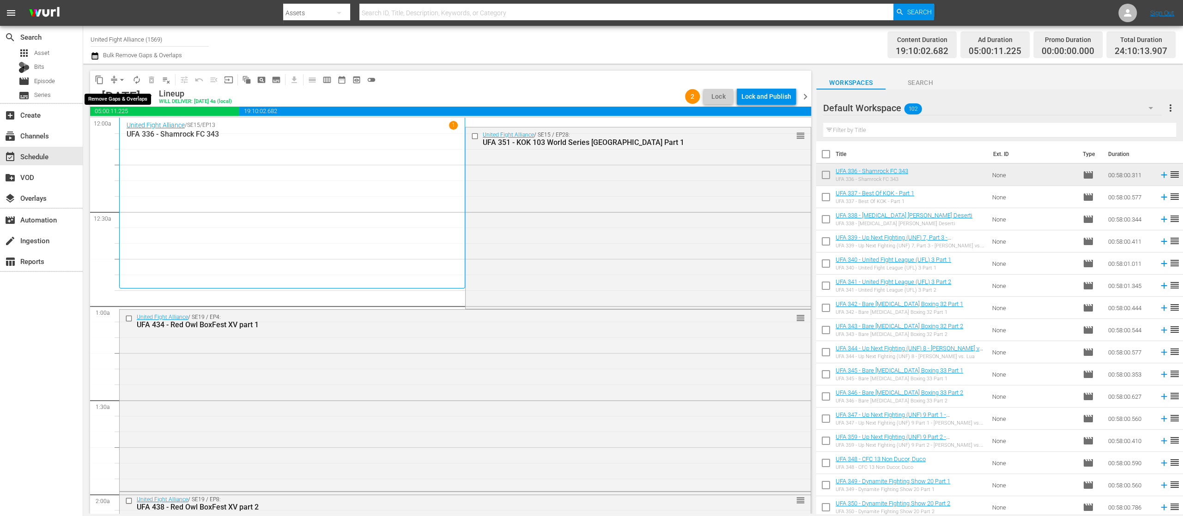
click at [119, 79] on span "arrow_drop_down" at bounding box center [121, 79] width 9 height 9
click at [127, 124] on li "Align to End of Previous Day" at bounding box center [122, 128] width 97 height 15
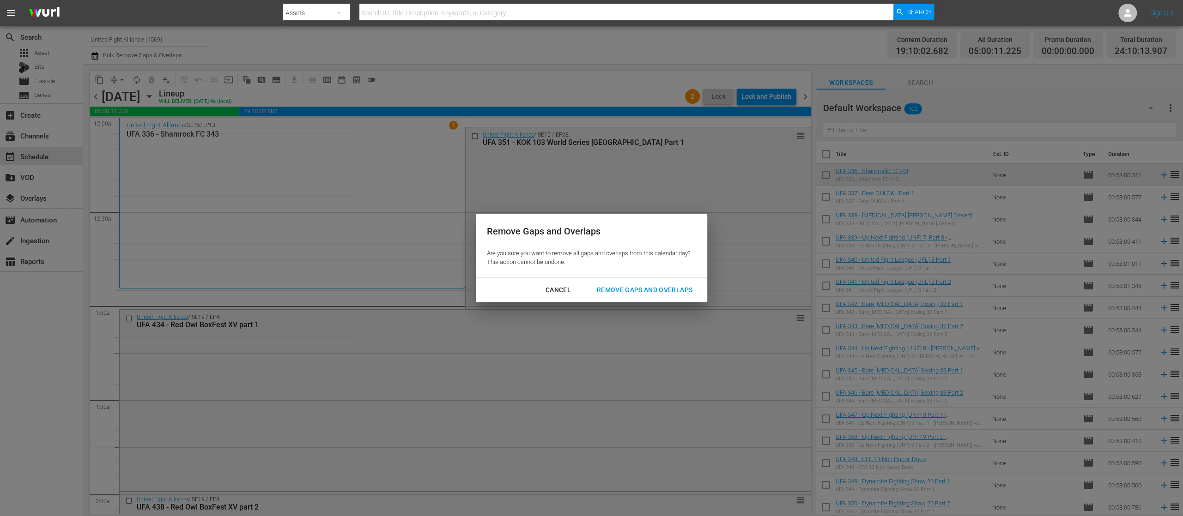
click at [641, 285] on div "Remove Gaps and Overlaps" at bounding box center [644, 290] width 110 height 12
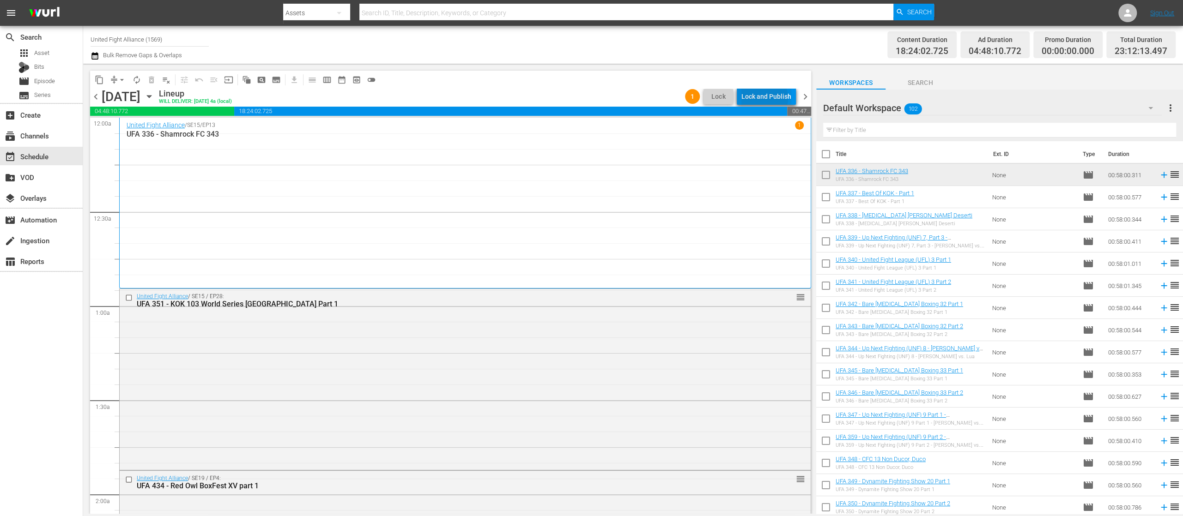
click at [763, 98] on div "Lock and Publish" at bounding box center [766, 96] width 50 height 17
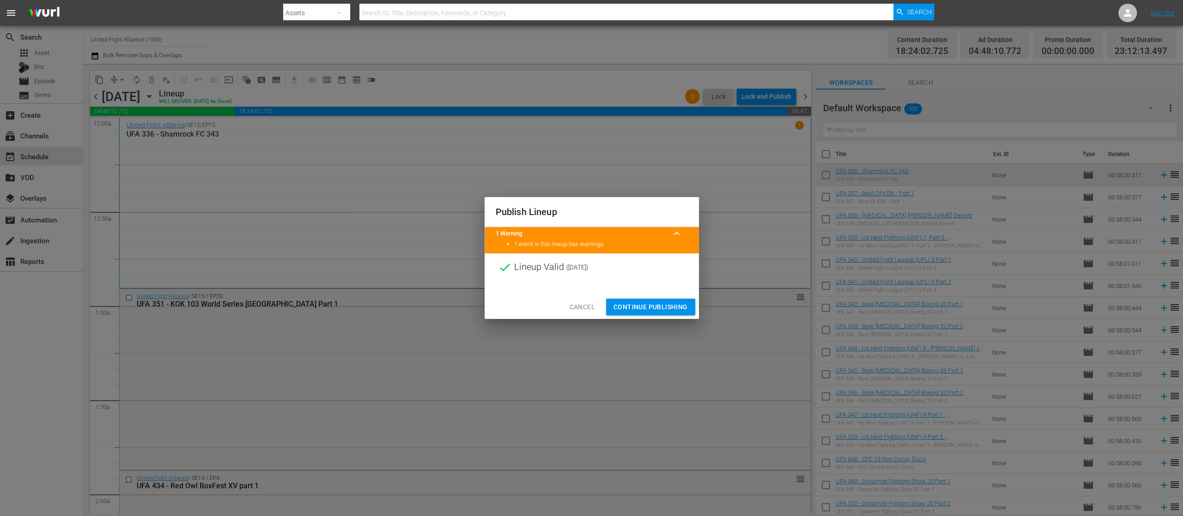
click at [643, 309] on span "Continue Publishing" at bounding box center [650, 308] width 74 height 12
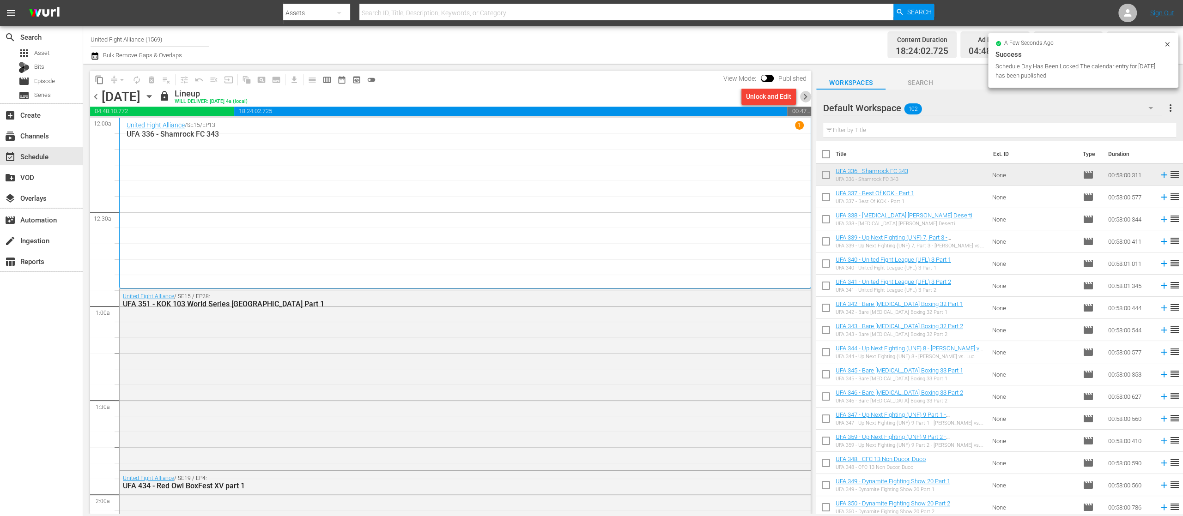
click at [807, 97] on span "chevron_right" at bounding box center [805, 97] width 12 height 12
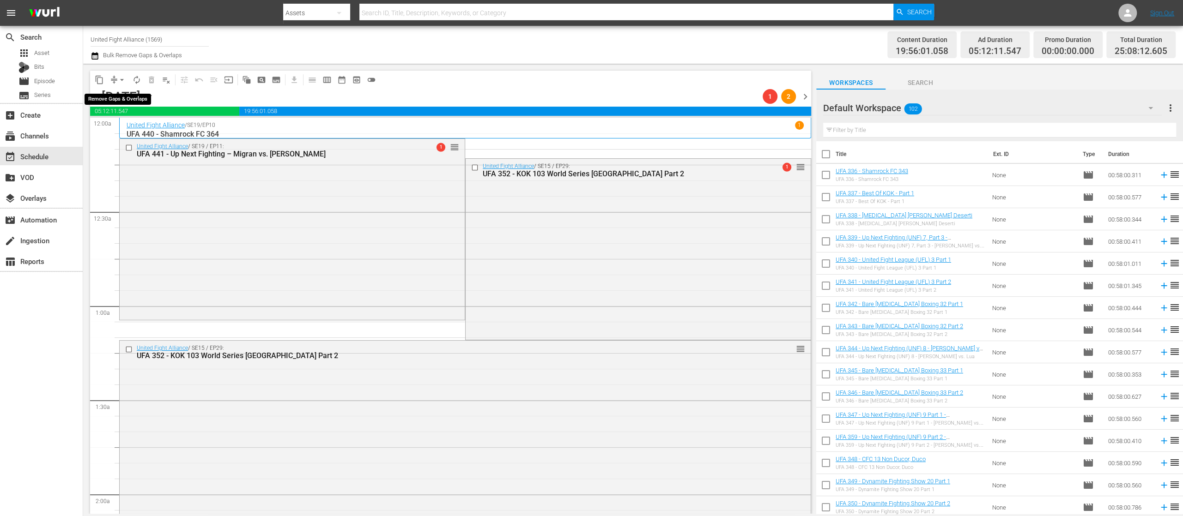
click at [122, 79] on span "arrow_drop_down" at bounding box center [121, 79] width 9 height 9
click at [121, 127] on li "Align to End of Previous Day" at bounding box center [122, 128] width 97 height 15
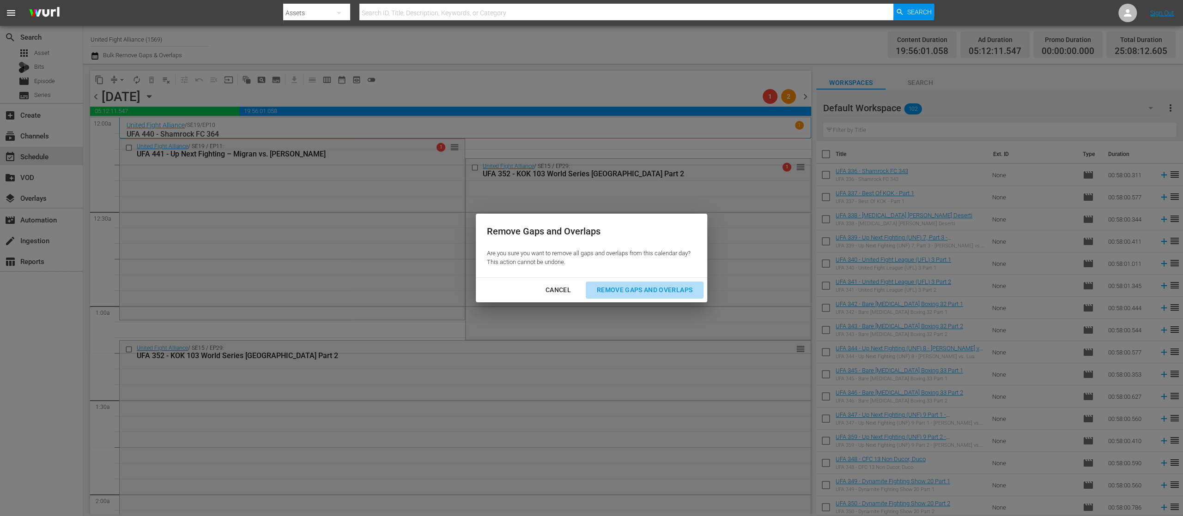
click at [677, 286] on div "Remove Gaps and Overlaps" at bounding box center [644, 290] width 110 height 12
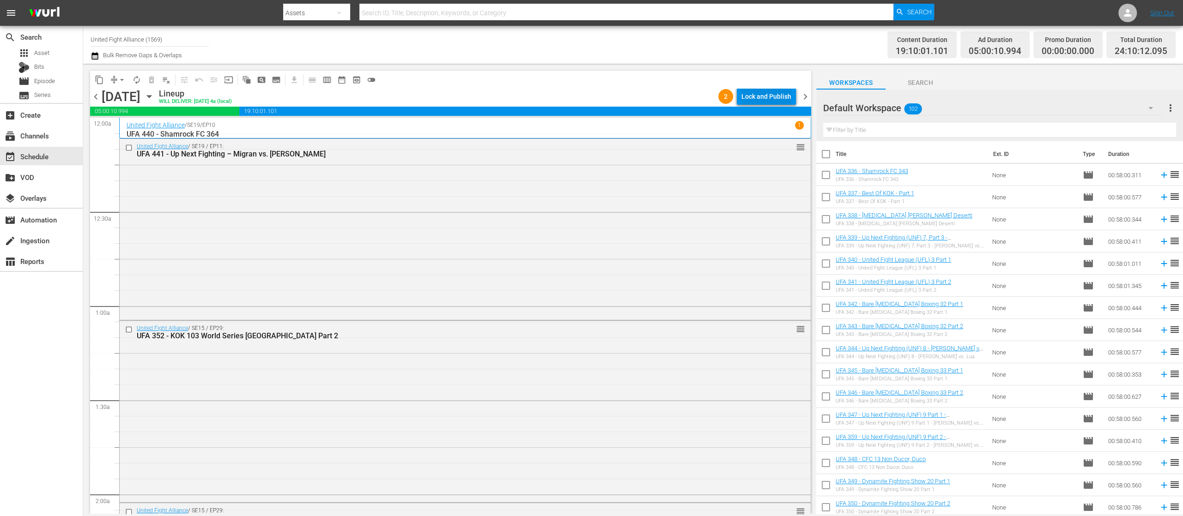
click at [757, 102] on div "Lock and Publish" at bounding box center [766, 96] width 50 height 17
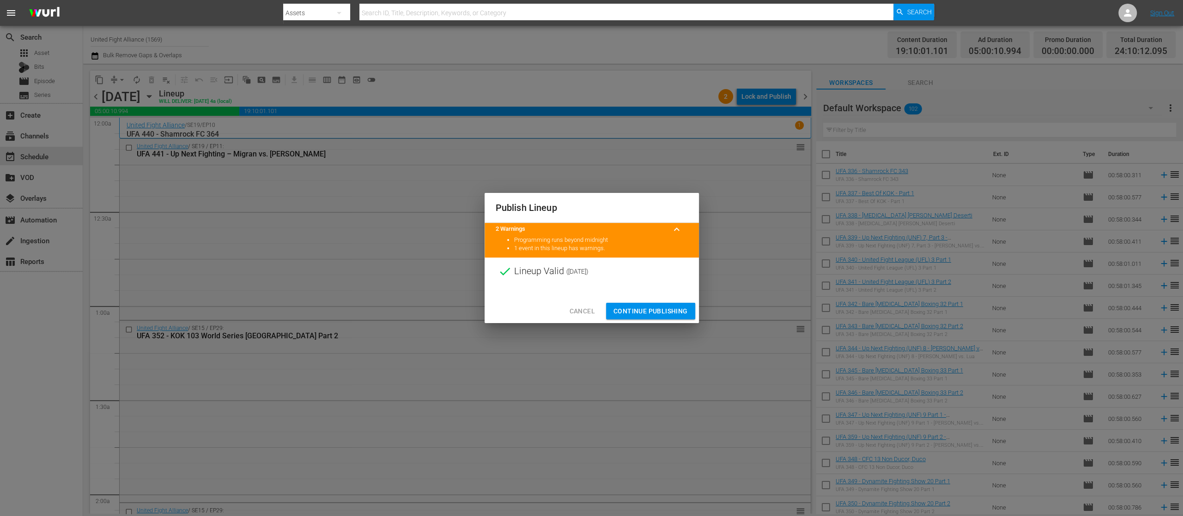
click at [669, 304] on button "Continue Publishing" at bounding box center [650, 311] width 89 height 17
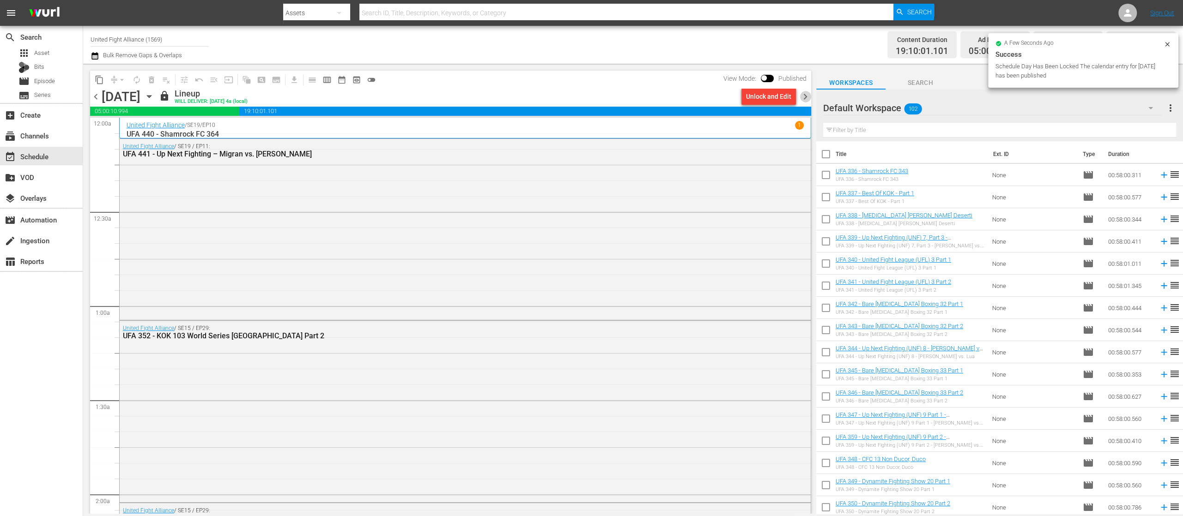
click at [806, 94] on span "chevron_right" at bounding box center [805, 97] width 12 height 12
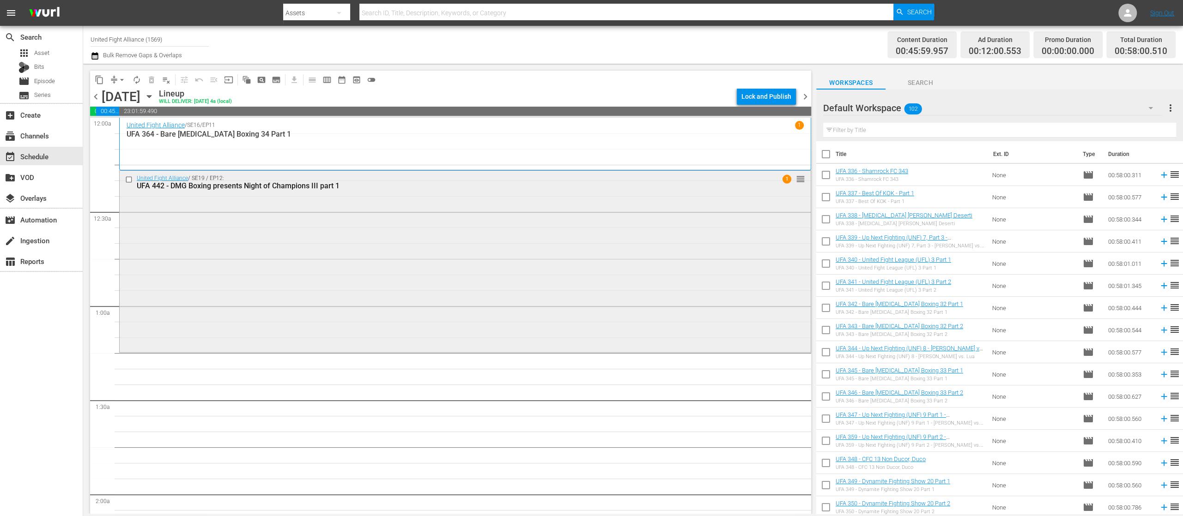
click at [130, 181] on input "checkbox" at bounding box center [130, 180] width 10 height 8
click at [151, 81] on span "delete_forever_outlined" at bounding box center [151, 79] width 9 height 9
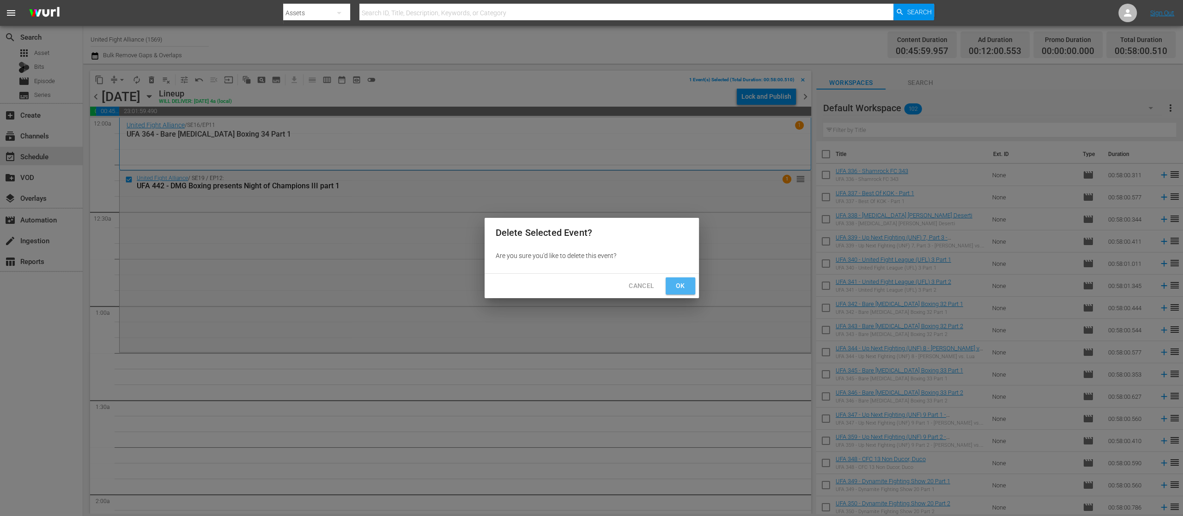
click at [685, 282] on span "Ok" at bounding box center [680, 286] width 15 height 12
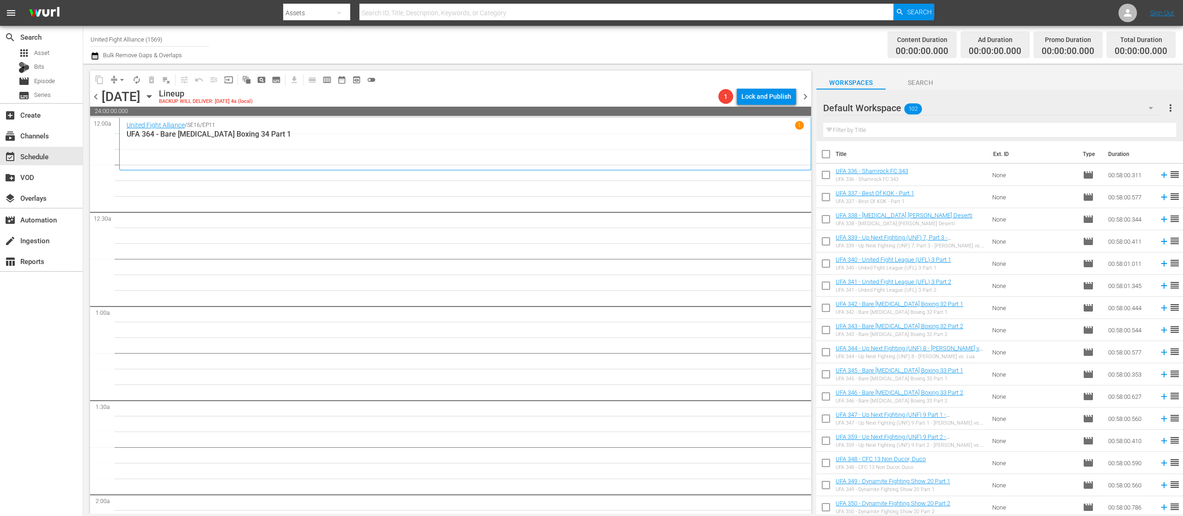
click at [95, 98] on span "chevron_left" at bounding box center [96, 97] width 12 height 12
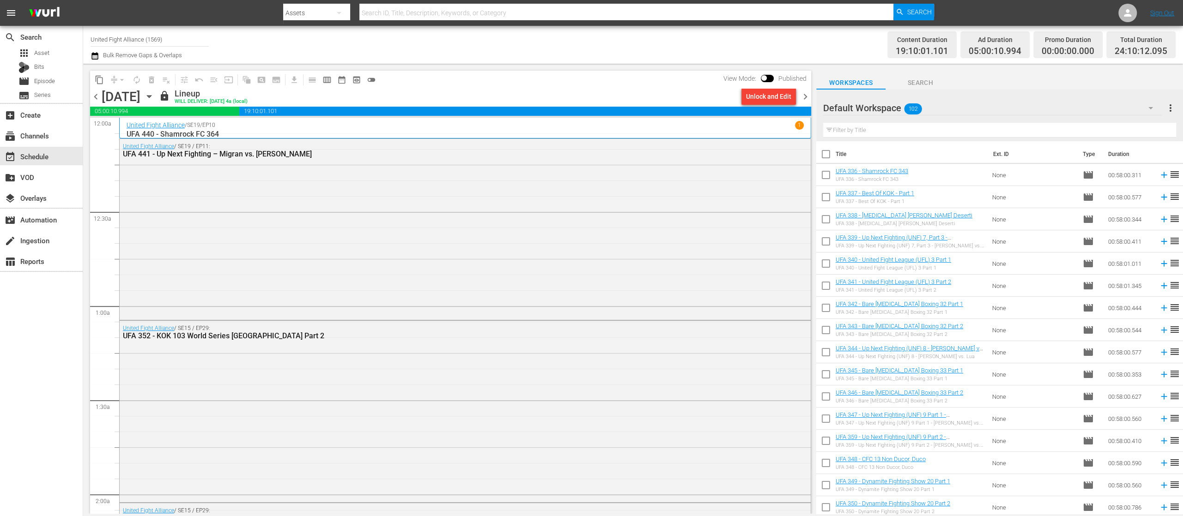
click at [95, 98] on span "chevron_left" at bounding box center [96, 97] width 12 height 12
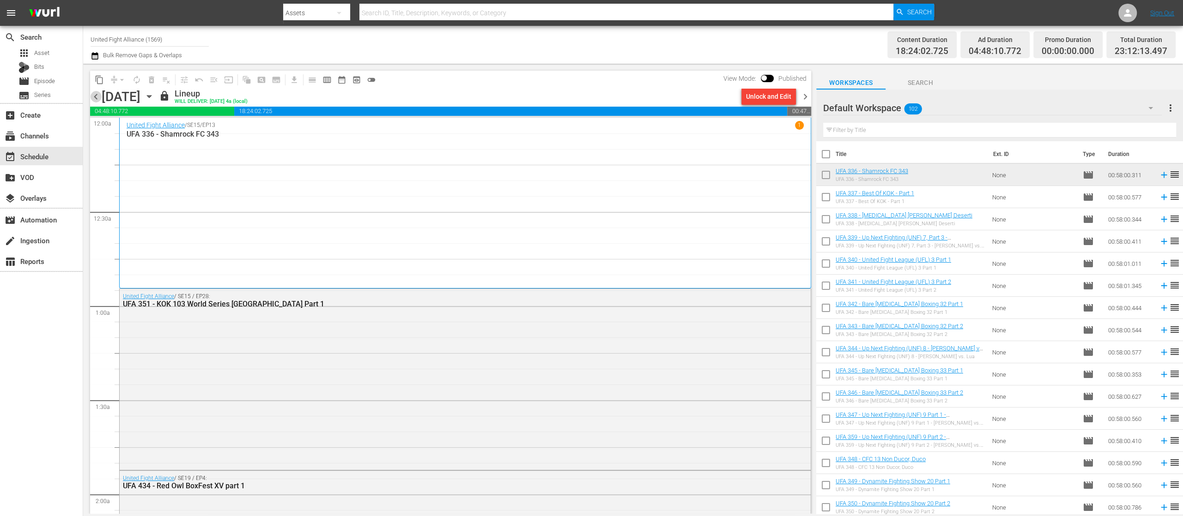
click at [95, 98] on span "chevron_left" at bounding box center [96, 97] width 12 height 12
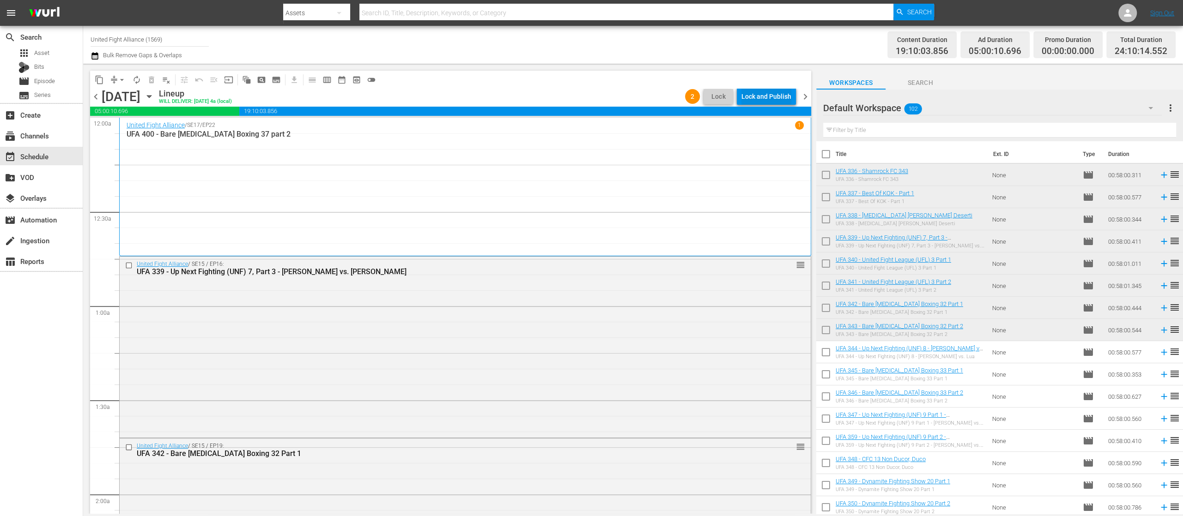
click at [769, 96] on div "Lock and Publish" at bounding box center [766, 96] width 50 height 17
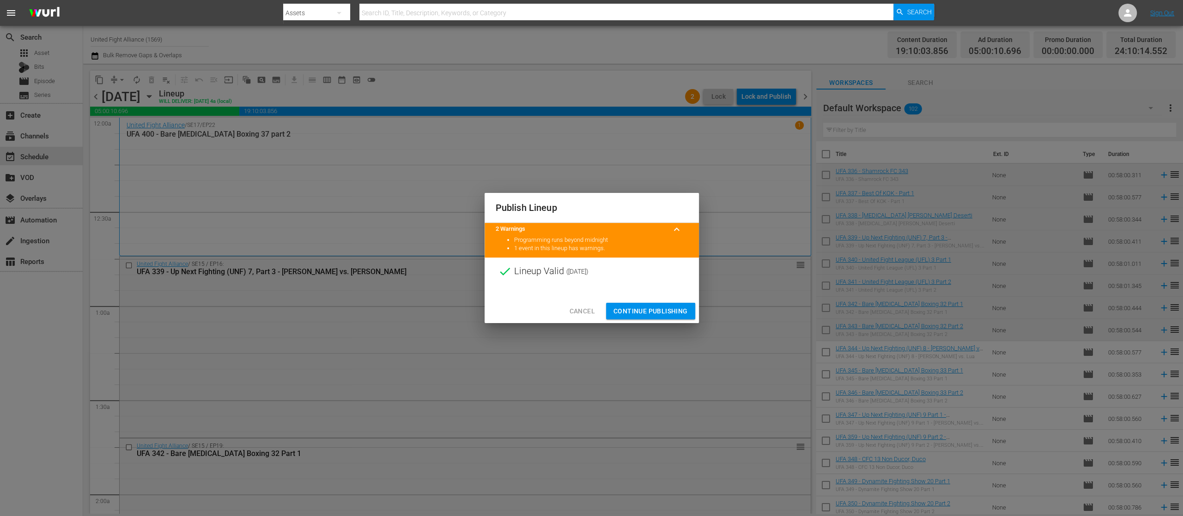
click at [661, 314] on span "Continue Publishing" at bounding box center [650, 312] width 74 height 12
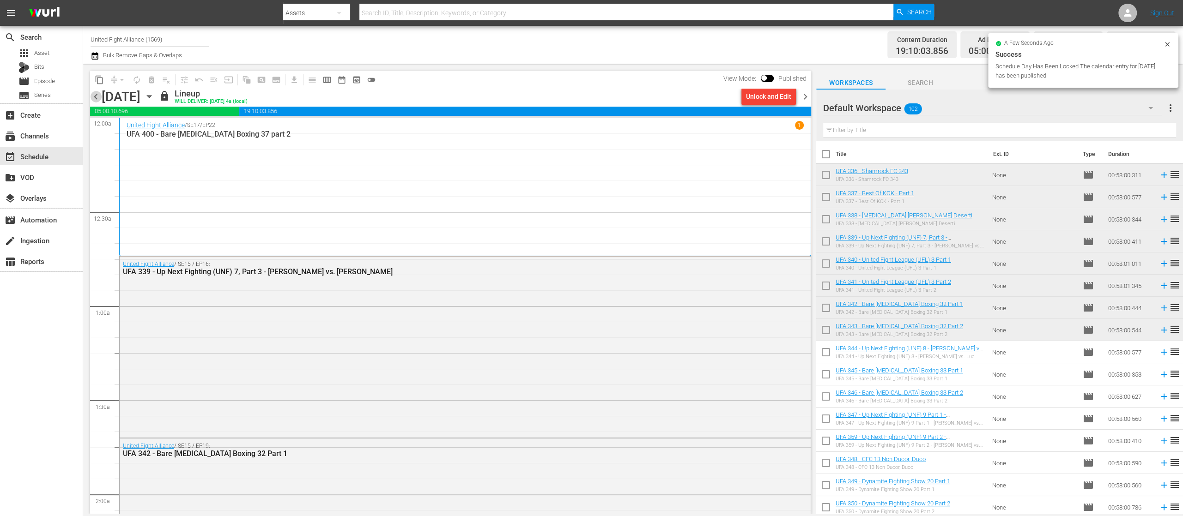
click at [93, 98] on span "chevron_left" at bounding box center [96, 97] width 12 height 12
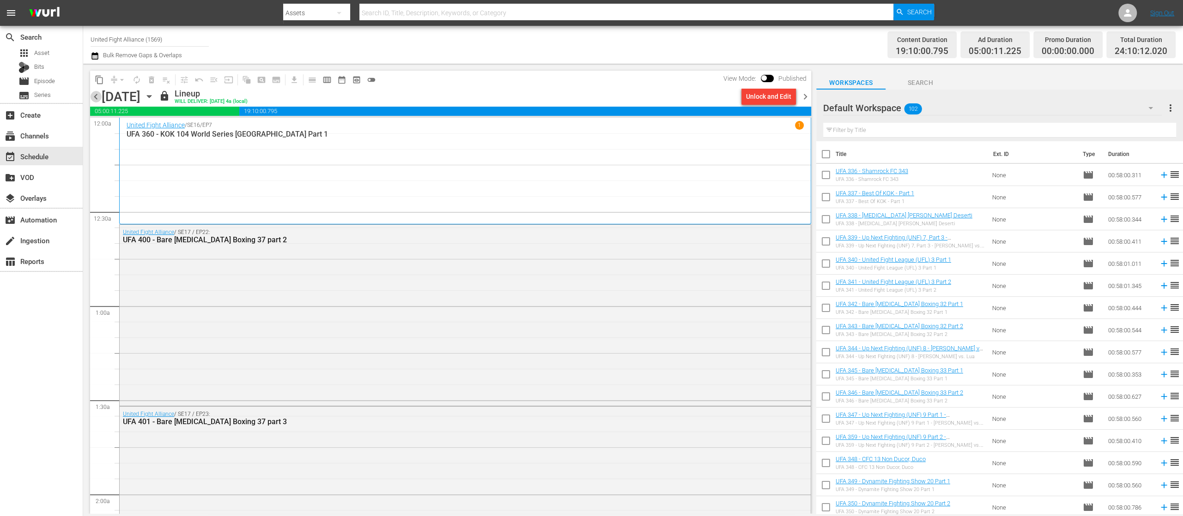
click at [93, 98] on span "chevron_left" at bounding box center [96, 97] width 12 height 12
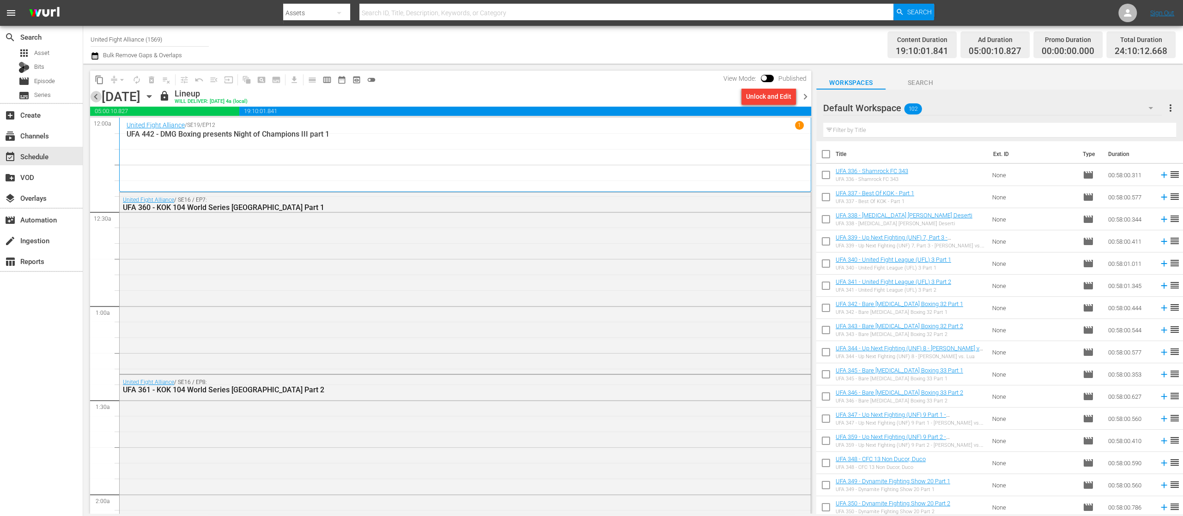
click at [93, 98] on span "chevron_left" at bounding box center [96, 97] width 12 height 12
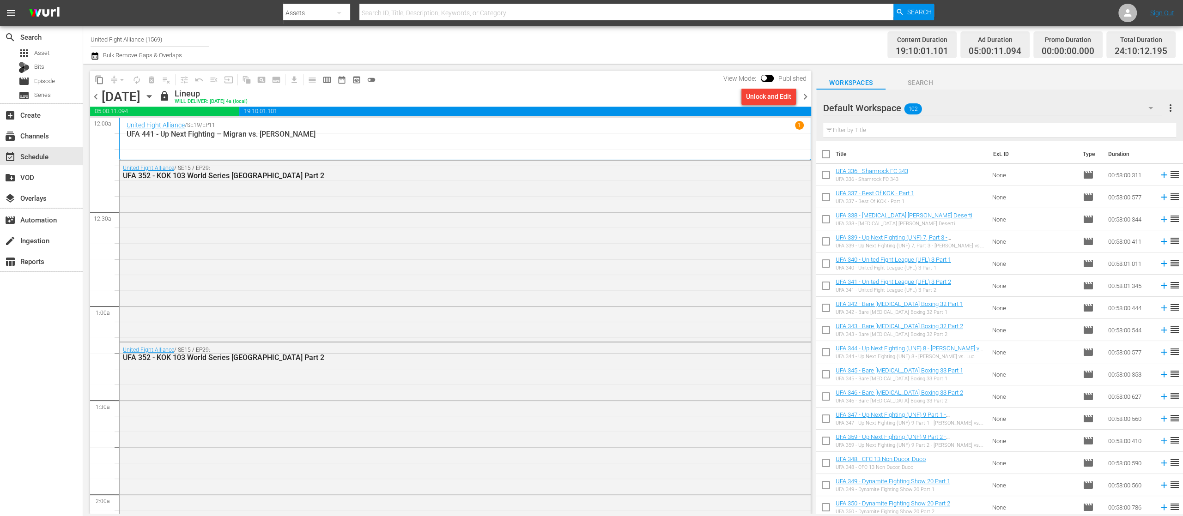
click at [93, 98] on span "chevron_left" at bounding box center [96, 97] width 12 height 12
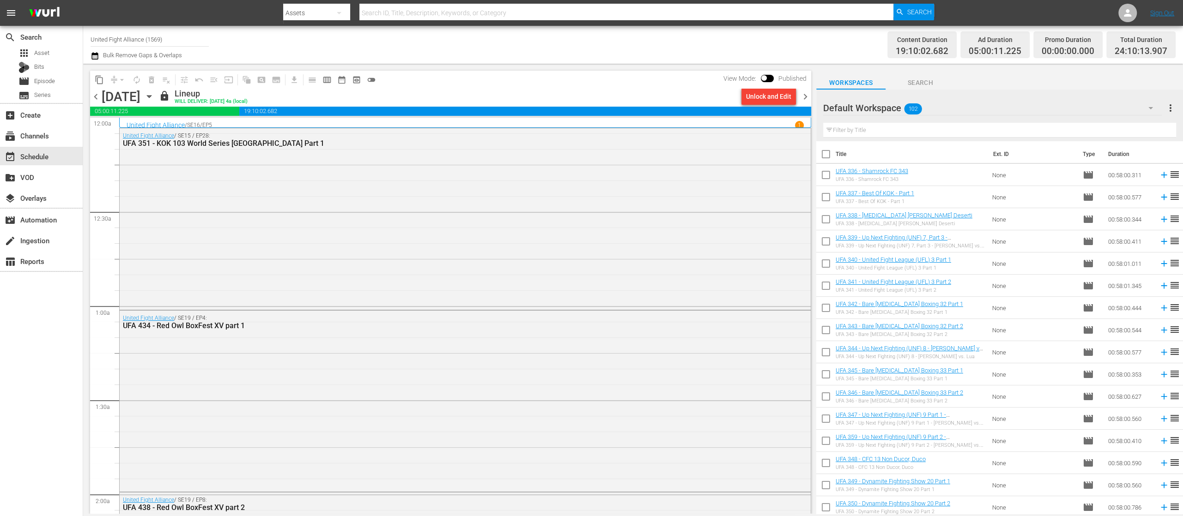
click at [826, 173] on input "checkbox" at bounding box center [825, 176] width 19 height 19
checkbox input "true"
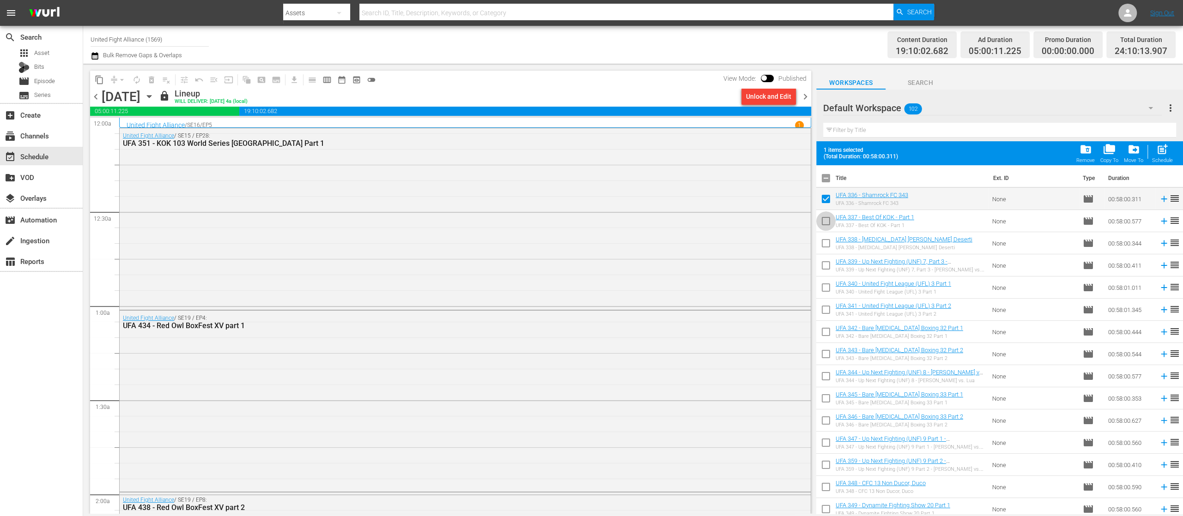
click at [823, 225] on input "checkbox" at bounding box center [825, 222] width 19 height 19
checkbox input "true"
click at [824, 239] on input "checkbox" at bounding box center [825, 245] width 19 height 19
checkbox input "true"
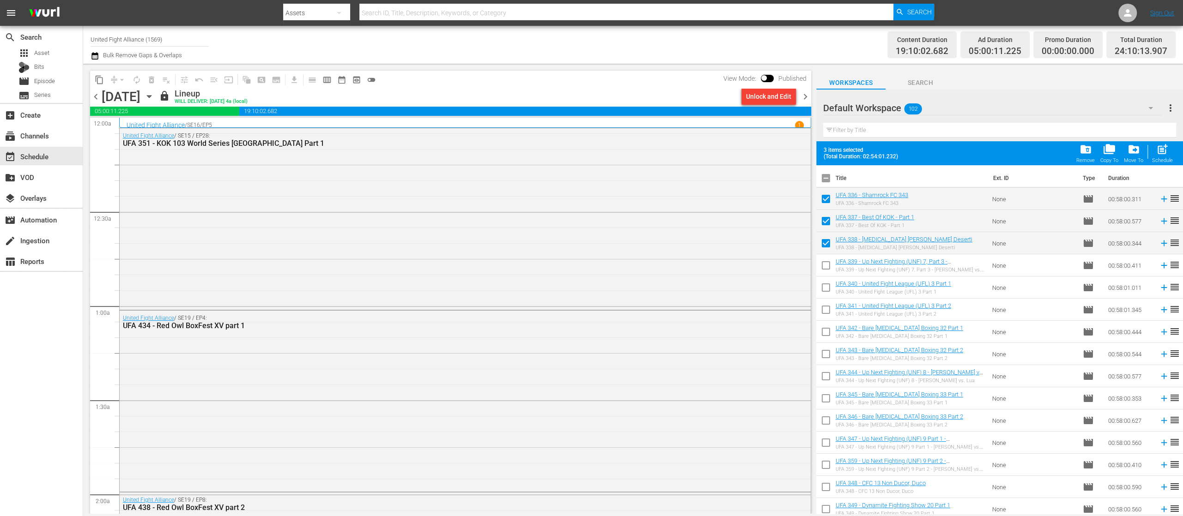
click at [824, 266] on input "checkbox" at bounding box center [825, 267] width 19 height 19
checkbox input "true"
click at [827, 289] on input "checkbox" at bounding box center [825, 289] width 19 height 19
checkbox input "true"
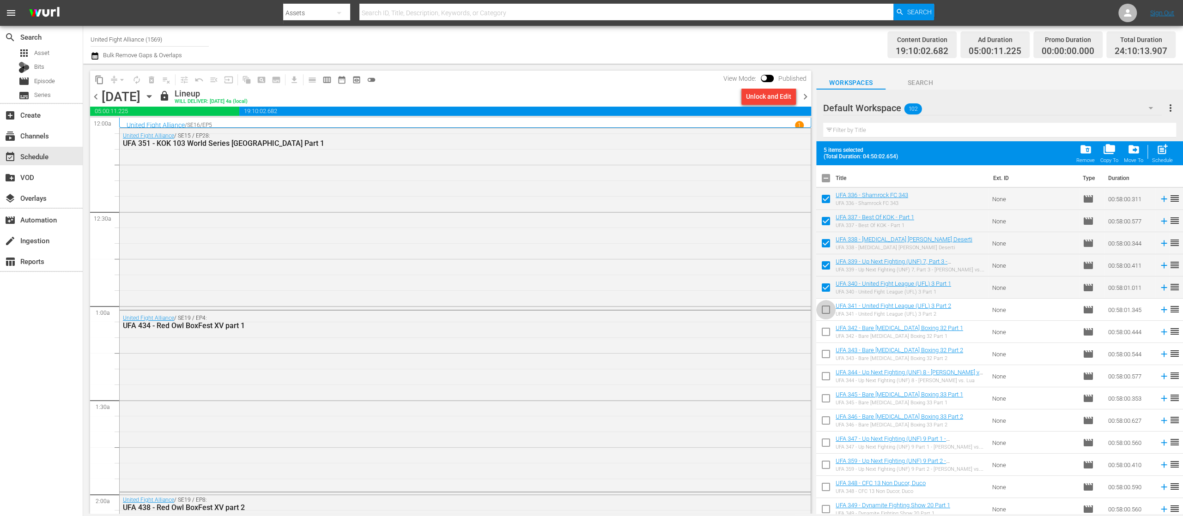
click at [824, 307] on input "checkbox" at bounding box center [825, 311] width 19 height 19
checkbox input "true"
click at [1087, 146] on span "folder_delete" at bounding box center [1085, 149] width 12 height 12
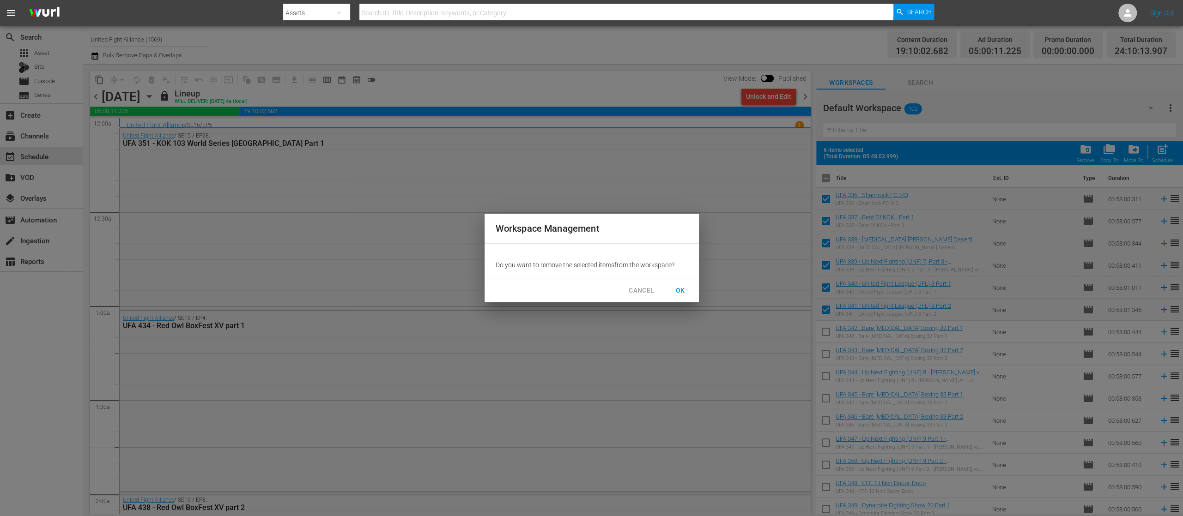
click at [677, 284] on button "OK" at bounding box center [680, 290] width 30 height 17
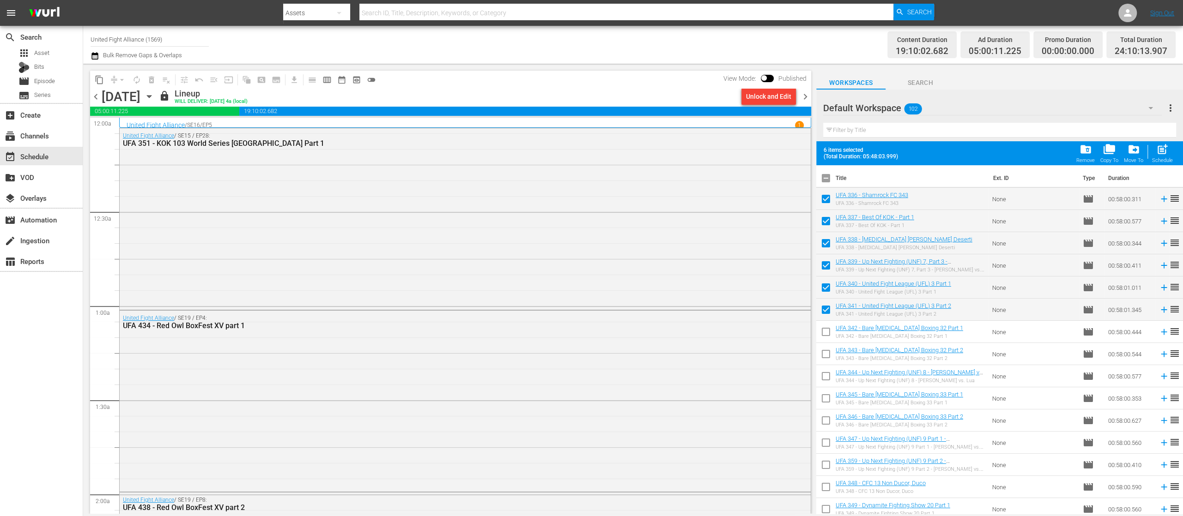
checkbox input "false"
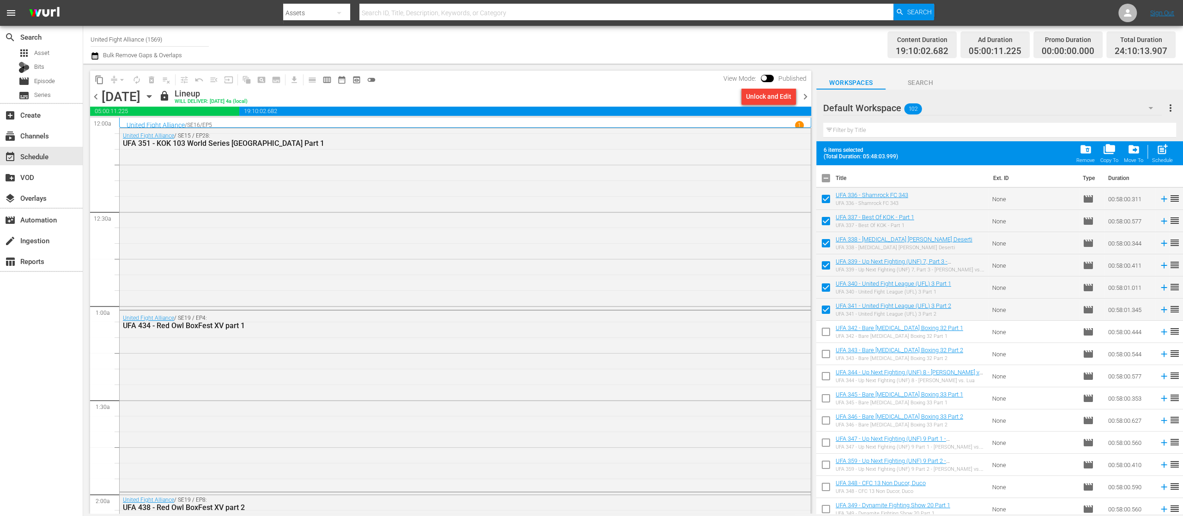
checkbox input "false"
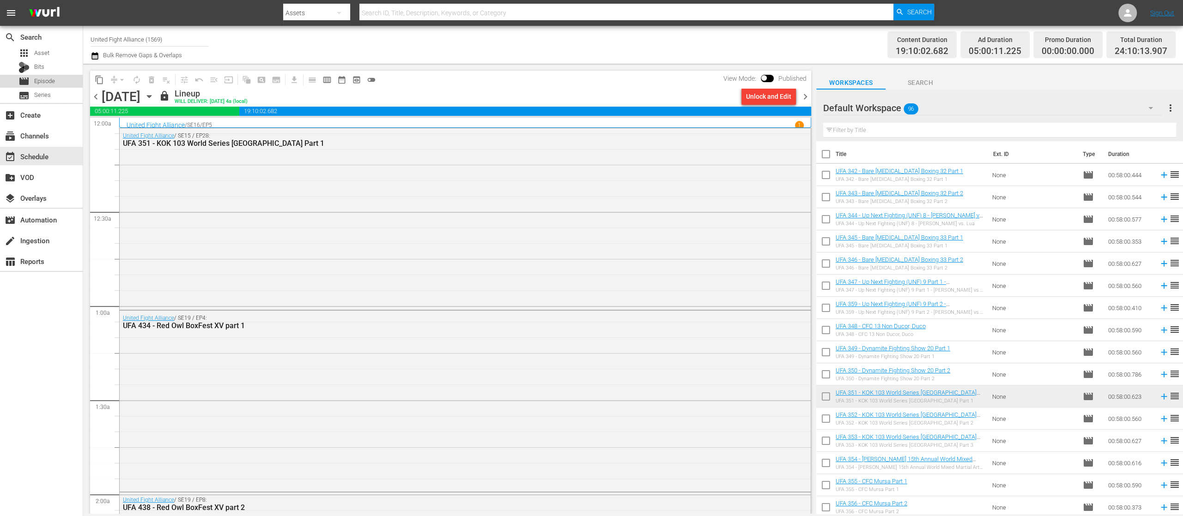
click at [34, 79] on div "movie Episode" at bounding box center [36, 81] width 36 height 13
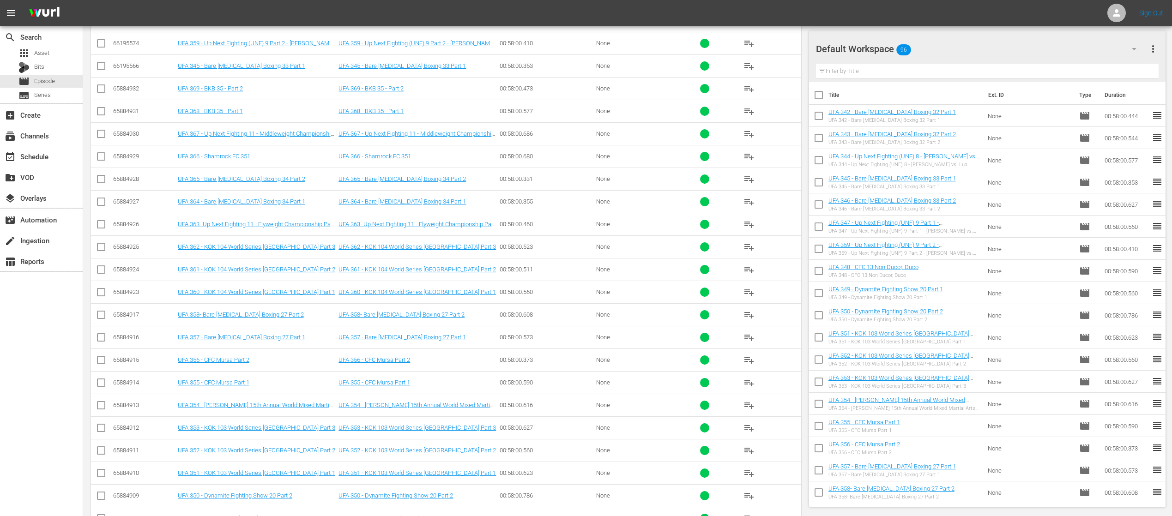
scroll to position [1553, 0]
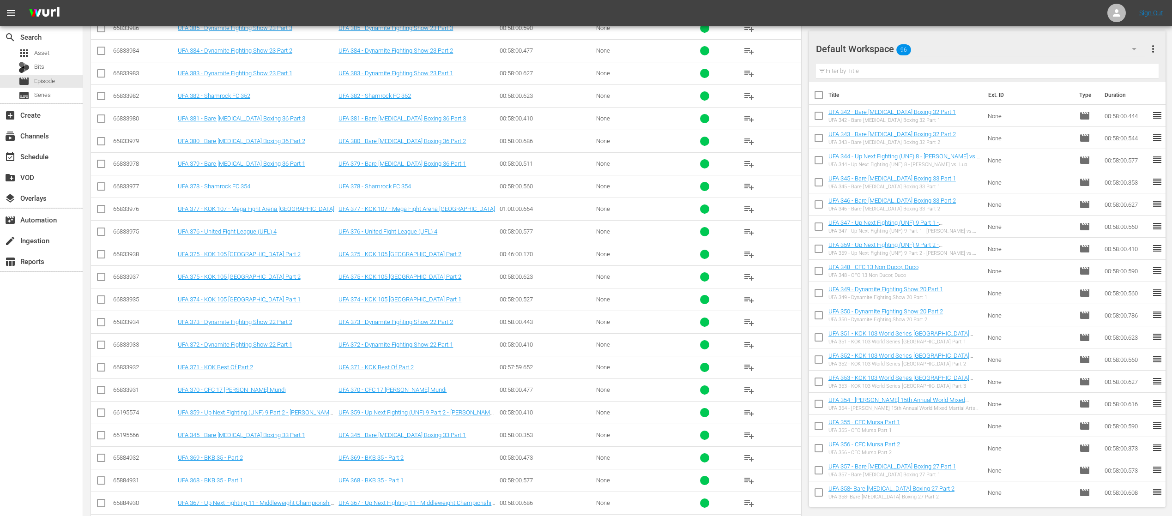
click at [101, 138] on input "checkbox" at bounding box center [101, 143] width 11 height 11
checkbox input "true"
click at [101, 115] on input "checkbox" at bounding box center [101, 120] width 11 height 11
checkbox input "true"
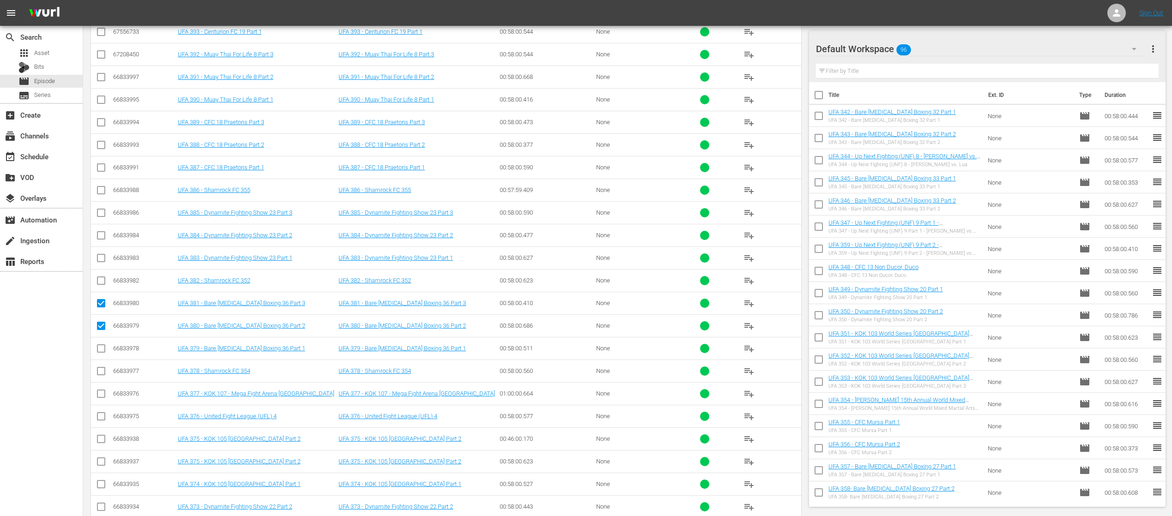
click at [100, 277] on input "checkbox" at bounding box center [101, 282] width 11 height 11
checkbox input "true"
click at [98, 254] on input "checkbox" at bounding box center [101, 259] width 11 height 11
checkbox input "true"
click at [103, 230] on icon at bounding box center [101, 235] width 11 height 11
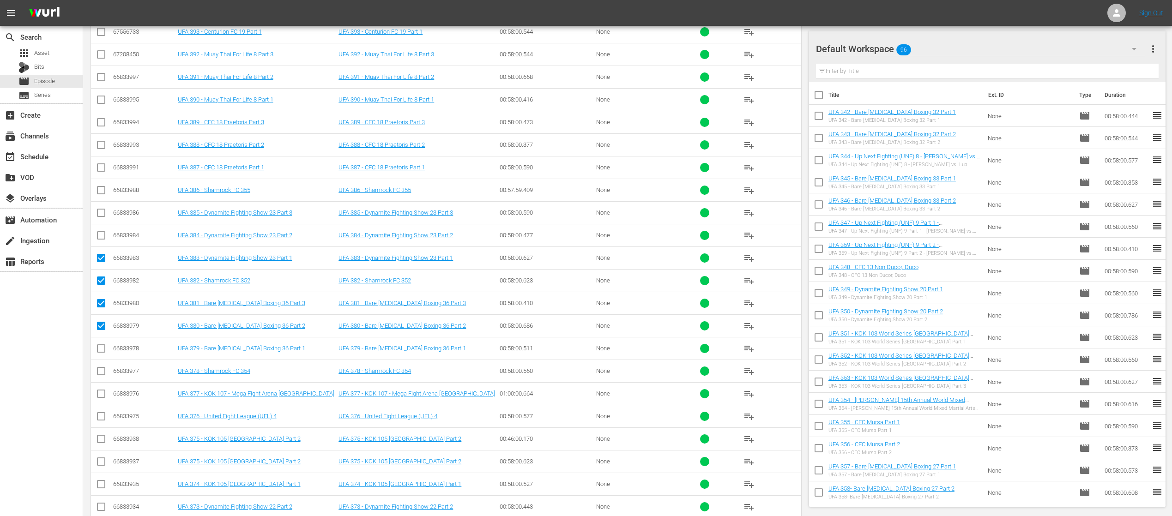
click at [98, 209] on input "checkbox" at bounding box center [101, 214] width 11 height 11
checkbox input "true"
click at [102, 232] on input "checkbox" at bounding box center [101, 237] width 11 height 11
checkbox input "true"
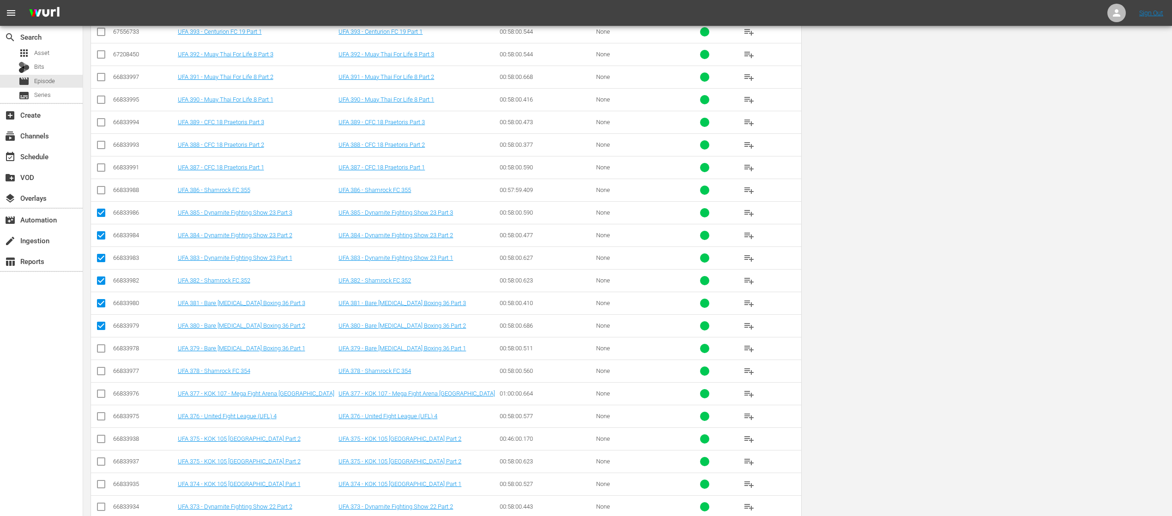
scroll to position [0, 0]
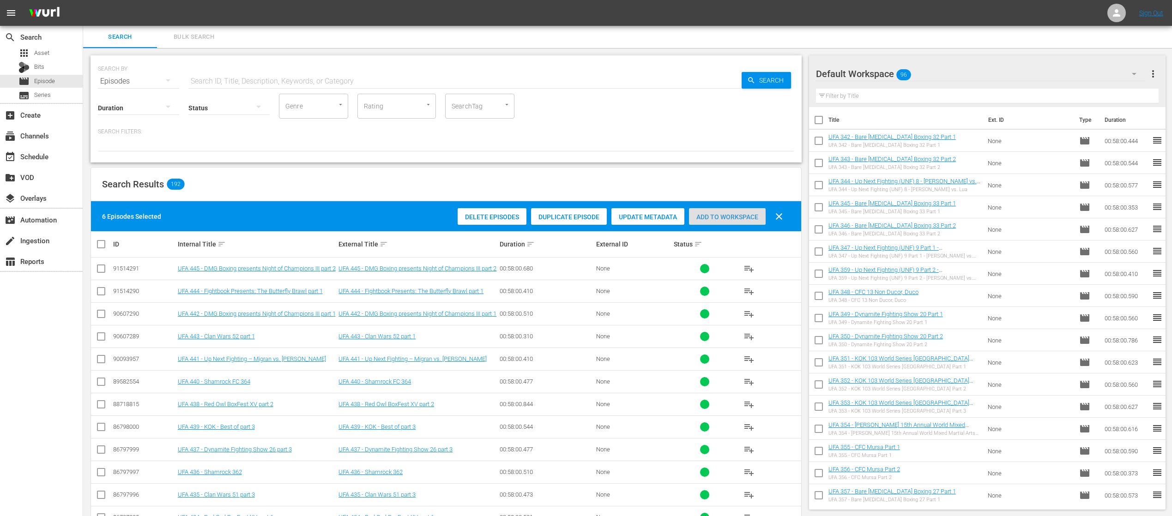
click at [722, 210] on div "Add to Workspace" at bounding box center [727, 217] width 77 height 18
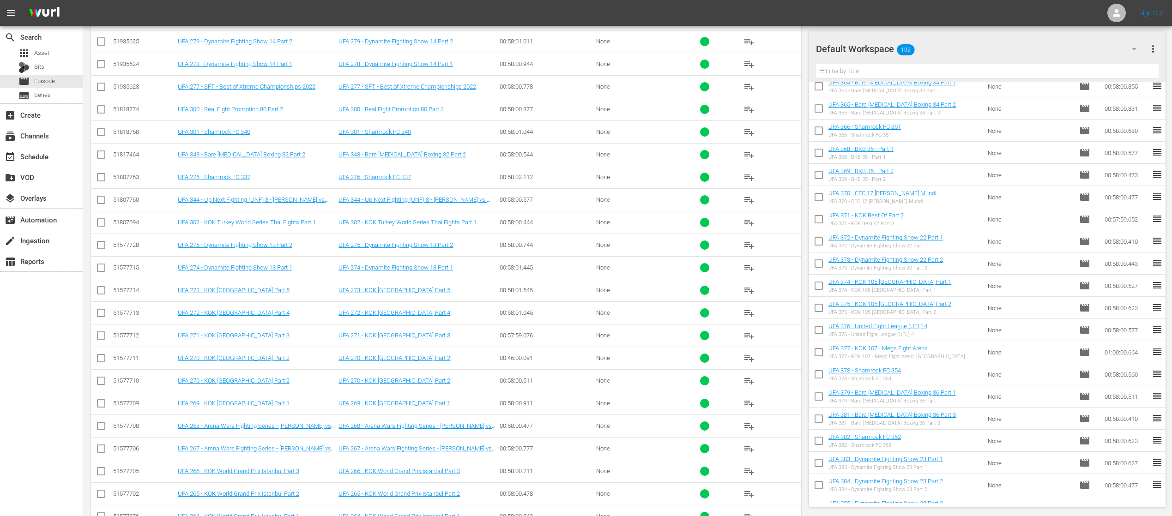
scroll to position [590, 0]
